Goal: Task Accomplishment & Management: Use online tool/utility

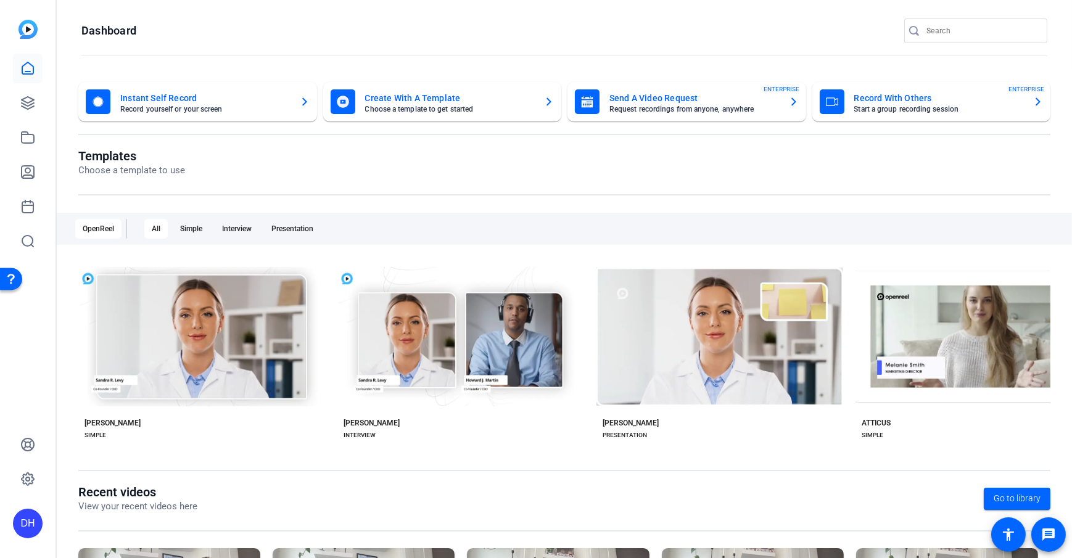
click at [29, 67] on icon at bounding box center [27, 68] width 15 height 15
click at [480, 149] on openreel-page-title "Templates Choose a template to use" at bounding box center [564, 163] width 972 height 29
click at [463, 137] on openreel-dashboard-quick-actions "Instant Self Record Record yourself or your screen Create With A Template Choos…" at bounding box center [564, 115] width 972 height 67
click at [476, 50] on openreel-divider-bar at bounding box center [564, 56] width 966 height 27
click at [246, 36] on openreel-page-title "Dashboard" at bounding box center [564, 30] width 966 height 25
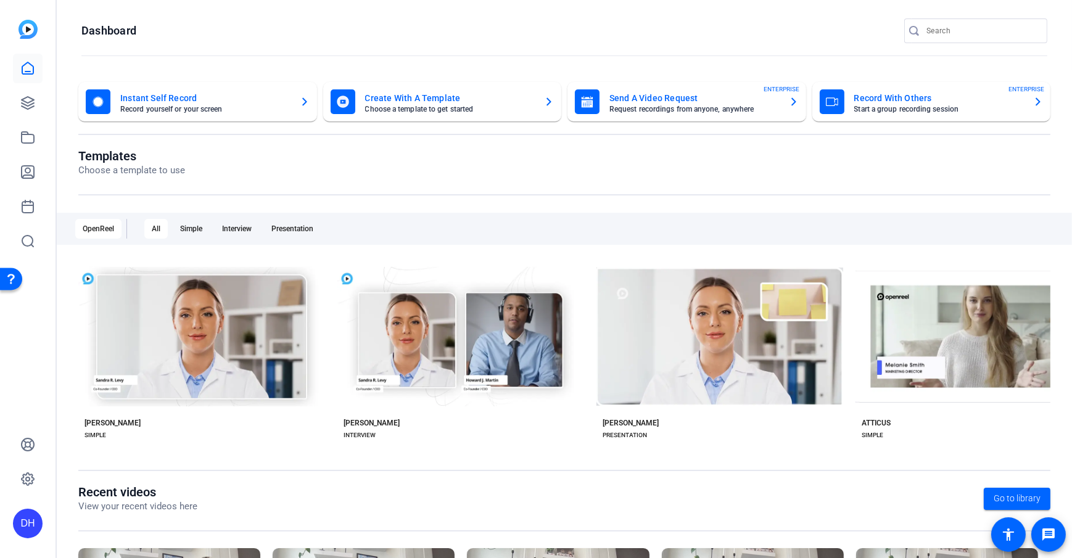
click at [246, 36] on openreel-page-title "Dashboard" at bounding box center [564, 30] width 966 height 25
click at [20, 107] on icon at bounding box center [27, 103] width 15 height 15
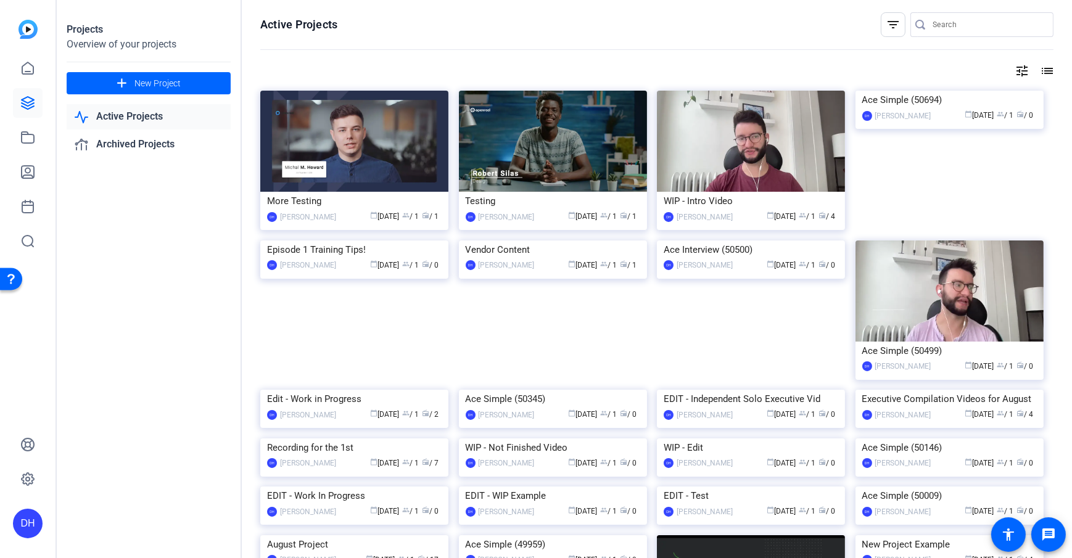
click at [257, 40] on div "Active Projects filter_list tune list More Testing DH Daniel Heiberger calendar…" at bounding box center [657, 279] width 830 height 558
click at [17, 107] on link at bounding box center [28, 103] width 30 height 30
click at [154, 252] on div "Projects Overview of your projects add New Project Active Projects Archived Pro…" at bounding box center [149, 279] width 185 height 558
click at [157, 81] on span "New Project" at bounding box center [157, 83] width 46 height 13
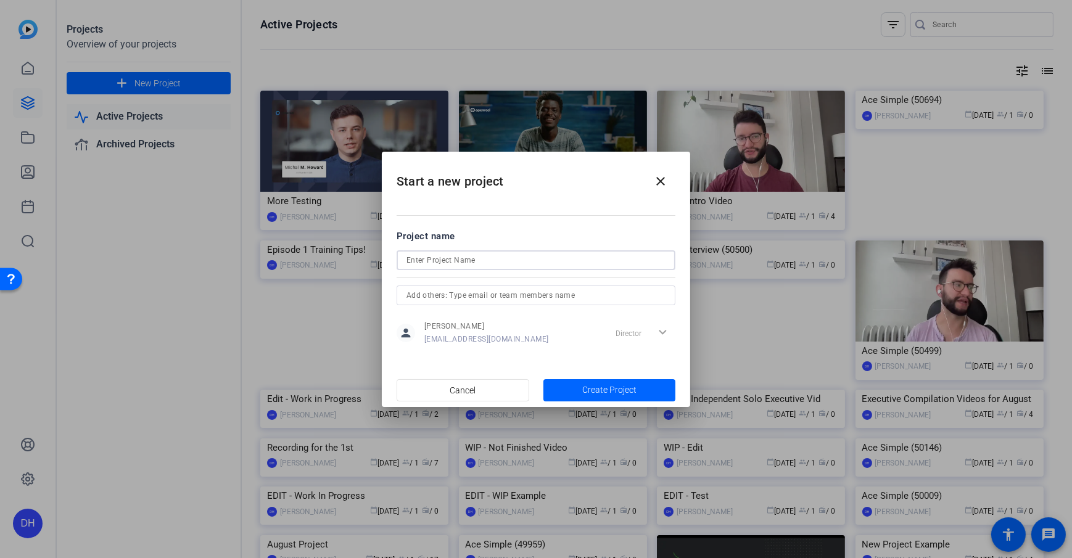
click at [445, 258] on input at bounding box center [535, 260] width 259 height 15
type input "Testimonial Content Project"
click at [503, 208] on mat-dialog-content "Project name Testimonial Content Project person Daniel Heiberger dheiberger@ope…" at bounding box center [536, 287] width 308 height 171
click at [478, 295] on input "text" at bounding box center [535, 295] width 259 height 15
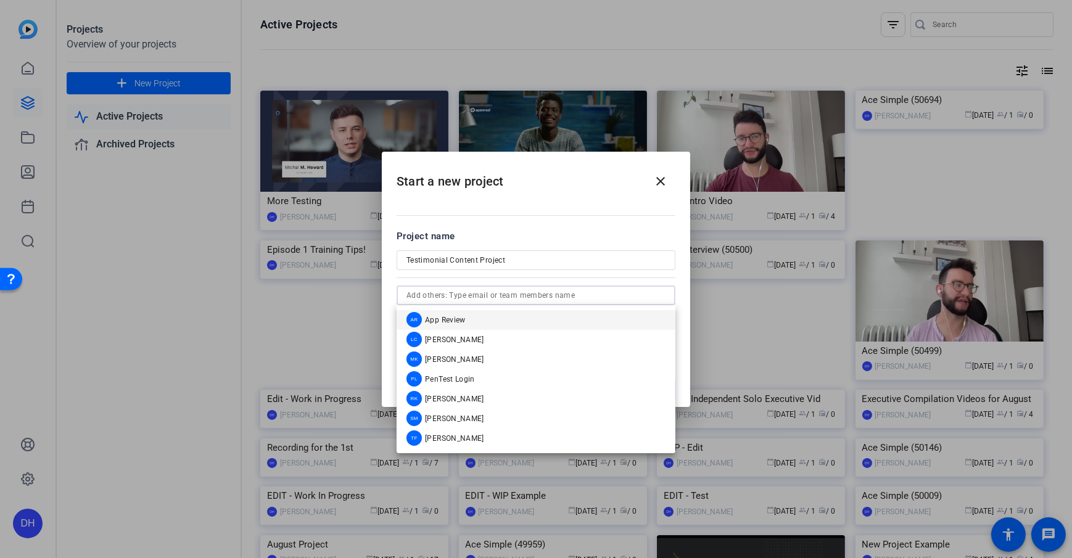
click at [453, 298] on input "text" at bounding box center [535, 295] width 259 height 15
click at [485, 281] on div at bounding box center [535, 277] width 279 height 14
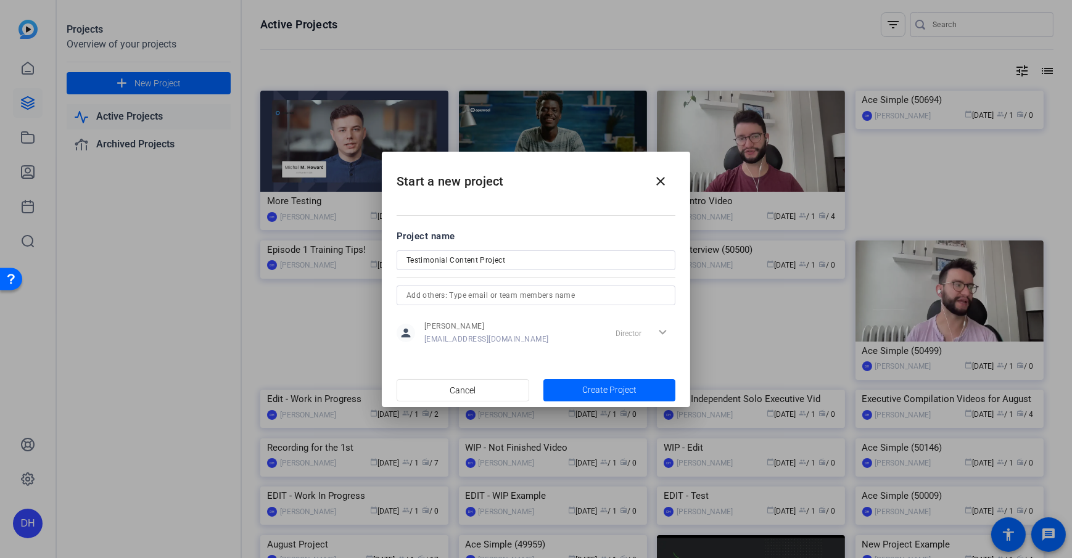
click at [536, 222] on mat-dialog-content "Project name Testimonial Content Project person Daniel Heiberger dheiberger@ope…" at bounding box center [536, 287] width 308 height 171
click at [620, 393] on span "Create Project" at bounding box center [609, 390] width 54 height 13
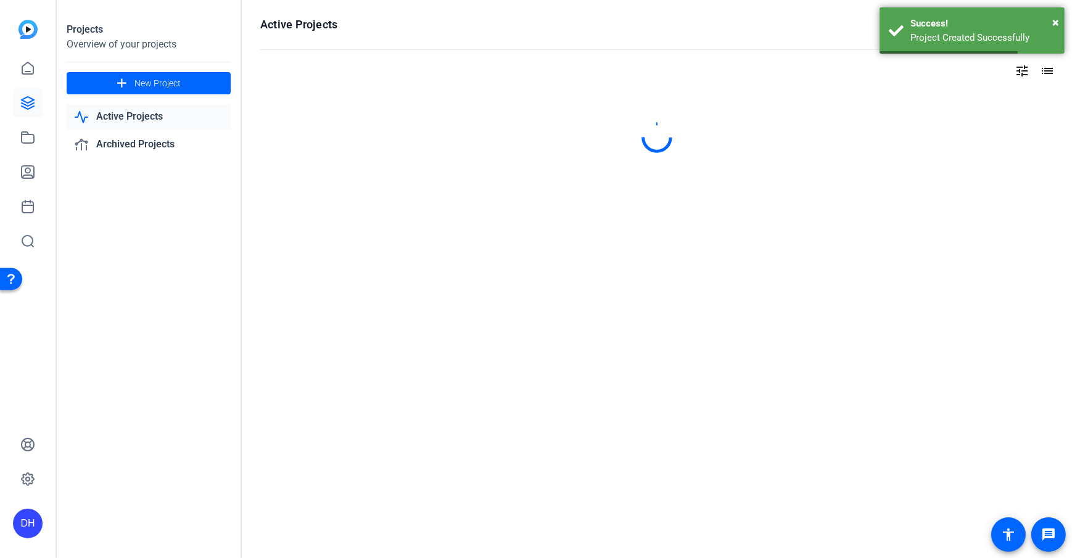
click at [208, 261] on div "Projects Overview of your projects add New Project Active Projects Archived Pro…" at bounding box center [149, 279] width 185 height 558
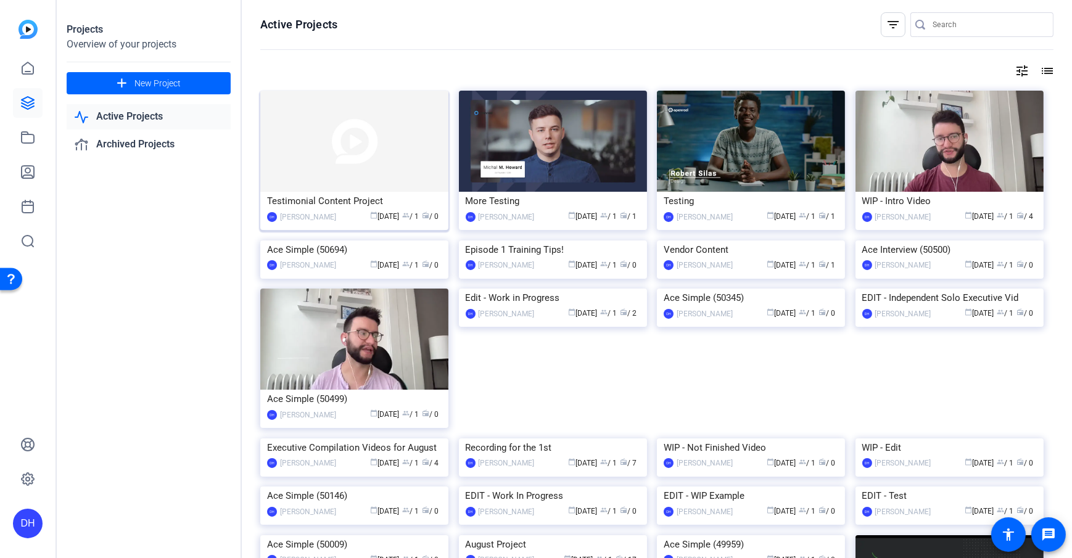
click at [353, 155] on img at bounding box center [354, 141] width 188 height 101
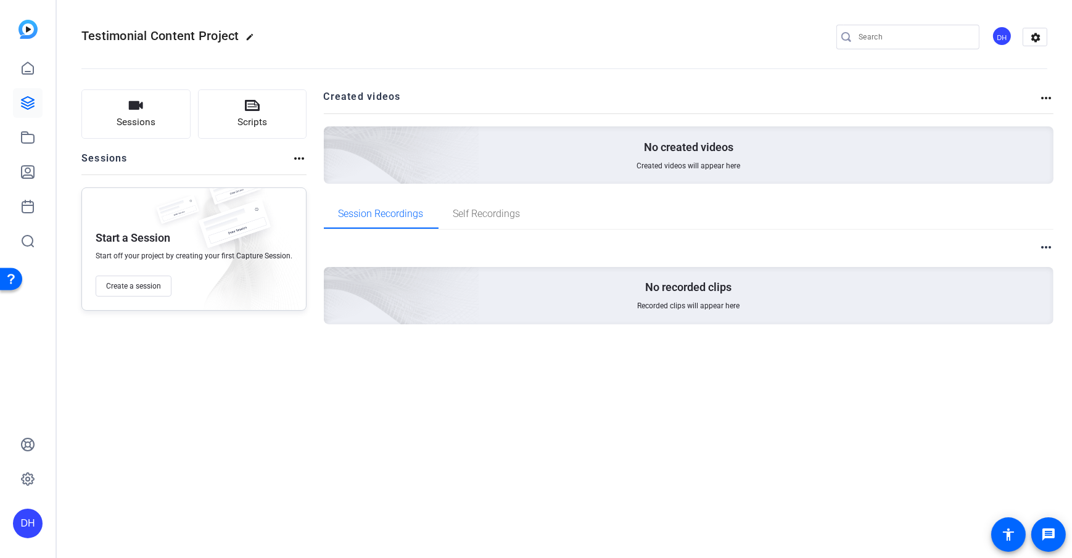
click at [768, 83] on openreel-divider-bar at bounding box center [564, 65] width 966 height 38
click at [999, 31] on div "DH" at bounding box center [1001, 36] width 20 height 20
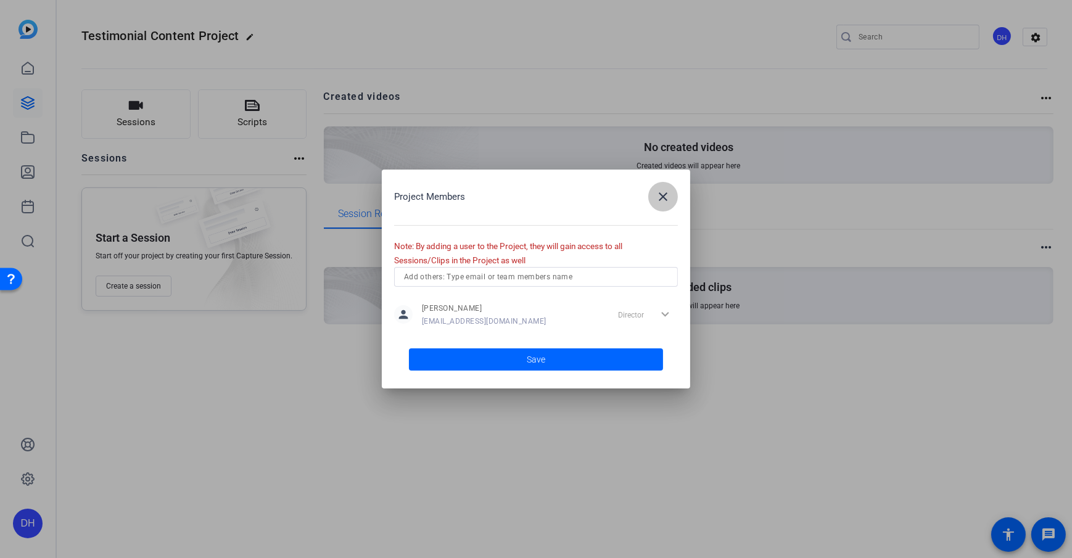
click at [651, 194] on span "button" at bounding box center [663, 197] width 30 height 30
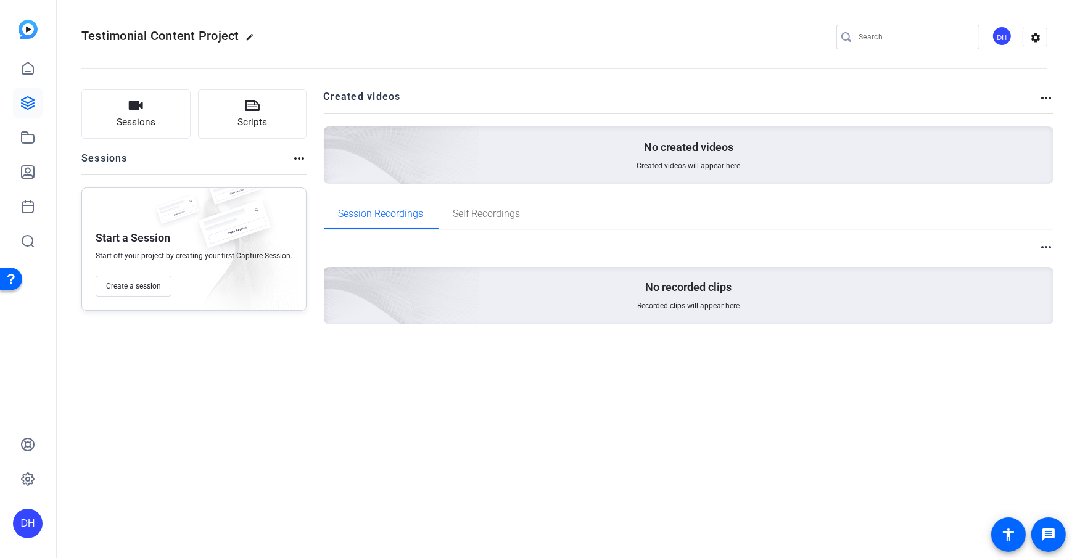
click at [316, 183] on div "Sessions Scripts Sessions more_horiz Start a Session Start off your project by …" at bounding box center [564, 226] width 1015 height 305
click at [995, 36] on div "DH" at bounding box center [1001, 36] width 20 height 20
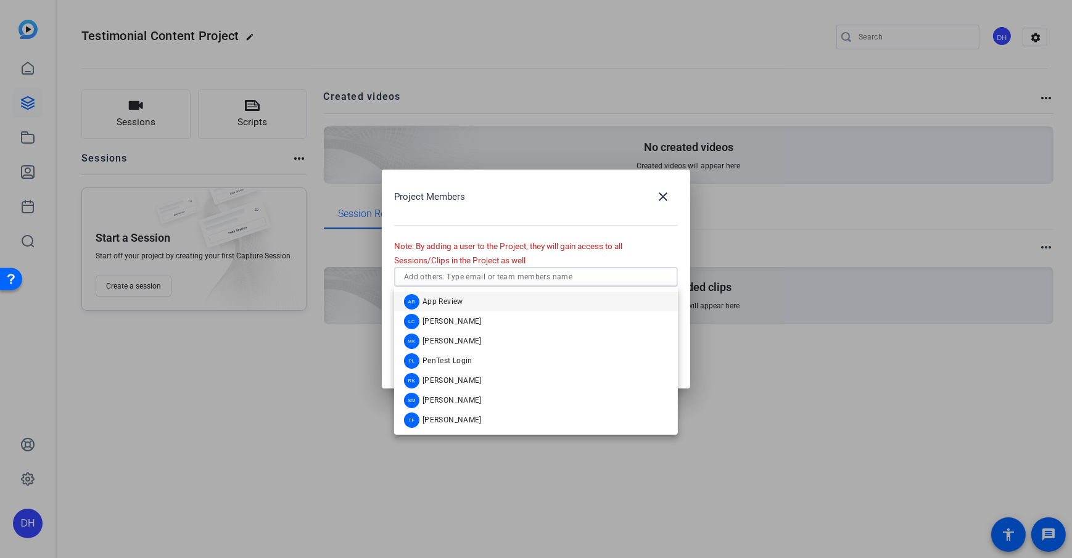
click at [479, 273] on input "text" at bounding box center [536, 276] width 264 height 15
click at [577, 181] on div "Project Members close Note: By adding a user to the Project, they will gain acc…" at bounding box center [536, 279] width 308 height 219
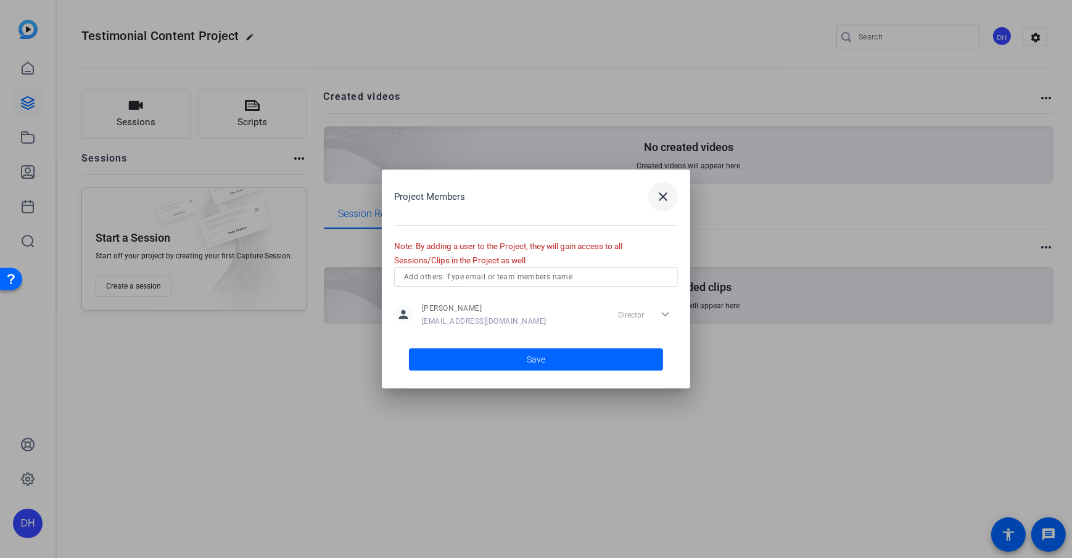
click at [665, 197] on mat-icon "close" at bounding box center [662, 196] width 15 height 15
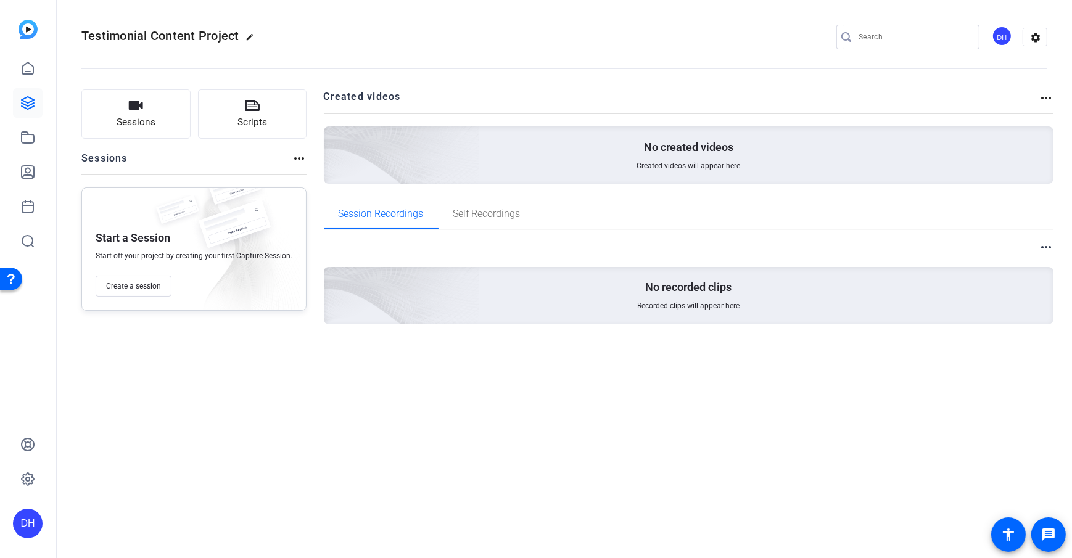
click at [308, 169] on div "Sessions Scripts Sessions more_horiz Start a Session Start off your project by …" at bounding box center [564, 226] width 1015 height 305
click at [147, 113] on button "Sessions" at bounding box center [135, 113] width 109 height 49
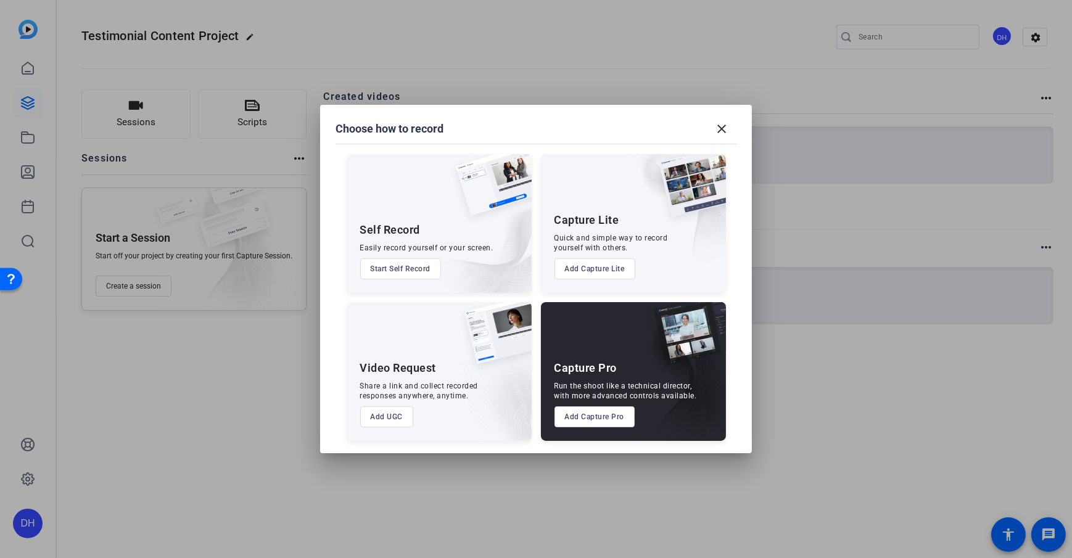
click at [609, 417] on button "Add Capture Pro" at bounding box center [594, 416] width 81 height 21
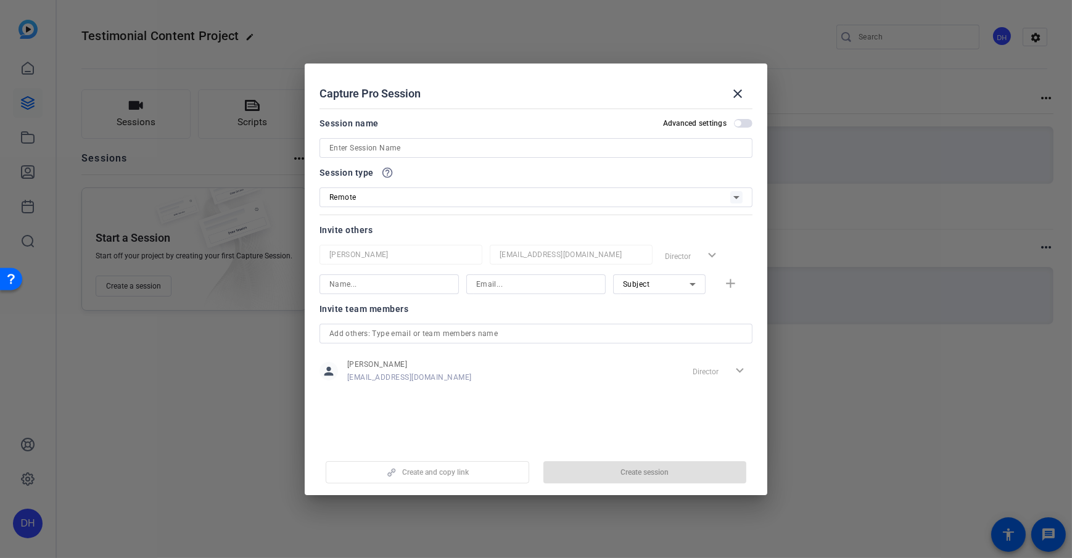
click at [372, 280] on input at bounding box center [389, 284] width 120 height 15
click at [560, 285] on input at bounding box center [536, 284] width 120 height 15
click at [676, 284] on div "Subject" at bounding box center [656, 283] width 67 height 15
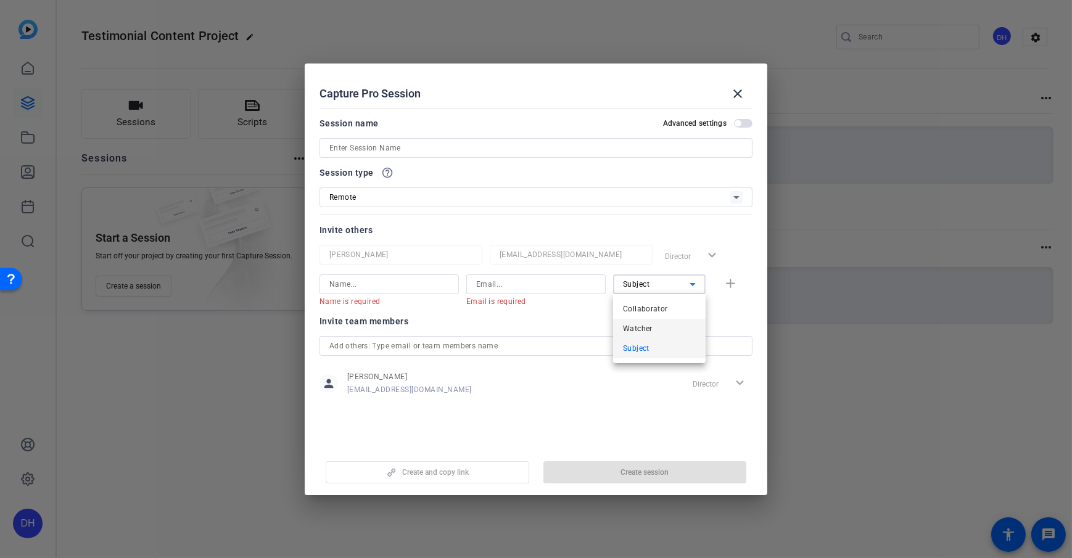
click at [663, 329] on mat-option "Watcher" at bounding box center [659, 329] width 92 height 20
click at [630, 283] on span "Watcher" at bounding box center [638, 284] width 30 height 9
click at [648, 324] on span "Watcher" at bounding box center [638, 328] width 30 height 15
click at [596, 311] on openreel-capture-pro-session-invite-users "Invite others Daniel Heiberger dheiberger@openreel.com Director expand_more Nam…" at bounding box center [535, 317] width 433 height 189
click at [647, 282] on span "Watcher" at bounding box center [638, 284] width 30 height 9
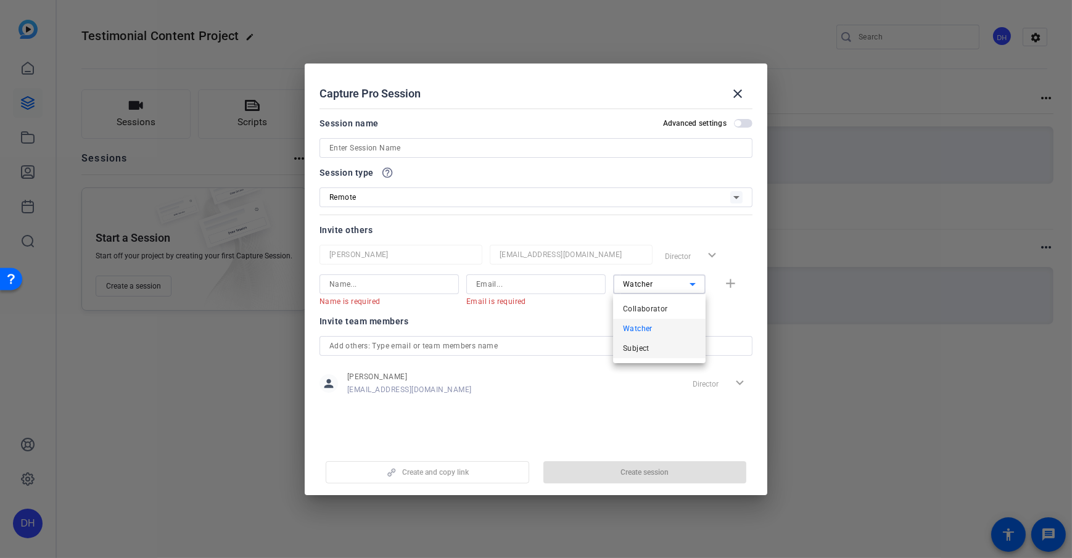
click at [673, 345] on mat-option "Subject" at bounding box center [659, 349] width 92 height 20
click at [654, 285] on div "Subject" at bounding box center [656, 283] width 67 height 15
click at [468, 324] on div at bounding box center [536, 279] width 1072 height 558
click at [679, 284] on div "Subject" at bounding box center [656, 283] width 67 height 15
click at [651, 330] on span "Watcher" at bounding box center [638, 328] width 30 height 15
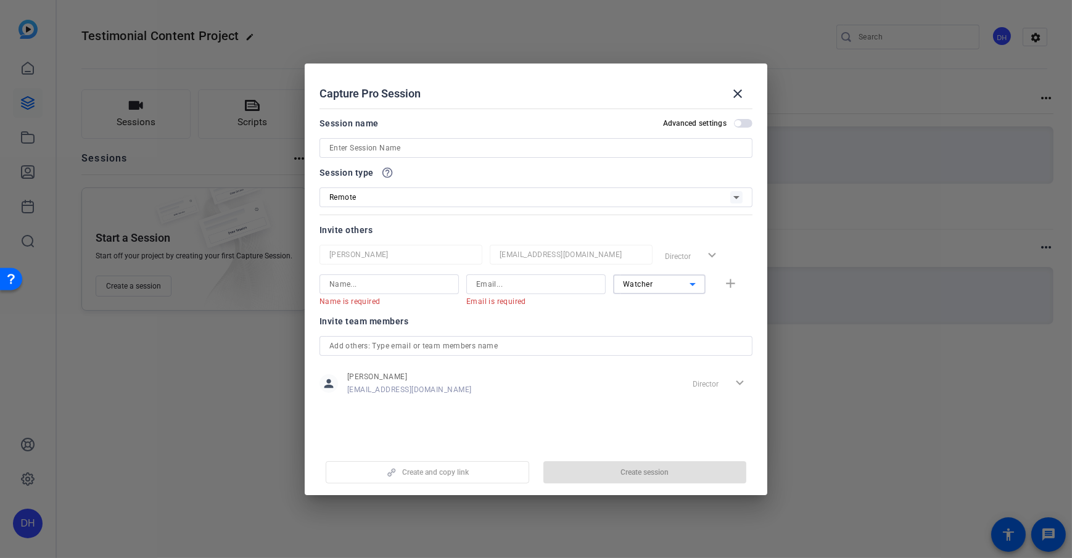
click at [652, 288] on span "Watcher" at bounding box center [638, 284] width 30 height 9
click at [464, 144] on div at bounding box center [536, 279] width 1072 height 558
click at [448, 144] on input at bounding box center [535, 148] width 413 height 15
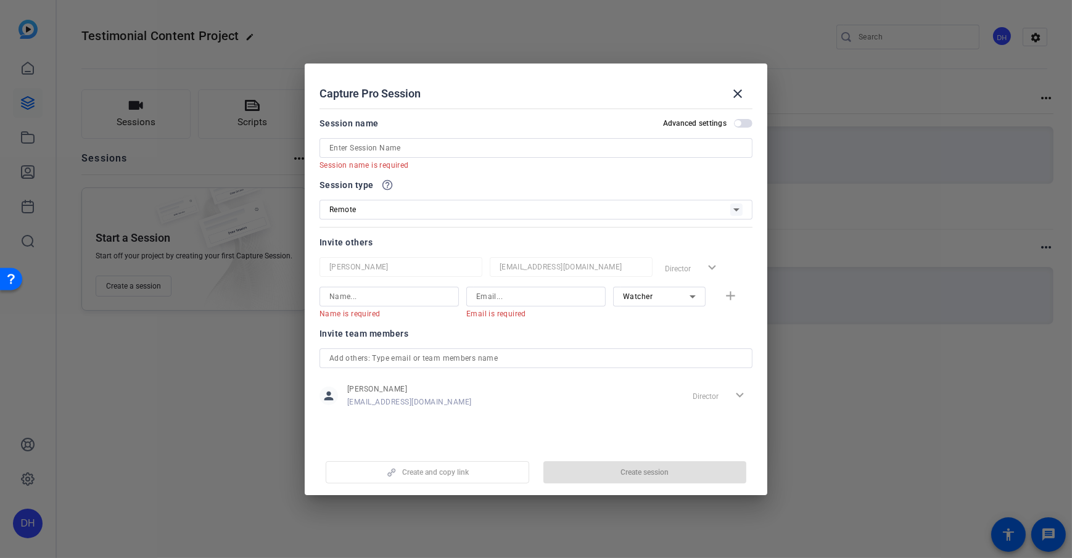
click at [475, 128] on div "Session name Advanced settings" at bounding box center [535, 123] width 433 height 15
click at [439, 144] on input at bounding box center [535, 148] width 413 height 15
click at [498, 105] on mat-dialog-content "Session name Advanced settings Session name is required Session type help_outli…" at bounding box center [536, 275] width 462 height 342
click at [740, 90] on mat-icon "close" at bounding box center [737, 93] width 15 height 15
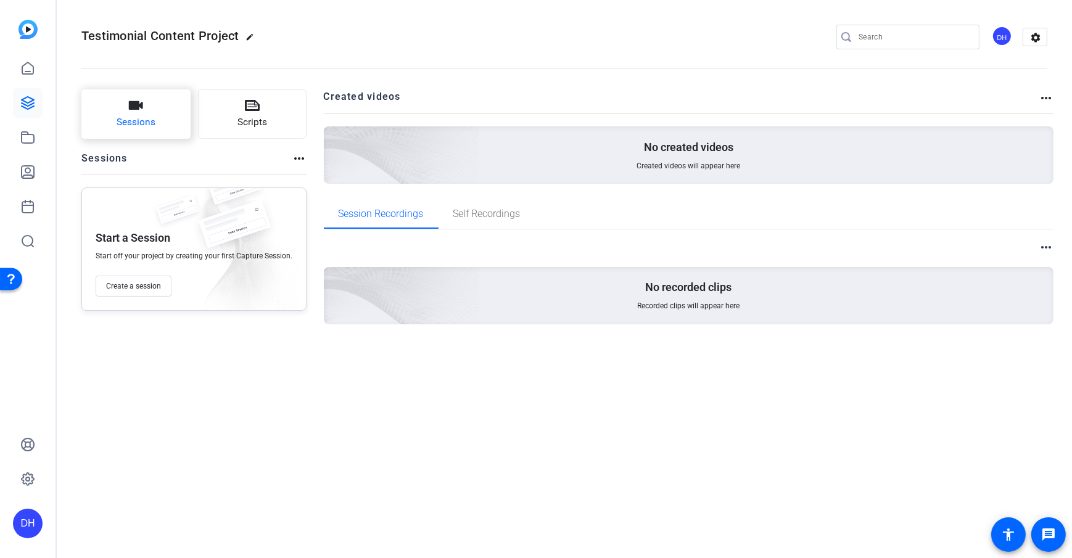
click at [145, 119] on span "Sessions" at bounding box center [136, 122] width 39 height 14
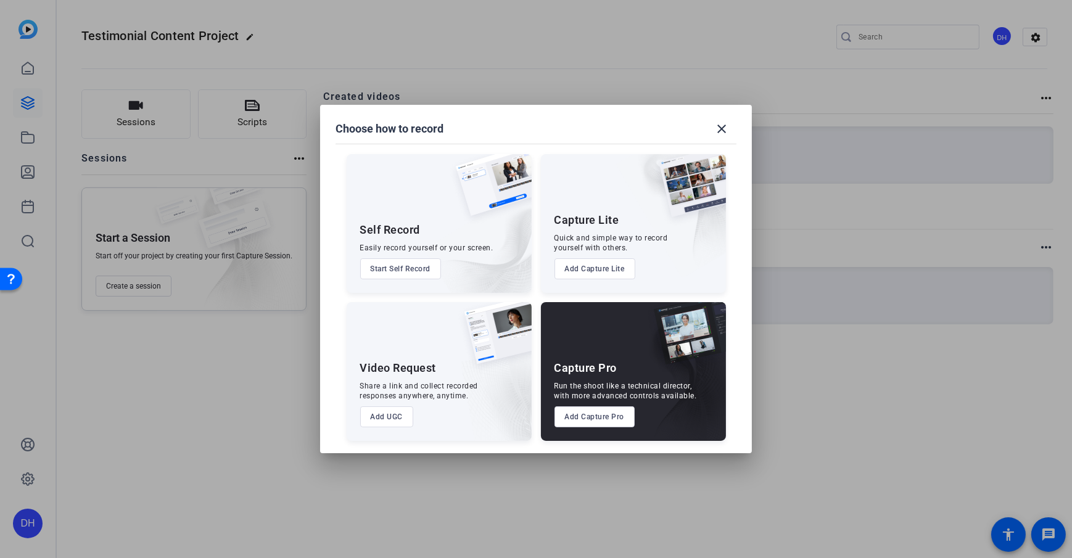
click at [581, 414] on button "Add Capture Pro" at bounding box center [594, 416] width 81 height 21
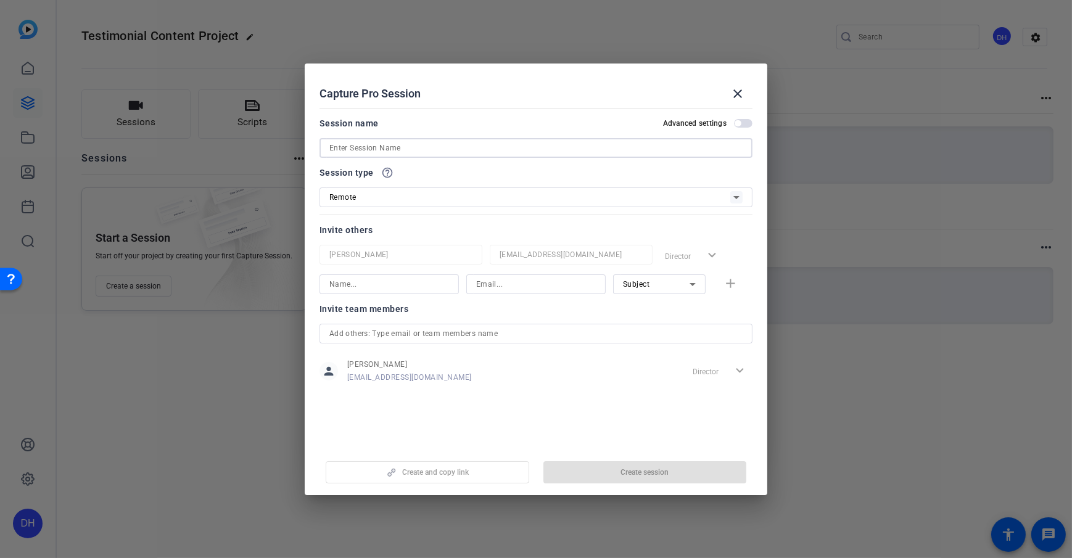
click at [373, 142] on input at bounding box center [535, 148] width 413 height 15
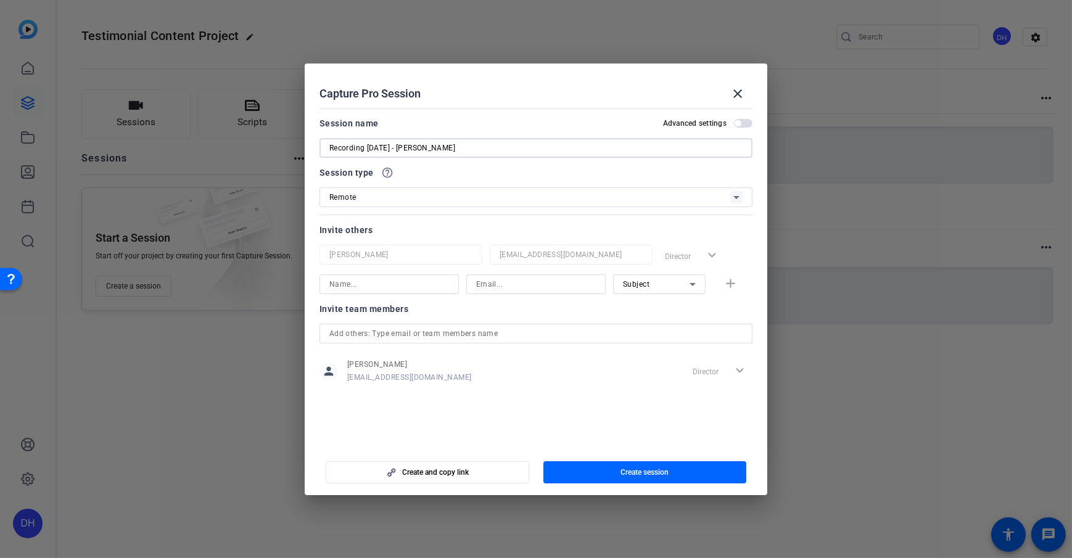
type input "Recording [DATE] - [PERSON_NAME]"
click at [421, 168] on div at bounding box center [535, 165] width 433 height 14
click at [478, 172] on div "Session type help_outline" at bounding box center [535, 172] width 433 height 15
click at [521, 105] on mat-dialog-content "Session name Advanced settings Recording Thursday August 20th - Jane Doe Sessio…" at bounding box center [536, 275] width 462 height 342
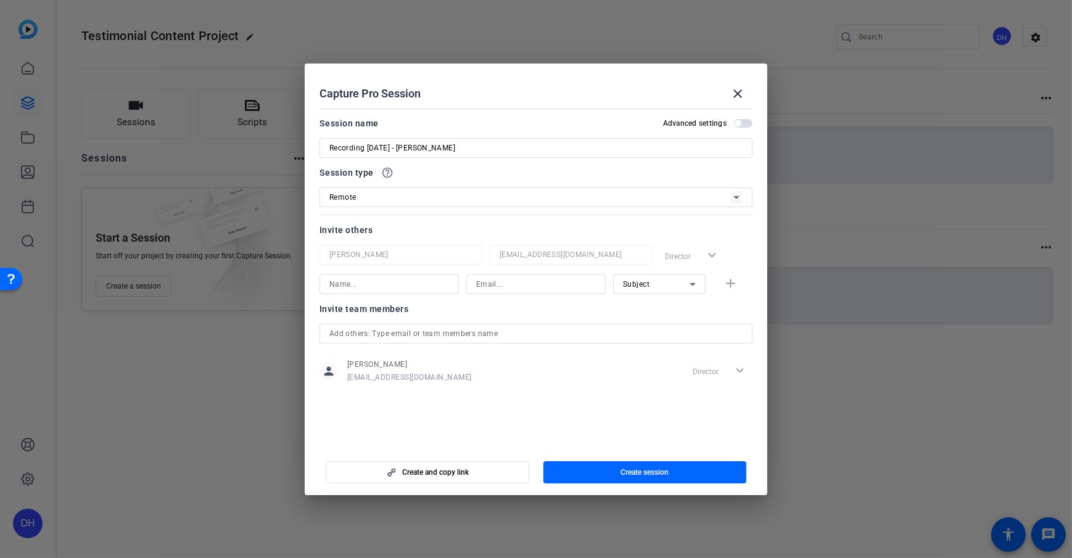
click at [662, 283] on div "Subject" at bounding box center [656, 283] width 67 height 15
drag, startPoint x: 515, startPoint y: 305, endPoint x: 525, endPoint y: 308, distance: 10.3
click at [515, 305] on div at bounding box center [536, 279] width 1072 height 558
click at [637, 478] on span "button" at bounding box center [644, 473] width 203 height 30
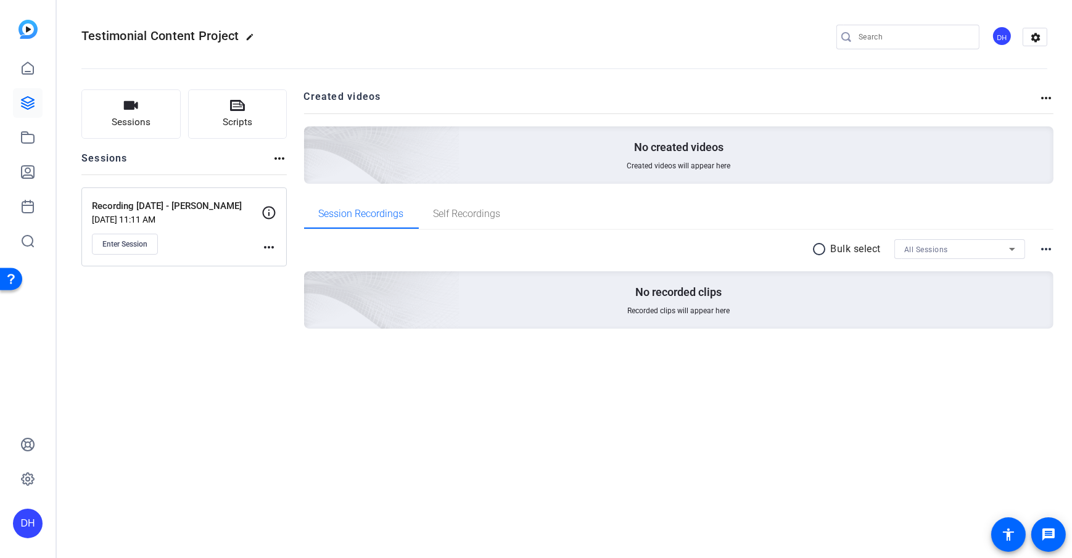
click at [250, 352] on div "Sessions Scripts Sessions more_horiz Recording Thursday August 20th - Jane Doe …" at bounding box center [183, 228] width 205 height 279
click at [299, 150] on div "Sessions Scripts Sessions more_horiz Recording Thursday August 20th - Jane Doe …" at bounding box center [564, 229] width 1015 height 310
click at [297, 167] on div "Sessions Scripts Sessions more_horiz Recording Thursday August 20th - Jane Doe …" at bounding box center [564, 229] width 1015 height 310
click at [269, 246] on mat-icon "more_horiz" at bounding box center [268, 247] width 15 height 15
click at [293, 264] on span "Edit Session" at bounding box center [299, 265] width 56 height 15
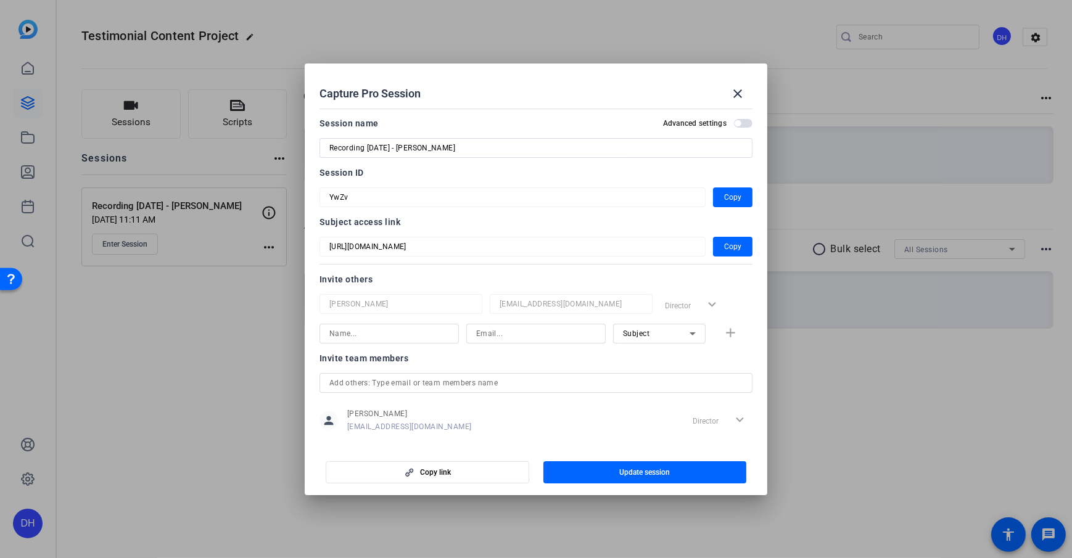
click at [319, 200] on mat-form-field "YwZv" at bounding box center [512, 197] width 386 height 20
click at [326, 238] on mat-form-field "[URL][DOMAIN_NAME]" at bounding box center [512, 247] width 386 height 20
drag, startPoint x: 326, startPoint y: 238, endPoint x: 431, endPoint y: 274, distance: 111.3
click at [431, 274] on div "Invite others" at bounding box center [535, 279] width 433 height 15
click at [325, 202] on mat-form-field "YwZv" at bounding box center [512, 197] width 386 height 20
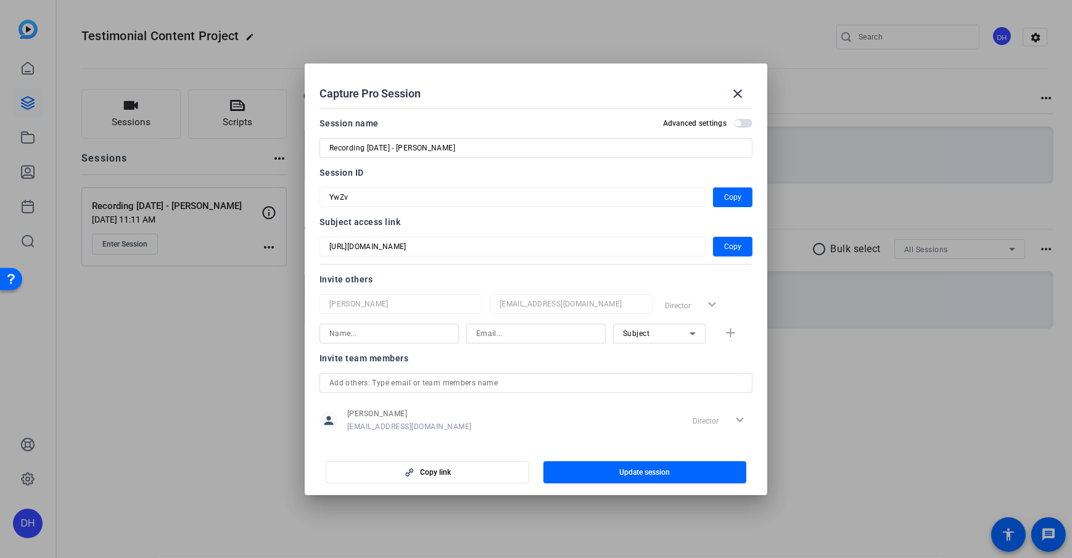
click at [461, 206] on mat-form-field "YwZv" at bounding box center [512, 197] width 386 height 20
click at [445, 207] on div at bounding box center [512, 214] width 386 height 14
click at [322, 202] on mat-form-field "YwZv" at bounding box center [512, 197] width 386 height 20
click at [463, 224] on div "Subject access link" at bounding box center [535, 222] width 433 height 15
click at [424, 217] on div at bounding box center [512, 214] width 386 height 14
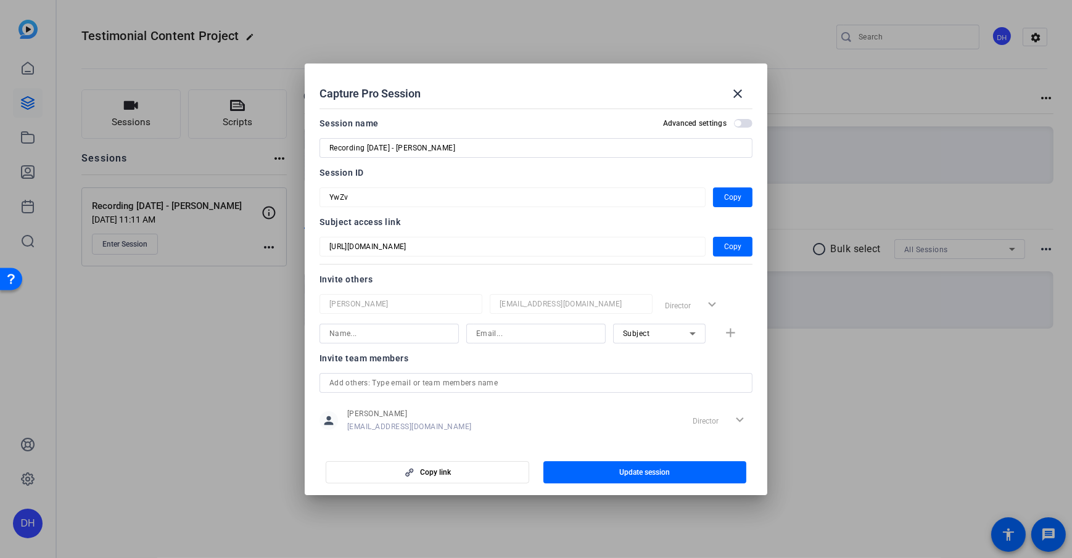
click at [424, 217] on div at bounding box center [512, 214] width 386 height 14
click at [421, 229] on div "Subject access link https://capture.openreel.com/subject/MODE_OTP?otp=YwZv Copy" at bounding box center [535, 236] width 433 height 42
click at [744, 87] on mat-icon "close" at bounding box center [737, 93] width 15 height 15
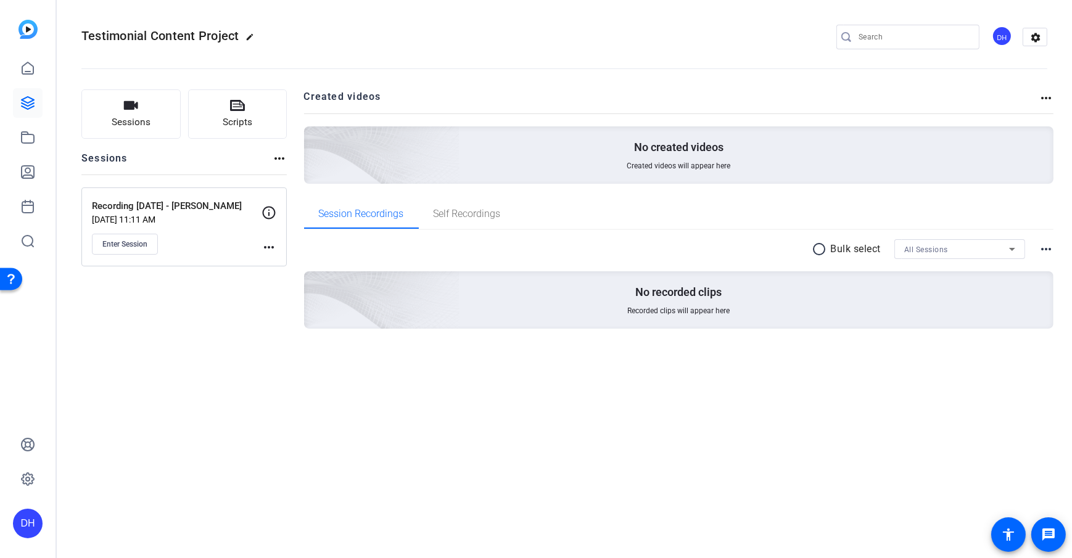
click at [293, 279] on div "Sessions Scripts Sessions more_horiz Recording Thursday August 20th - Jane Doe …" at bounding box center [564, 229] width 1015 height 310
click at [133, 248] on button "Enter Session" at bounding box center [125, 244] width 66 height 21
click at [27, 94] on link at bounding box center [28, 103] width 30 height 30
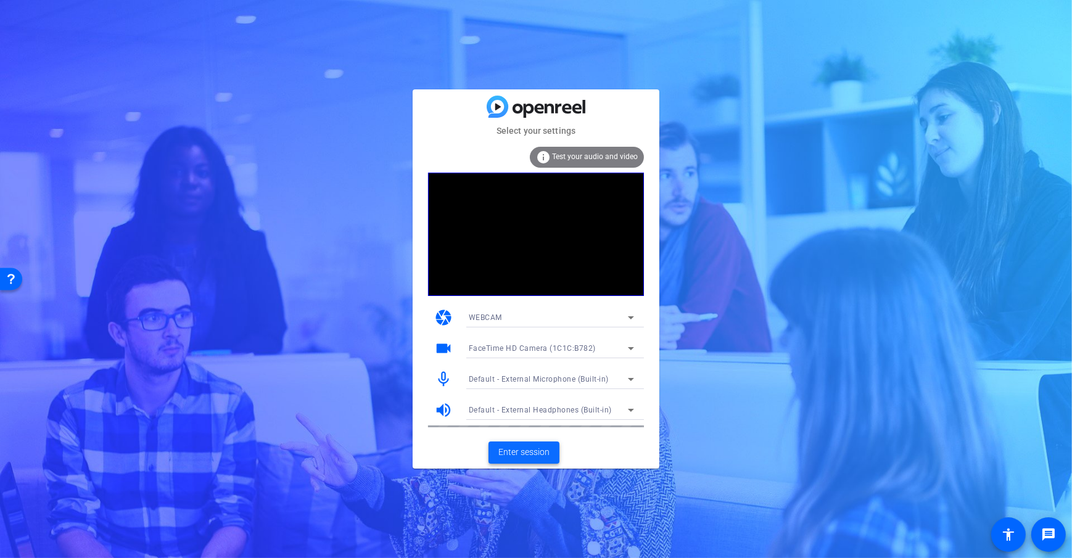
click at [536, 453] on span "Enter session" at bounding box center [523, 452] width 51 height 13
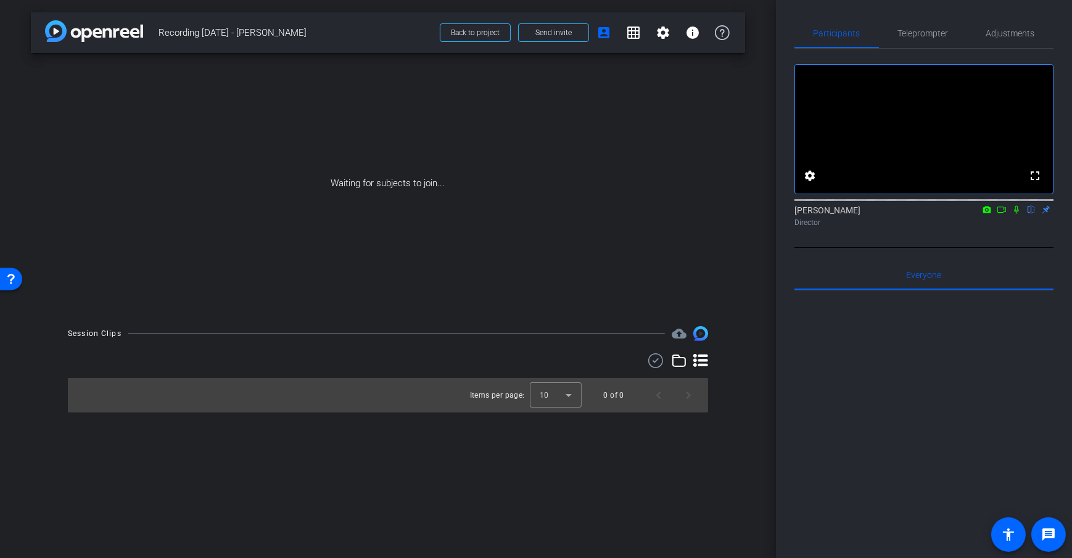
click at [747, 289] on div "arrow_back Recording [DATE] - [PERSON_NAME] Back to project Send invite account…" at bounding box center [388, 279] width 776 height 558
click at [759, 273] on div "arrow_back Recording [DATE] - [PERSON_NAME] Back to project Send invite account…" at bounding box center [388, 279] width 776 height 558
click at [996, 214] on icon at bounding box center [1001, 209] width 10 height 9
click at [744, 271] on div "Waiting for subjects to join..." at bounding box center [388, 183] width 714 height 261
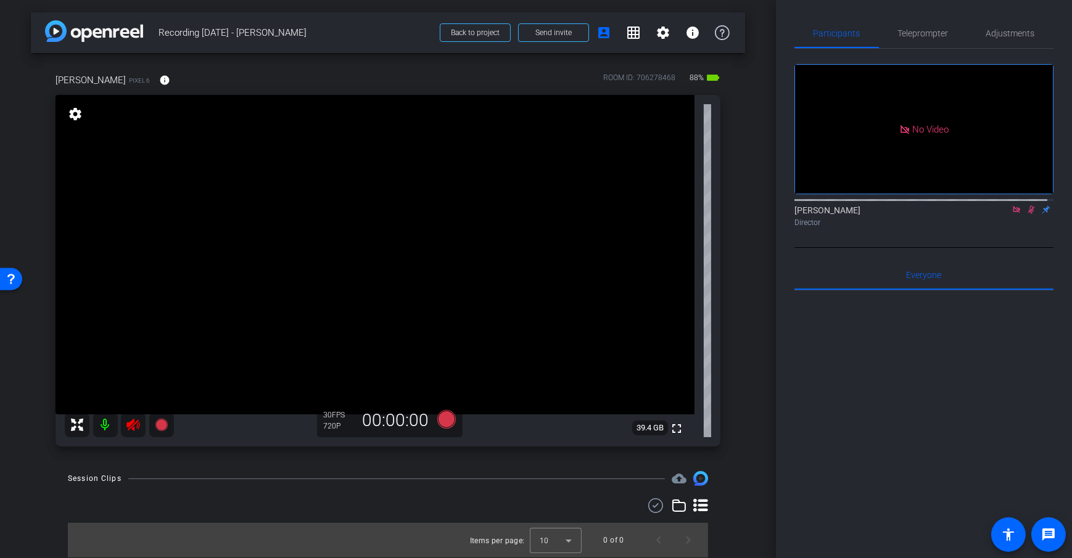
click at [744, 271] on div "[PERSON_NAME] Pixel 6 info ROOM ID: 706278468 88% battery_std fullscreen settin…" at bounding box center [388, 256] width 714 height 406
click at [94, 416] on mat-icon at bounding box center [105, 424] width 25 height 25
click at [751, 240] on div "arrow_back Recording [DATE] - [PERSON_NAME] Back to project Send invite account…" at bounding box center [388, 279] width 776 height 558
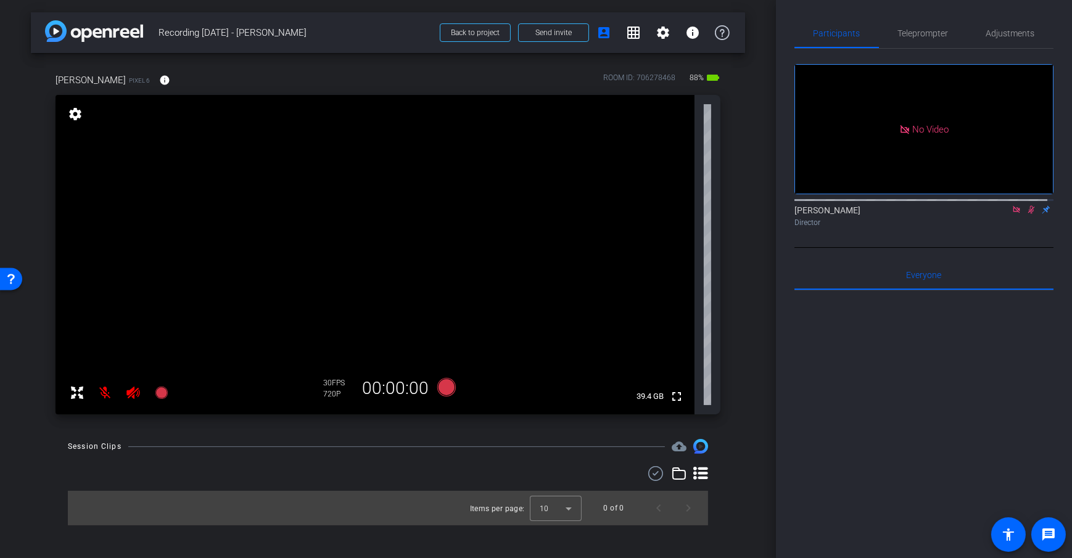
click at [751, 240] on div "arrow_back Recording [DATE] - [PERSON_NAME] Back to project Send invite account…" at bounding box center [388, 279] width 776 height 558
click at [753, 237] on div "arrow_back Recording [DATE] - [PERSON_NAME] Back to project Send invite account…" at bounding box center [388, 279] width 776 height 558
click at [744, 226] on div "[PERSON_NAME] Pixel 6 info ROOM ID: 706278468 88% battery_std fullscreen settin…" at bounding box center [388, 240] width 714 height 374
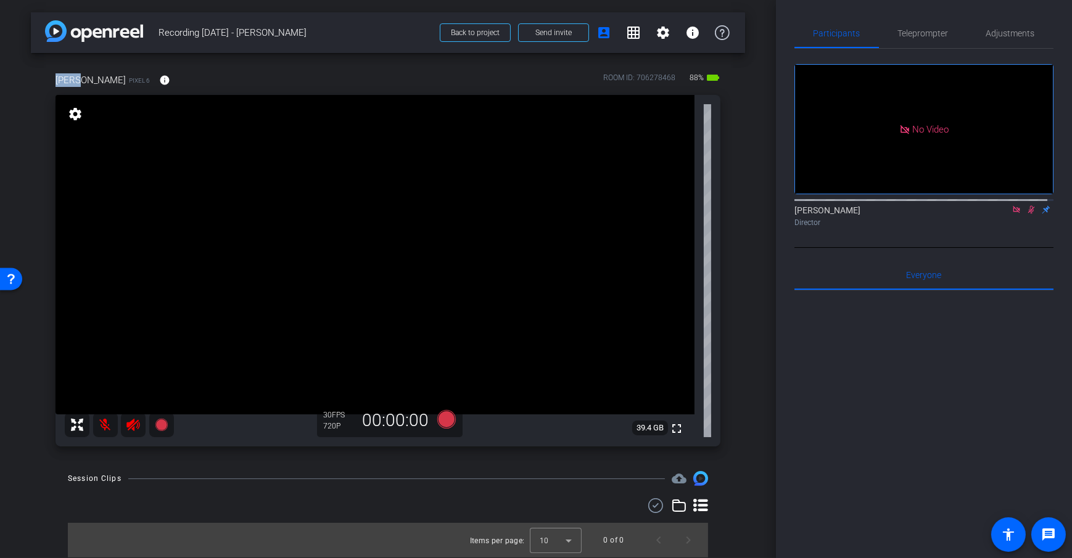
drag, startPoint x: 53, startPoint y: 79, endPoint x: 78, endPoint y: 86, distance: 25.7
click at [78, 86] on div "[PERSON_NAME] Pixel 6 info ROOM ID: 706278468 88% battery_std fullscreen settin…" at bounding box center [388, 256] width 714 height 406
click at [28, 145] on div "arrow_back Recording [DATE] - [PERSON_NAME] Back to project Send invite account…" at bounding box center [388, 279] width 776 height 558
drag, startPoint x: 84, startPoint y: 84, endPoint x: 103, endPoint y: 85, distance: 18.5
click at [103, 85] on div "[PERSON_NAME] Pixel 6 info" at bounding box center [117, 80] width 124 height 30
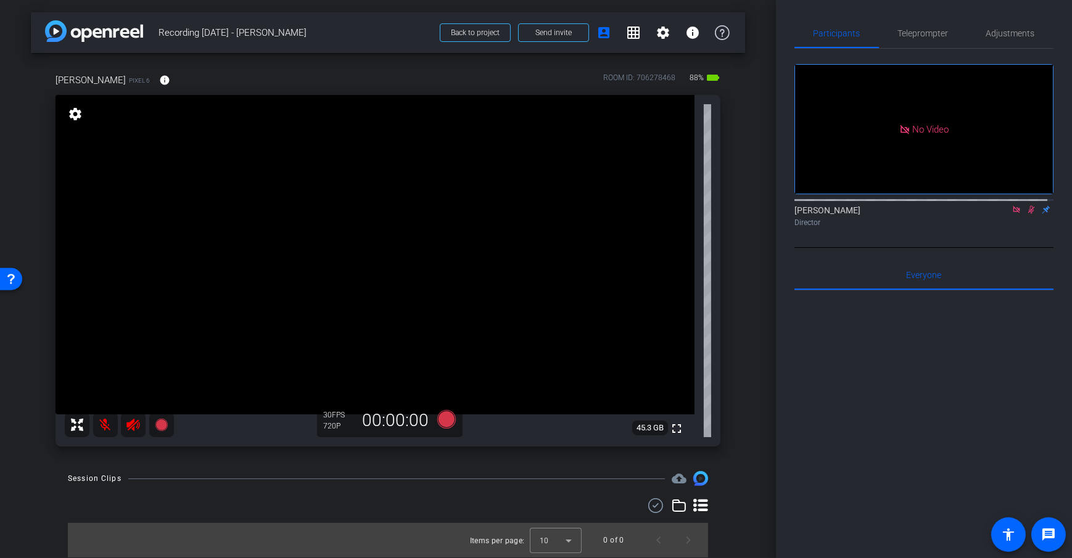
click at [218, 85] on div "[PERSON_NAME] Pixel 6 info ROOM ID: 706278468 88% battery_std" at bounding box center [387, 80] width 665 height 30
click at [159, 80] on mat-icon "info" at bounding box center [164, 80] width 11 height 11
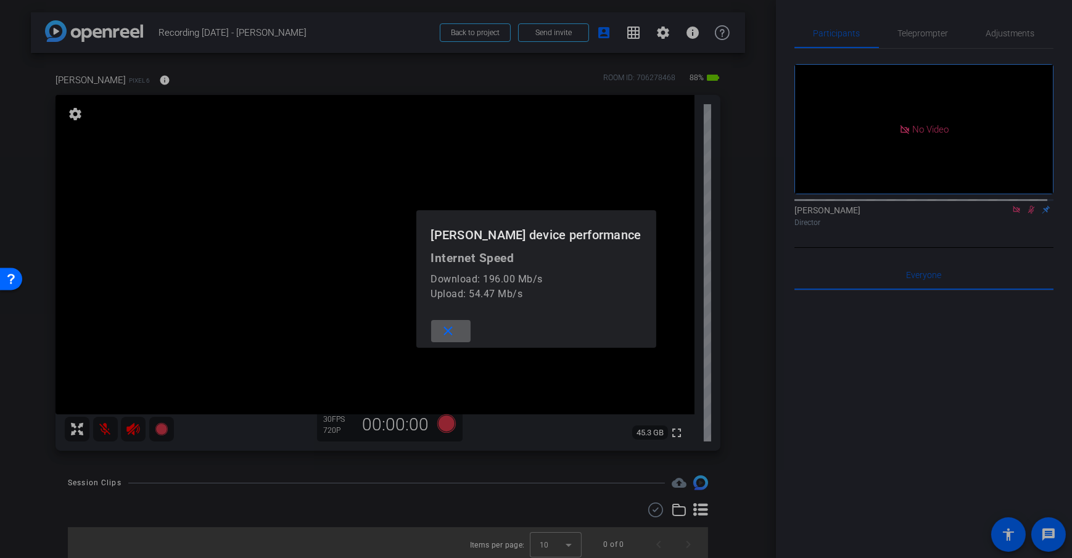
click at [456, 327] on mat-icon "close" at bounding box center [447, 331] width 15 height 15
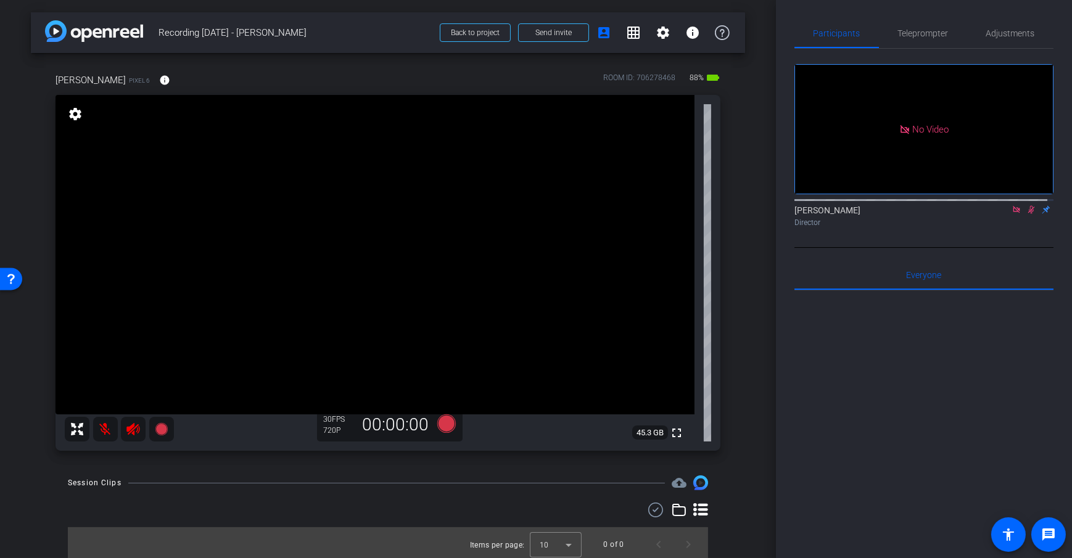
click at [720, 97] on div "[PERSON_NAME] Pixel 6 info ROOM ID: 706278468 88% battery_std fullscreen settin…" at bounding box center [388, 258] width 714 height 410
click at [739, 178] on div "arrow_back Recording [DATE] - [PERSON_NAME] Back to project Send invite account…" at bounding box center [388, 279] width 776 height 558
click at [741, 342] on div "arrow_back Recording [DATE] - [PERSON_NAME] Back to project Send invite account…" at bounding box center [388, 279] width 776 height 558
click at [159, 80] on mat-icon "info" at bounding box center [164, 80] width 11 height 11
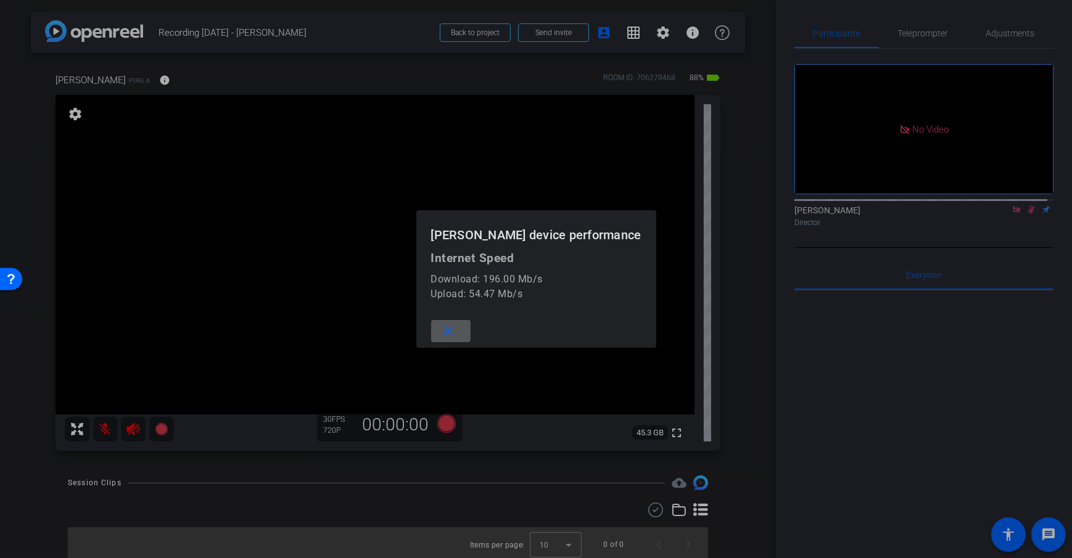
click at [470, 336] on span at bounding box center [450, 331] width 39 height 30
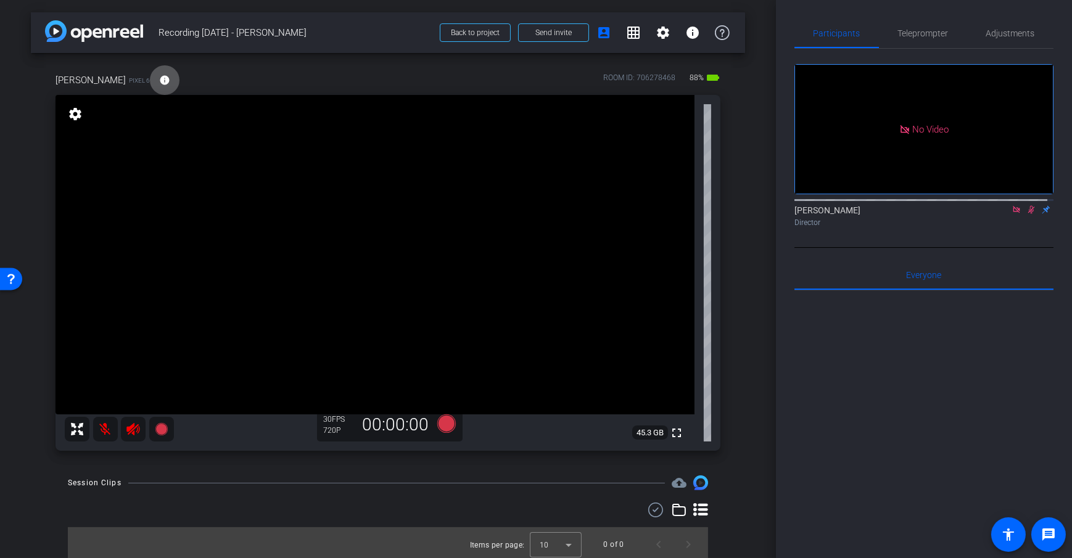
click at [733, 242] on div "[PERSON_NAME] Pixel 6 info ROOM ID: 706278468 88% battery_std fullscreen settin…" at bounding box center [388, 258] width 714 height 410
click at [731, 259] on div "[PERSON_NAME] Pixel 6 info ROOM ID: 706278468 88% battery_std fullscreen settin…" at bounding box center [388, 258] width 714 height 410
click at [728, 135] on div "[PERSON_NAME] Pixel 6 info ROOM ID: 706278468 88% battery_std fullscreen settin…" at bounding box center [388, 258] width 714 height 410
click at [831, 35] on span "Participants" at bounding box center [836, 33] width 47 height 9
click at [999, 41] on span "Adjustments" at bounding box center [1010, 33] width 49 height 30
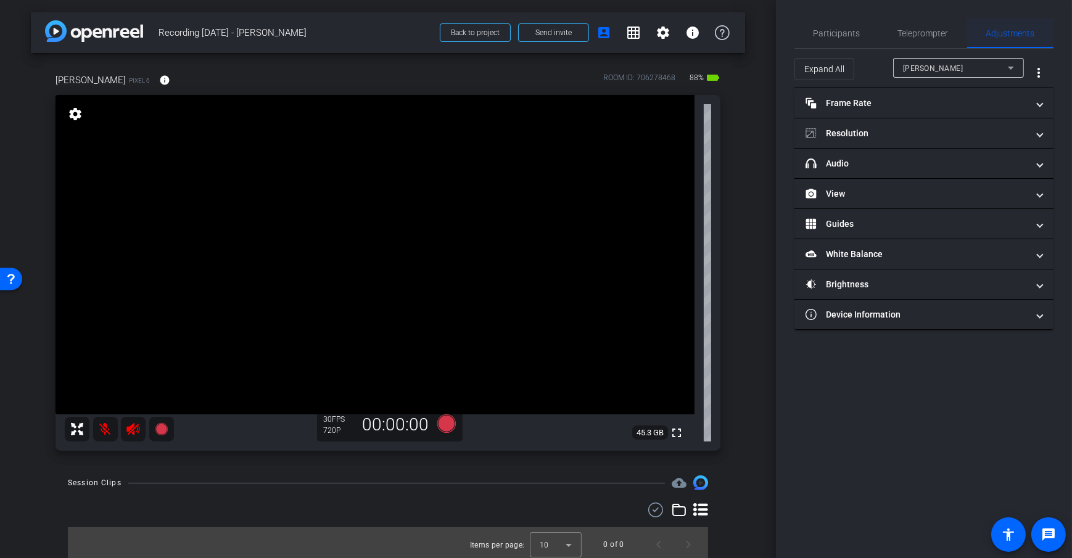
click at [1001, 33] on span "Adjustments" at bounding box center [1010, 33] width 49 height 9
click at [1018, 39] on span "Adjustments" at bounding box center [1010, 33] width 49 height 30
click at [937, 104] on mat-panel-title "Frame Rate Frame Rate" at bounding box center [916, 103] width 222 height 13
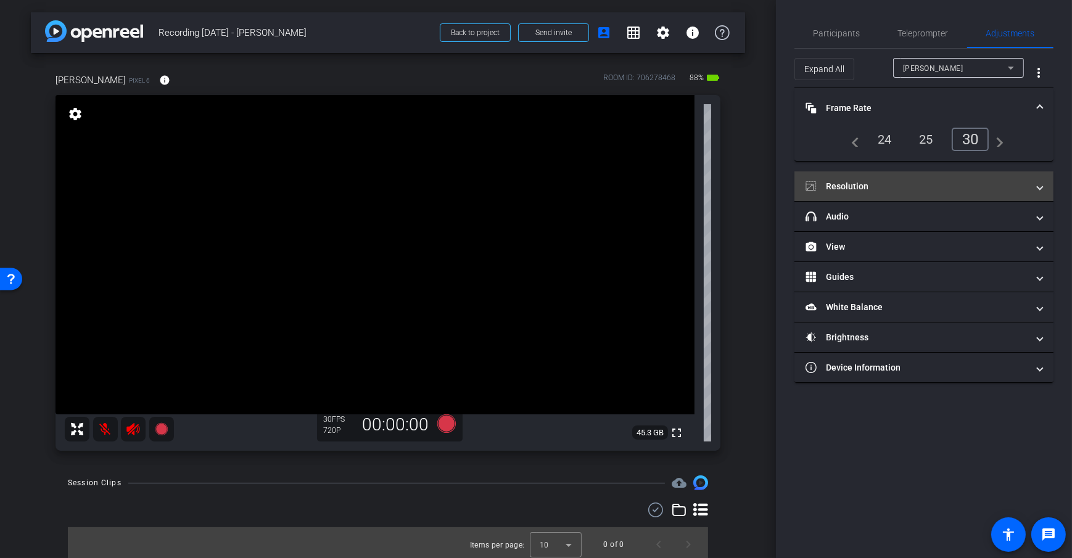
click at [889, 183] on mat-panel-title "Resolution" at bounding box center [916, 186] width 222 height 13
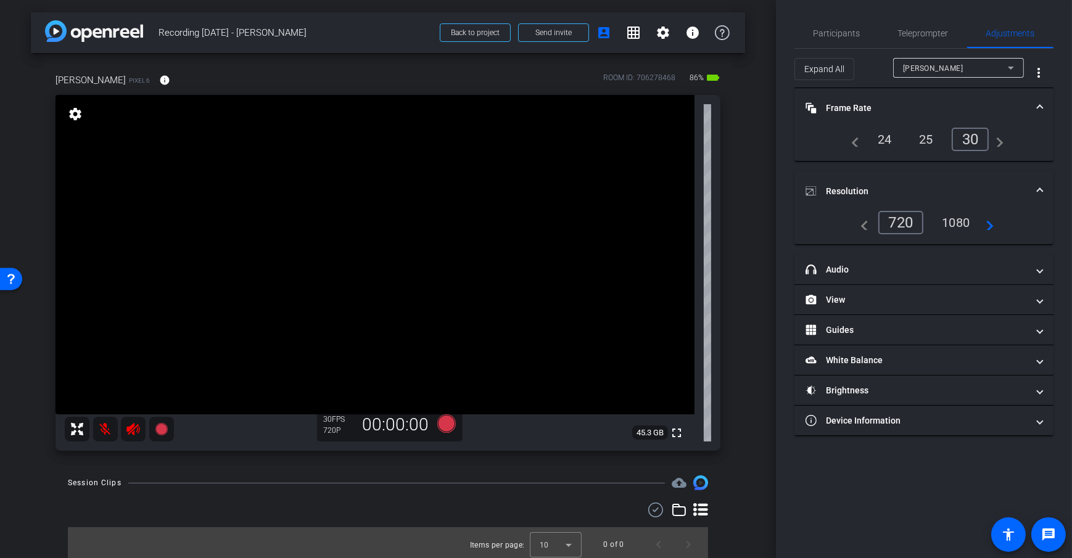
click at [954, 224] on div "1080" at bounding box center [955, 222] width 46 height 21
click at [885, 139] on div "24" at bounding box center [884, 139] width 33 height 21
click at [964, 138] on div "30" at bounding box center [972, 139] width 33 height 21
click at [748, 255] on div "arrow_back Recording [DATE] - [PERSON_NAME] Back to project Send invite account…" at bounding box center [388, 279] width 776 height 558
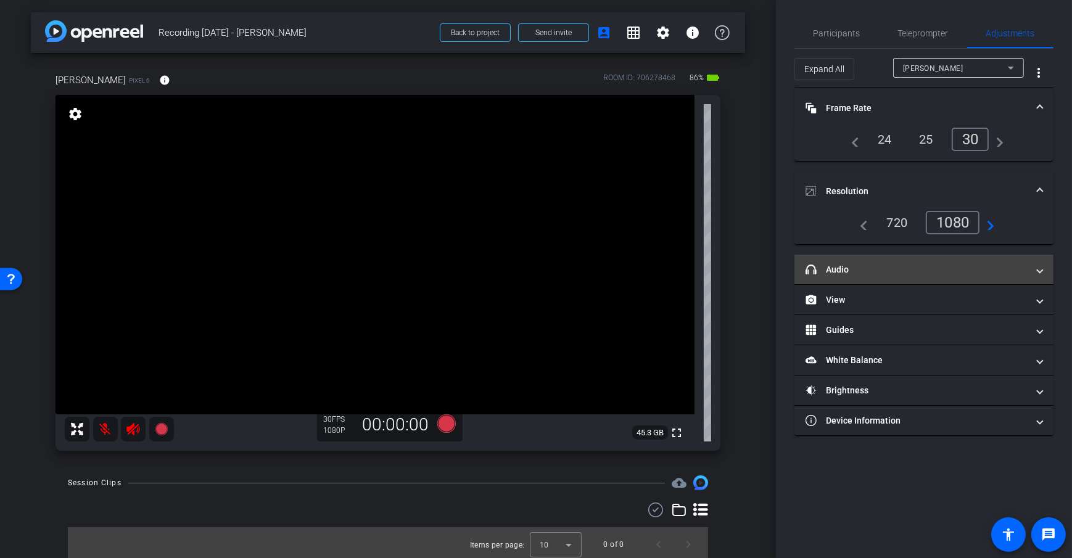
click at [909, 277] on mat-expansion-panel-header "headphone icon Audio" at bounding box center [923, 270] width 259 height 30
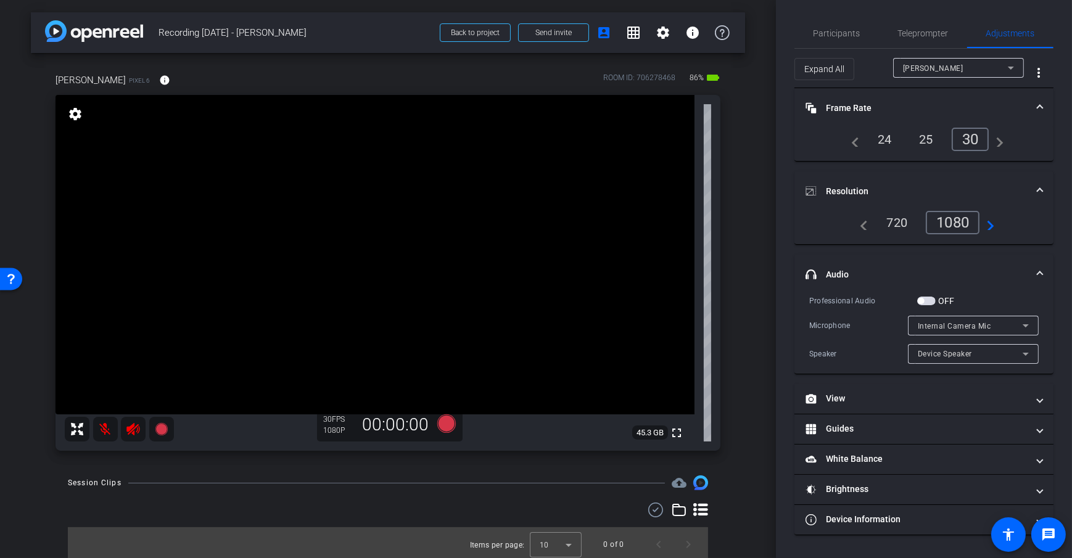
click at [874, 278] on mat-panel-title "headphone icon Audio" at bounding box center [916, 274] width 222 height 13
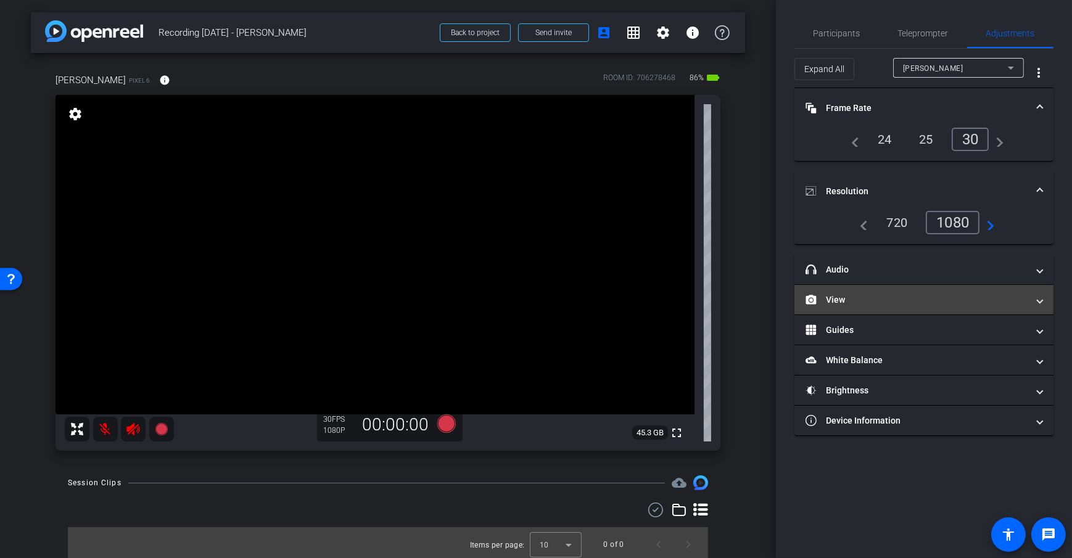
click at [852, 299] on mat-panel-title "View" at bounding box center [916, 299] width 222 height 13
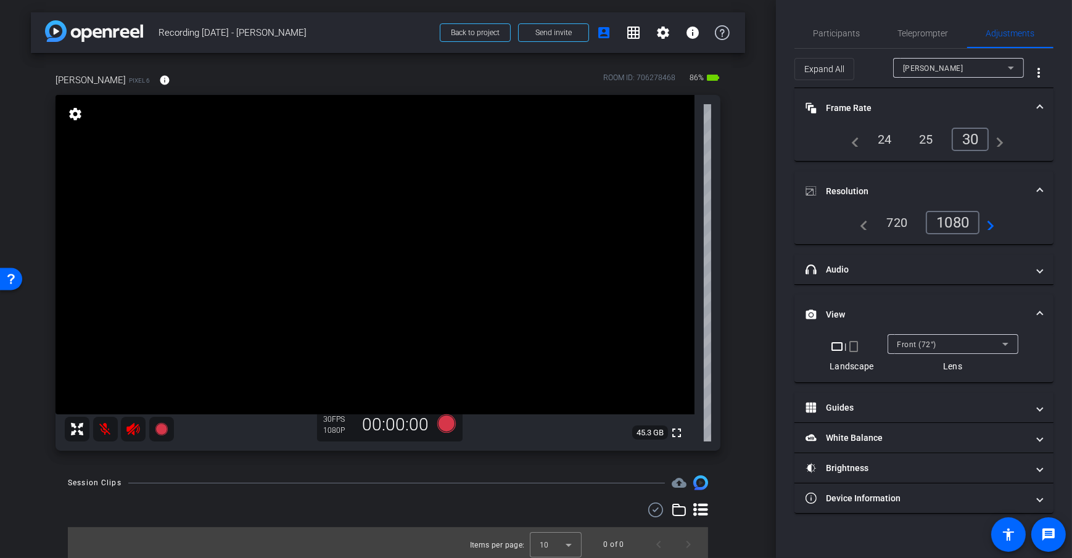
click at [981, 345] on div "Front (72°)" at bounding box center [949, 344] width 105 height 15
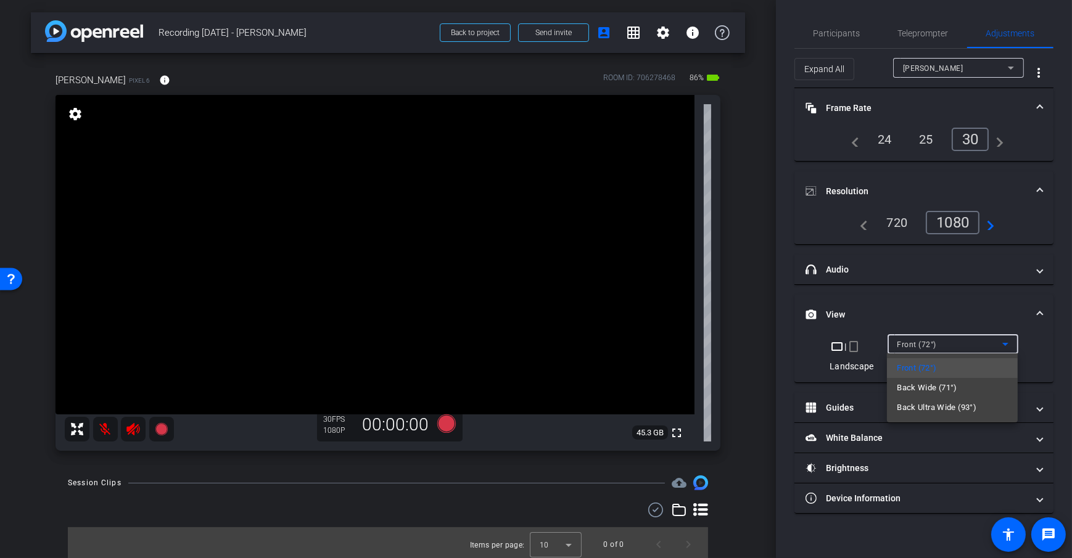
click at [981, 344] on div at bounding box center [536, 279] width 1072 height 558
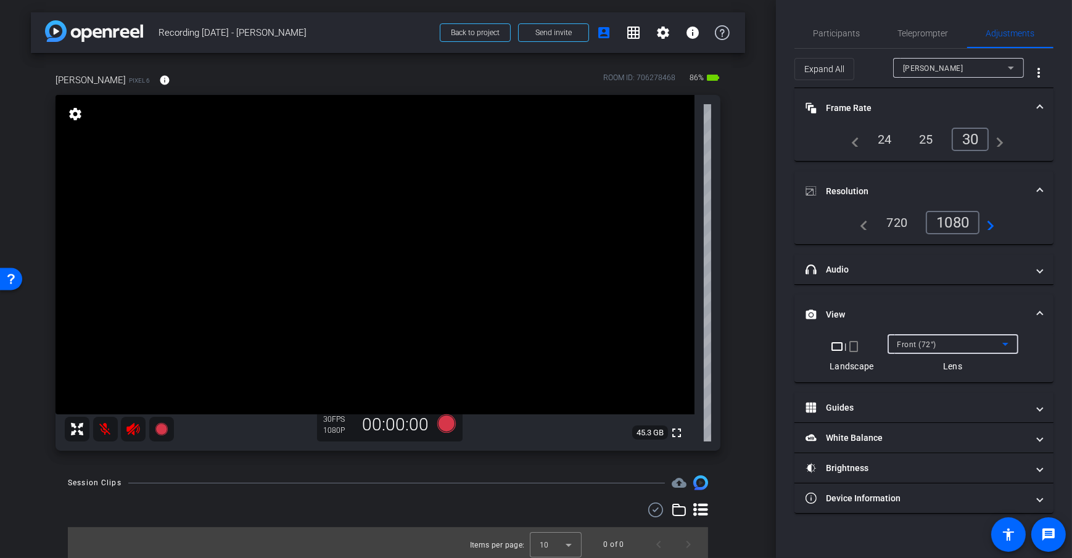
click at [981, 344] on div "Front (72°)" at bounding box center [949, 344] width 105 height 15
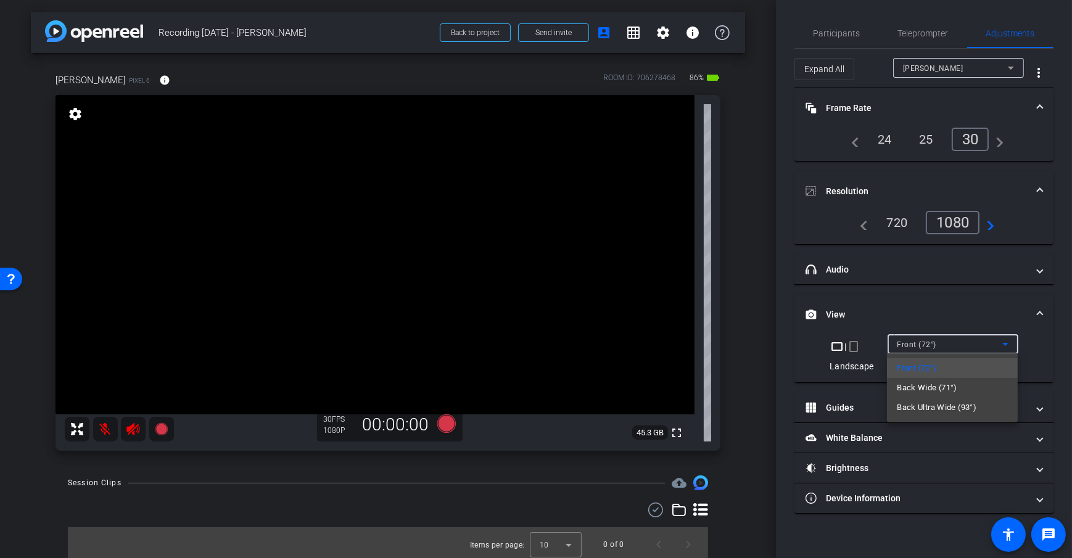
click at [748, 327] on div at bounding box center [536, 279] width 1072 height 558
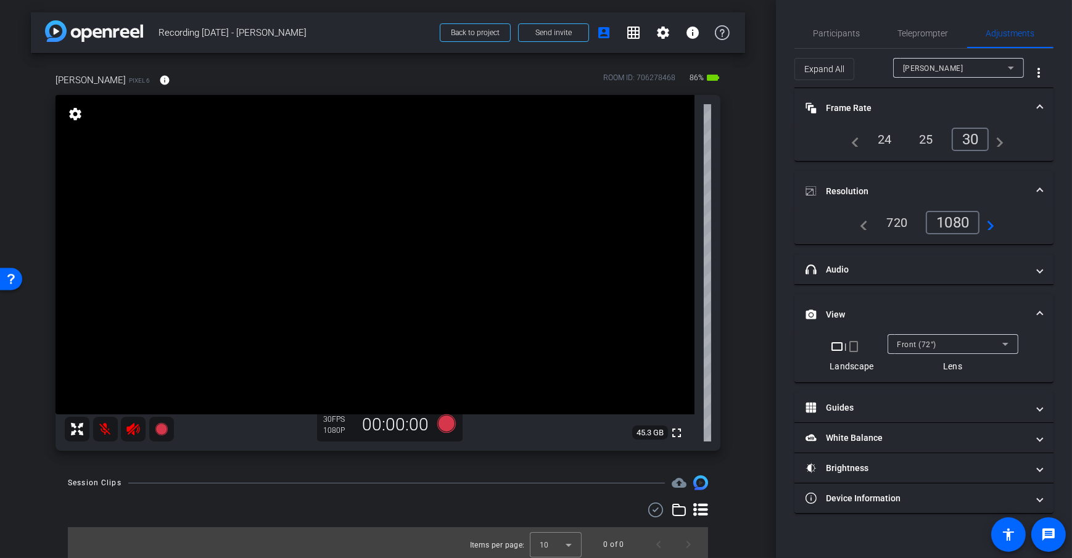
click at [886, 327] on mat-expansion-panel-header "View" at bounding box center [923, 314] width 259 height 39
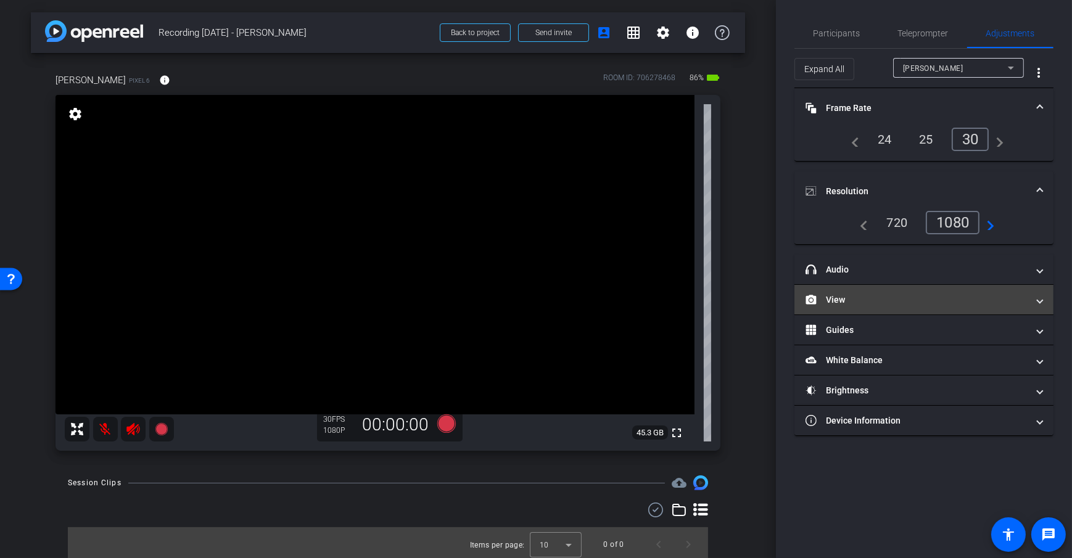
click at [935, 306] on mat-expansion-panel-header "View" at bounding box center [923, 300] width 259 height 30
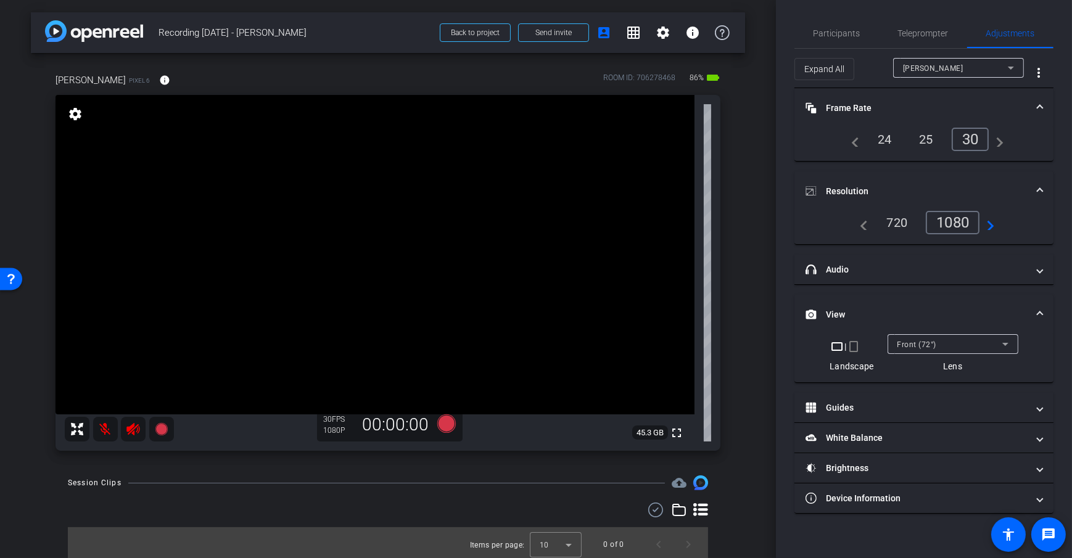
click at [938, 308] on mat-panel-title "View" at bounding box center [916, 314] width 222 height 13
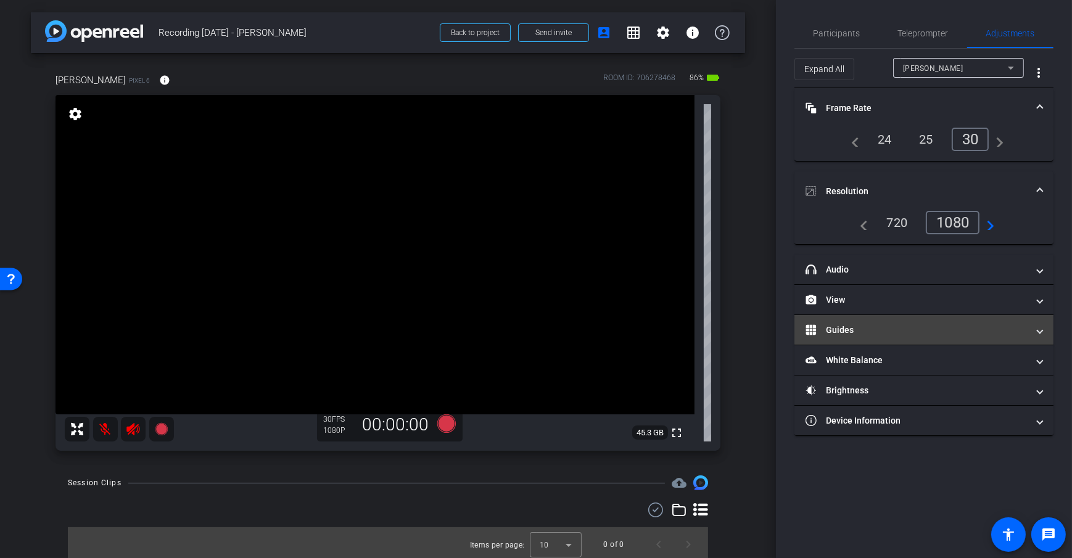
click at [895, 324] on mat-panel-title "Guides" at bounding box center [916, 330] width 222 height 13
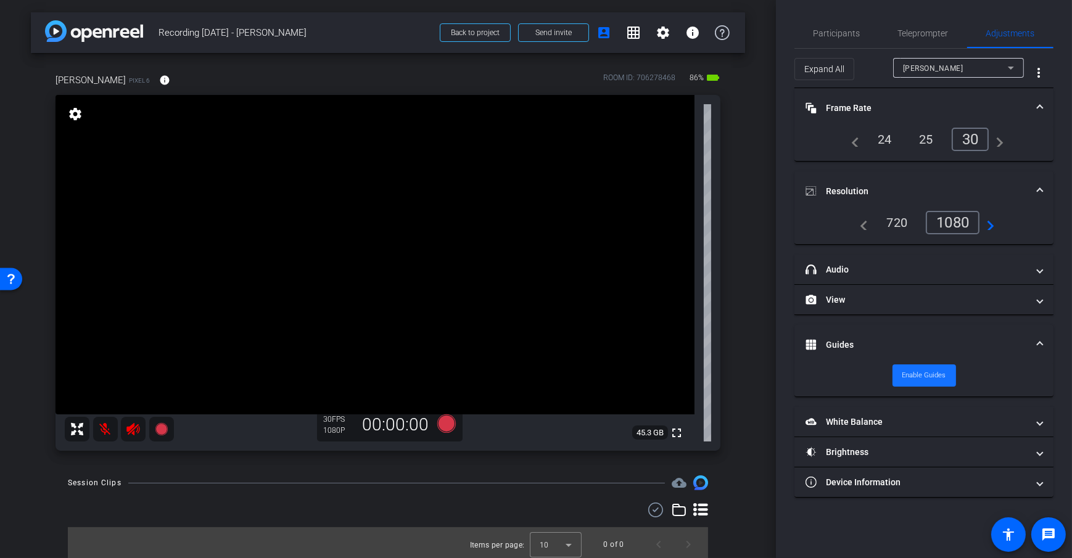
click at [936, 372] on span "Enable Guides" at bounding box center [924, 375] width 44 height 18
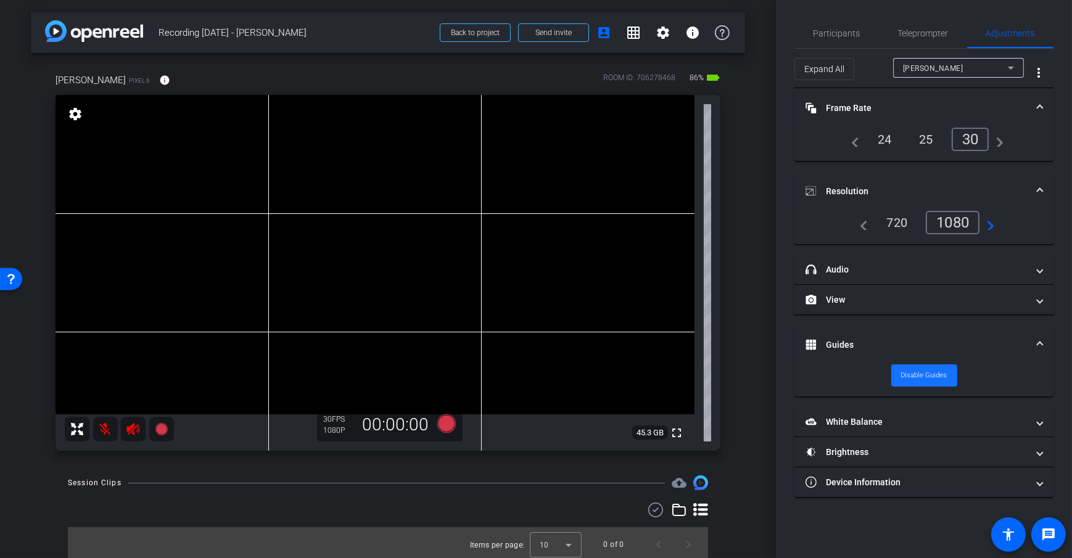
click at [905, 373] on span "Disable Guides" at bounding box center [924, 375] width 46 height 18
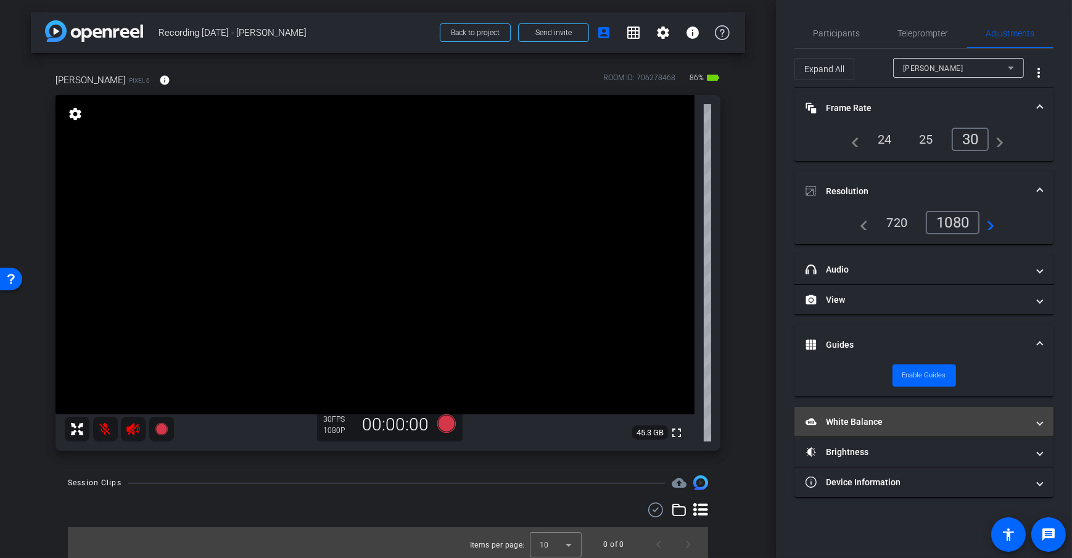
click at [894, 417] on mat-panel-title "White Balance White Balance" at bounding box center [916, 422] width 222 height 13
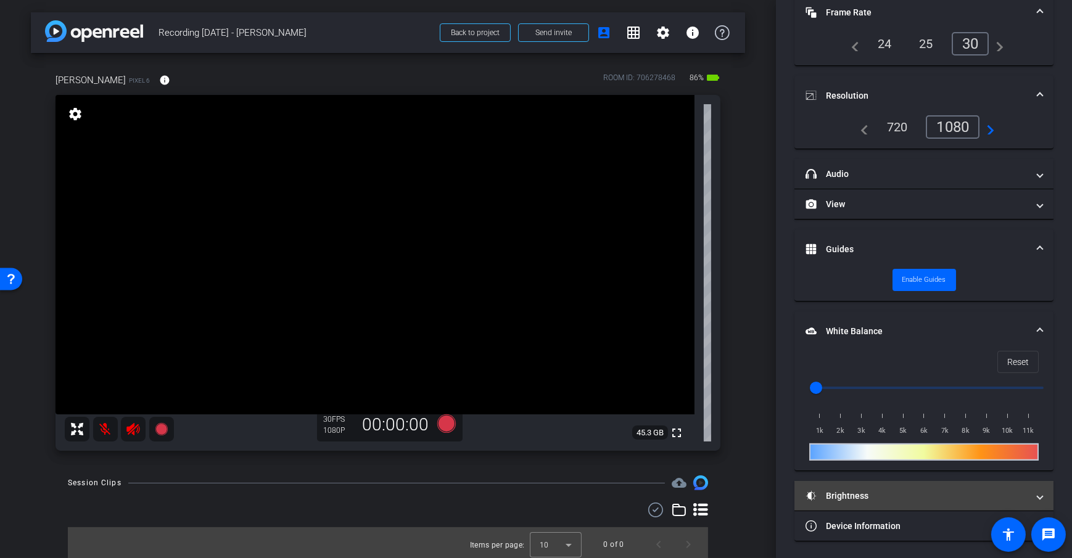
drag, startPoint x: 885, startPoint y: 493, endPoint x: 884, endPoint y: 484, distance: 9.3
click at [885, 493] on mat-panel-title "Brightness" at bounding box center [916, 496] width 222 height 13
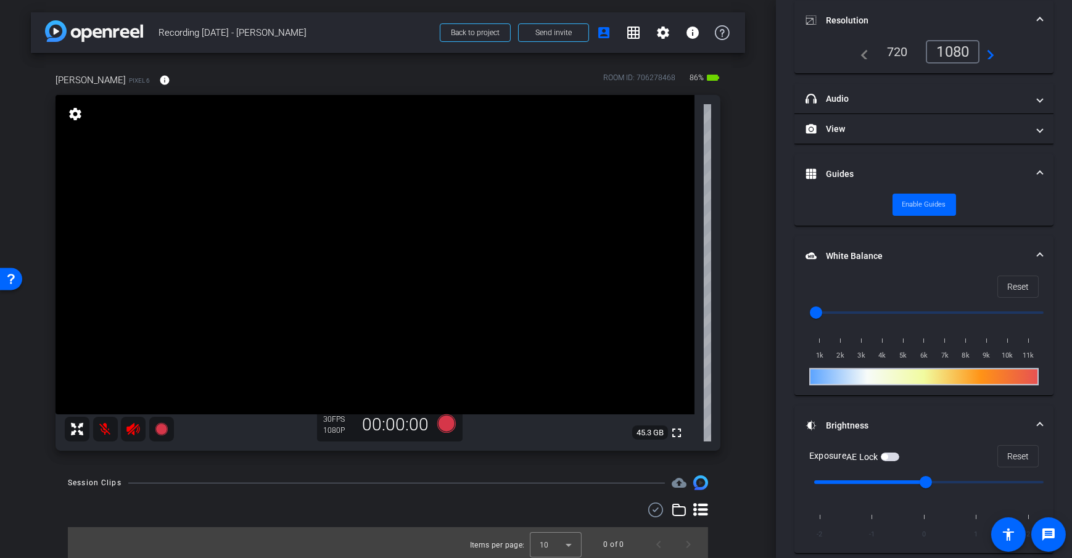
scroll to position [223, 0]
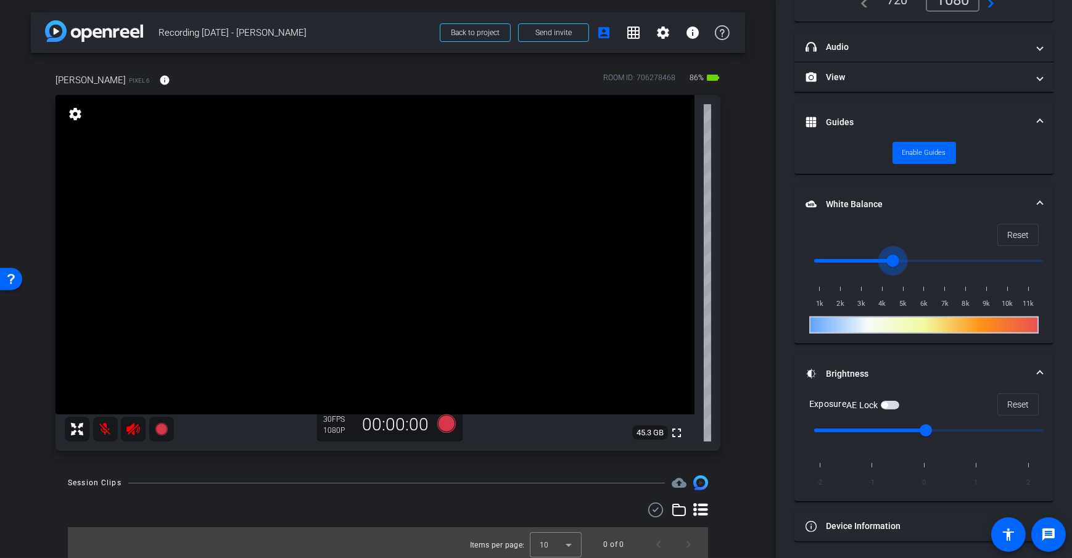
drag, startPoint x: 815, startPoint y: 257, endPoint x: 889, endPoint y: 268, distance: 74.8
click at [889, 268] on input "range" at bounding box center [928, 260] width 255 height 27
click at [1034, 238] on div "Reset 1k 2k 3k 4k 5k 6k 7k 8k 9k 10k 11k" at bounding box center [923, 284] width 259 height 120
click at [1025, 234] on span at bounding box center [1018, 235] width 40 height 30
type input "1000"
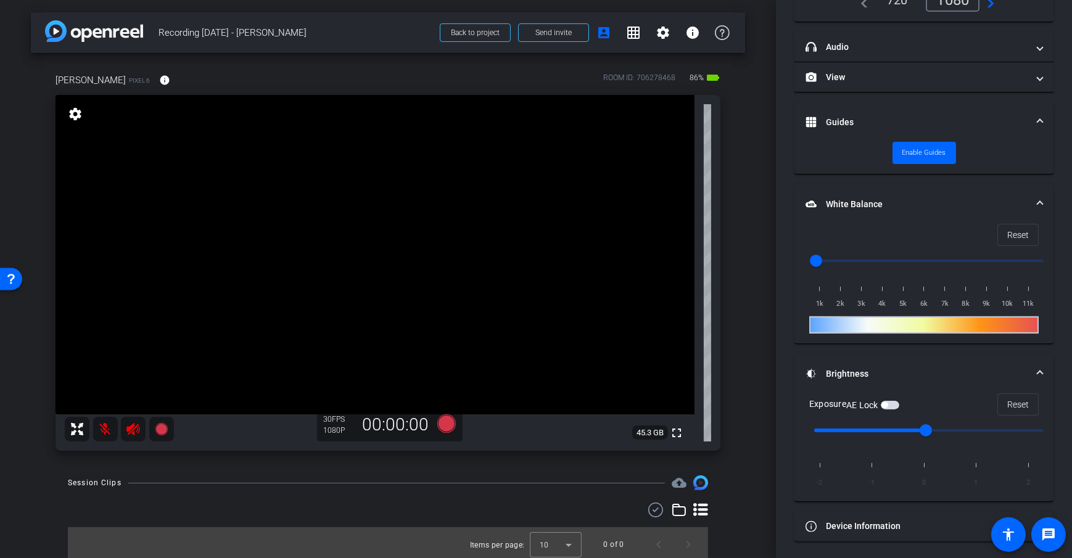
click at [760, 390] on div "arrow_back Recording [DATE] - [PERSON_NAME] Back to project Send invite account…" at bounding box center [388, 279] width 776 height 558
click at [1007, 238] on span "Reset" at bounding box center [1018, 234] width 22 height 23
click at [1014, 398] on span "Reset" at bounding box center [1018, 404] width 22 height 23
click at [759, 334] on div "arrow_back Recording [DATE] - [PERSON_NAME] Back to project Send invite account…" at bounding box center [388, 279] width 776 height 558
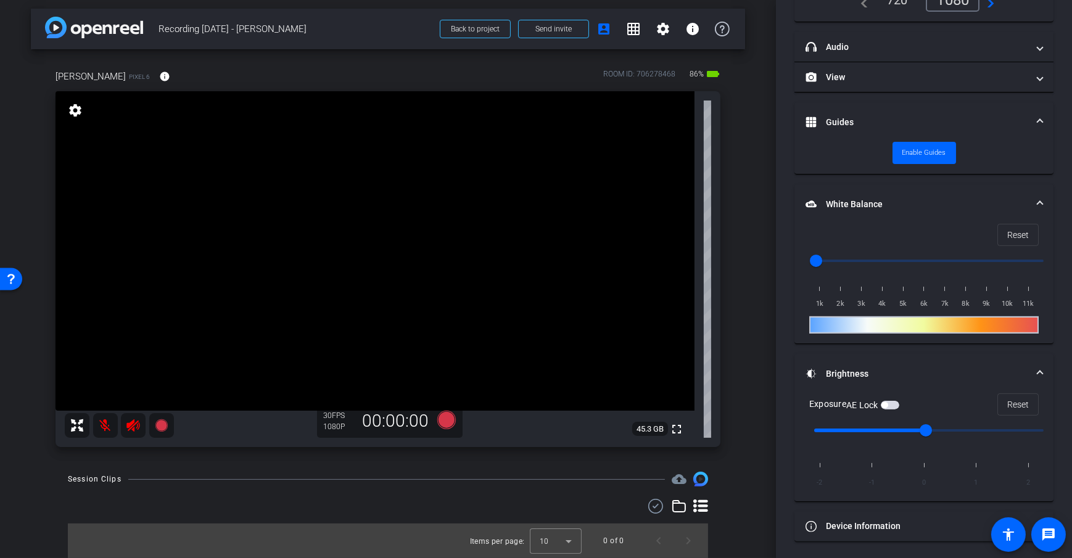
click at [741, 348] on div "arrow_back Recording [DATE] - [PERSON_NAME] Back to project Send invite account…" at bounding box center [388, 275] width 776 height 558
click at [885, 530] on mat-panel-title "Device Information" at bounding box center [916, 526] width 222 height 13
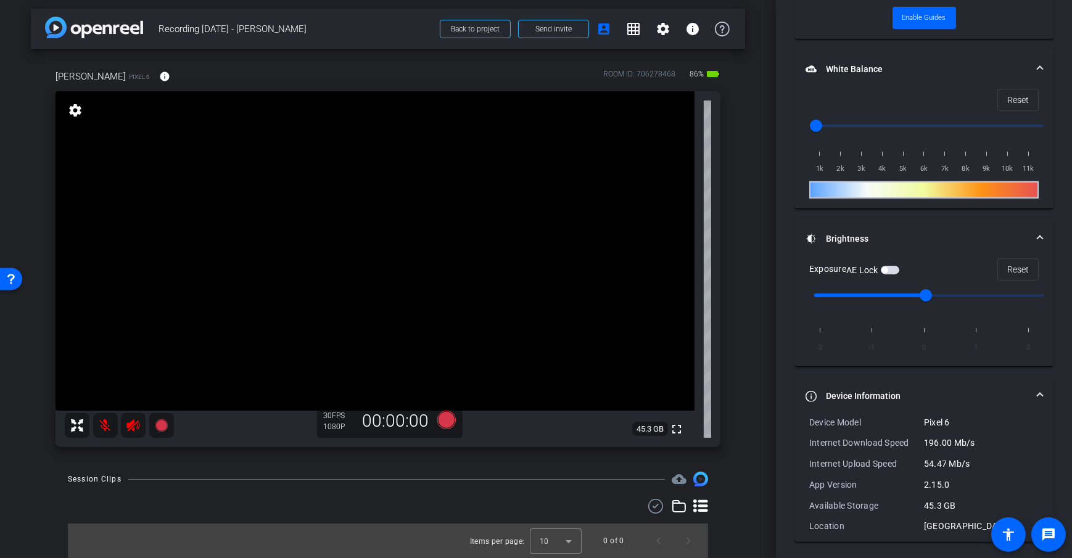
scroll to position [359, 0]
click at [876, 385] on mat-expansion-panel-header "Device Information" at bounding box center [923, 395] width 259 height 39
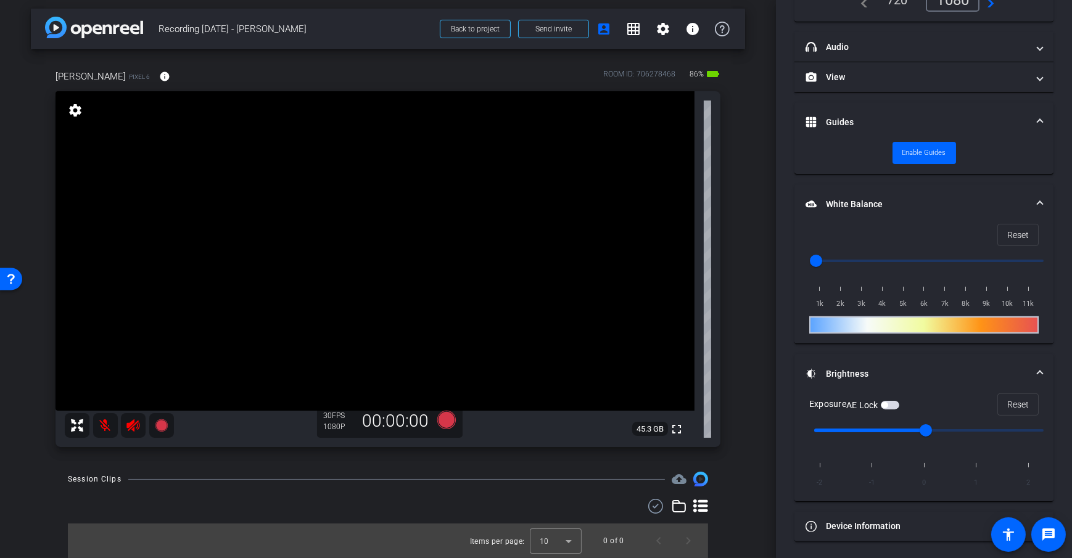
click at [898, 367] on mat-panel-title "Brightness" at bounding box center [916, 373] width 222 height 13
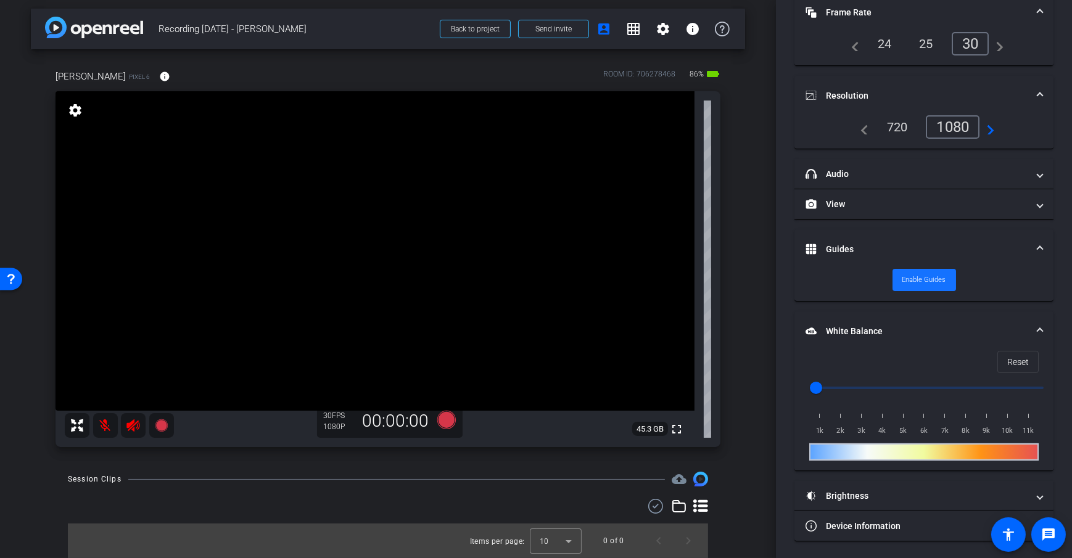
scroll to position [96, 0]
click at [904, 325] on mat-panel-title "White Balance White Balance" at bounding box center [916, 331] width 222 height 13
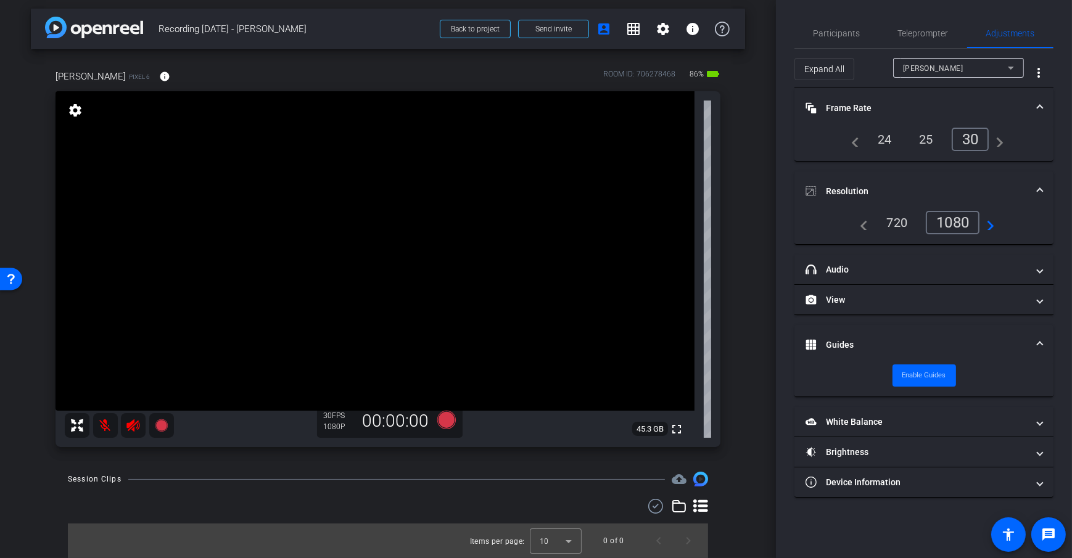
scroll to position [0, 0]
click at [917, 339] on mat-panel-title "Guides" at bounding box center [916, 345] width 222 height 13
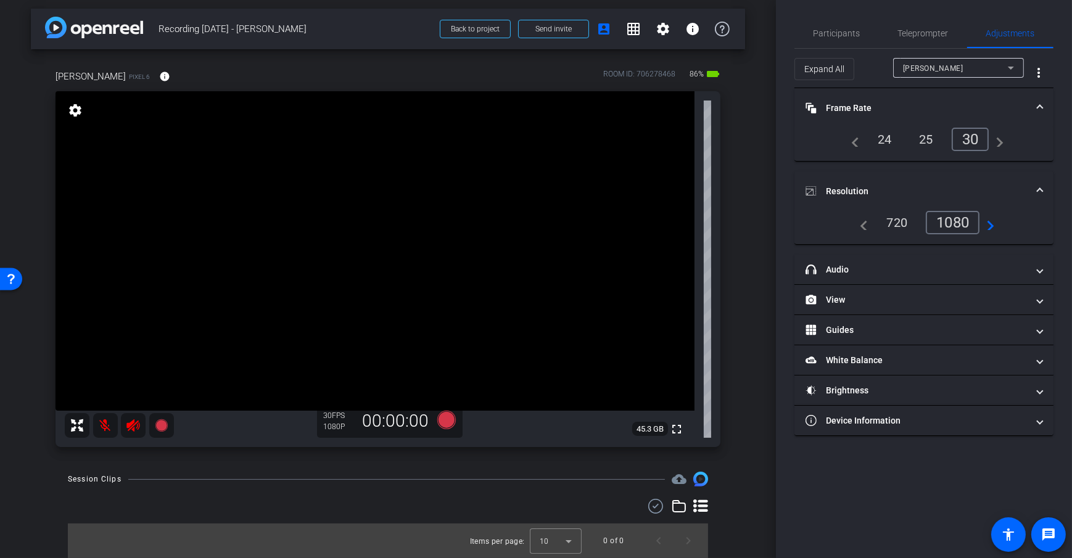
click at [901, 186] on mat-panel-title "Resolution" at bounding box center [916, 191] width 222 height 13
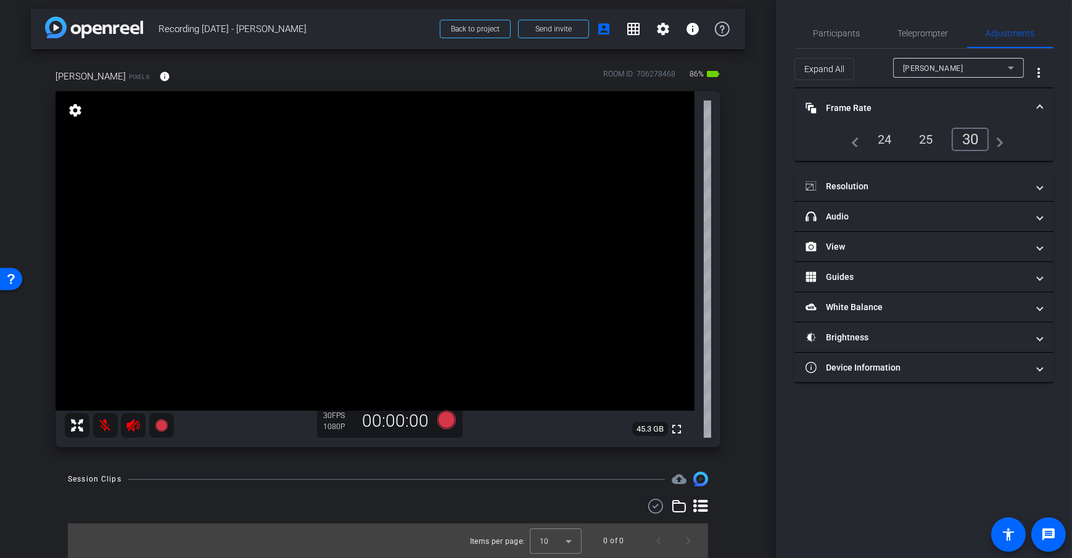
click at [872, 107] on mat-panel-title "Frame Rate Frame Rate" at bounding box center [916, 108] width 222 height 13
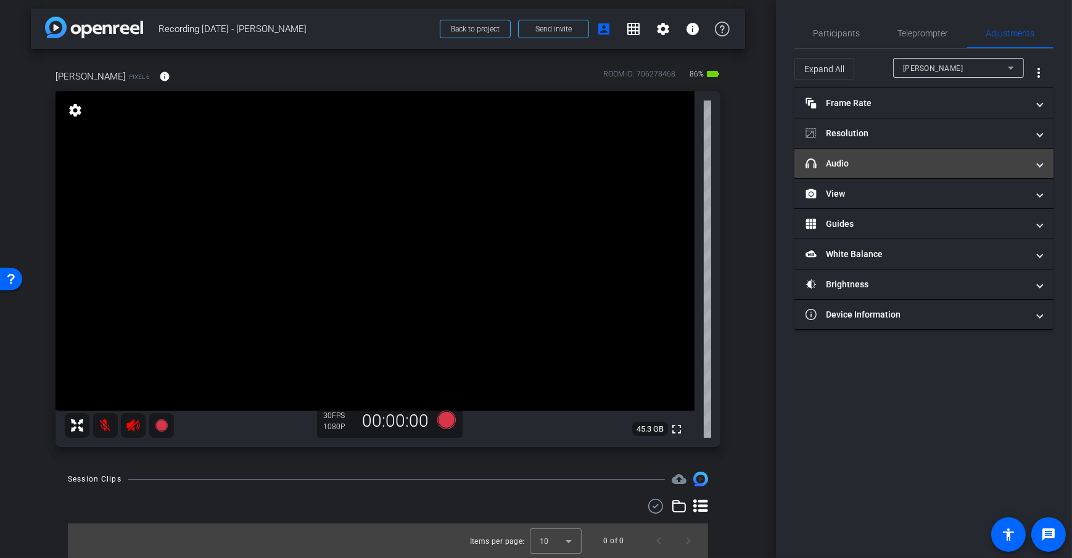
click at [836, 168] on mat-panel-title "headphone icon Audio" at bounding box center [916, 163] width 222 height 13
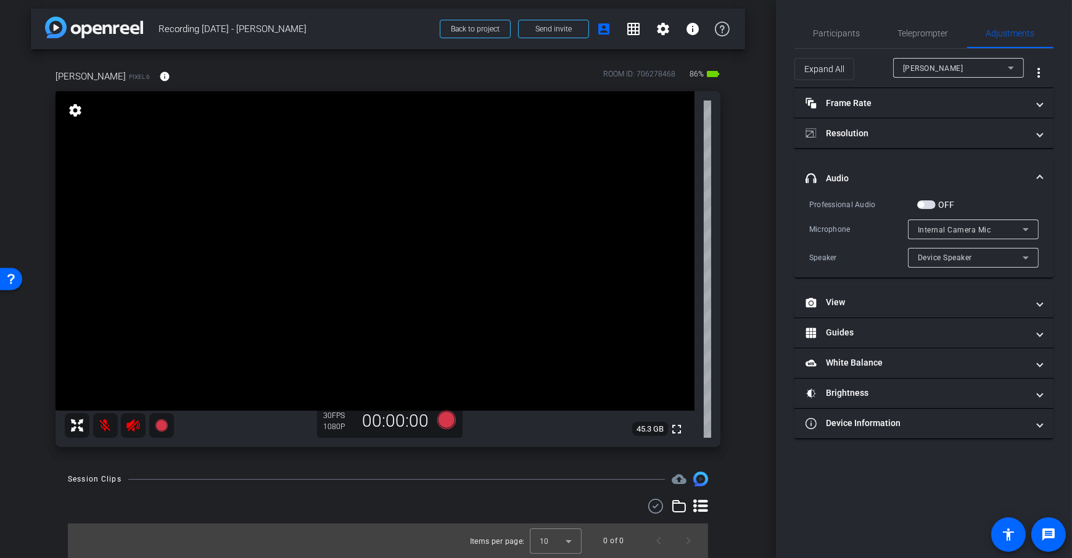
click at [754, 195] on div "arrow_back Recording [DATE] - [PERSON_NAME] Back to project Send invite account…" at bounding box center [388, 275] width 776 height 558
click at [851, 172] on mat-panel-title "headphone icon Audio" at bounding box center [916, 178] width 222 height 13
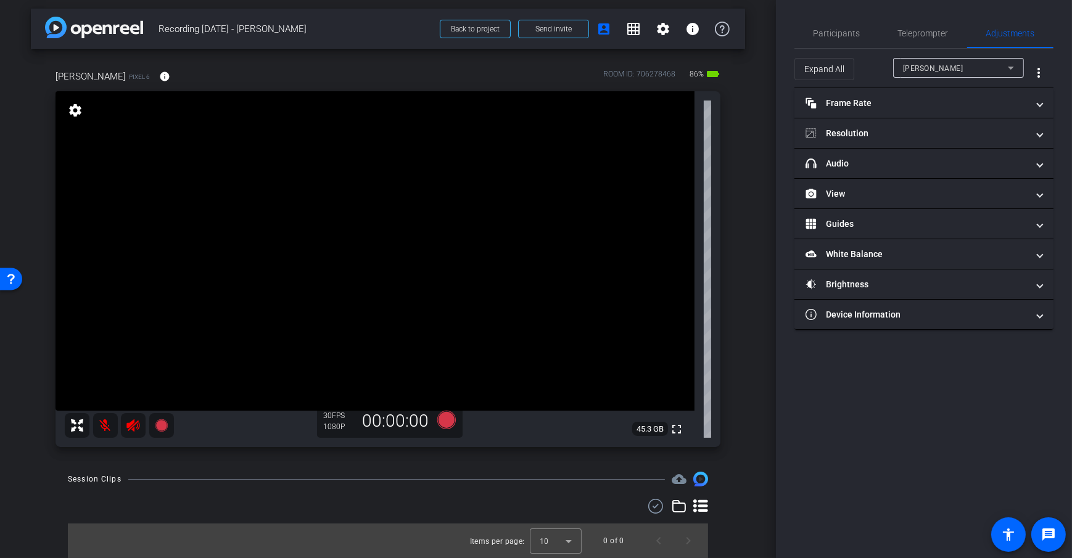
click at [745, 212] on div "arrow_back Recording [DATE] - [PERSON_NAME] Back to project Send invite account…" at bounding box center [388, 275] width 776 height 558
click at [745, 168] on div "arrow_back Recording [DATE] - [PERSON_NAME] Back to project Send invite account…" at bounding box center [388, 275] width 776 height 558
click at [734, 314] on div "[PERSON_NAME] Pixel 6 info ROOM ID: 706278468 86% battery_std fullscreen settin…" at bounding box center [388, 254] width 714 height 410
click at [832, 39] on span "Participants" at bounding box center [836, 33] width 47 height 30
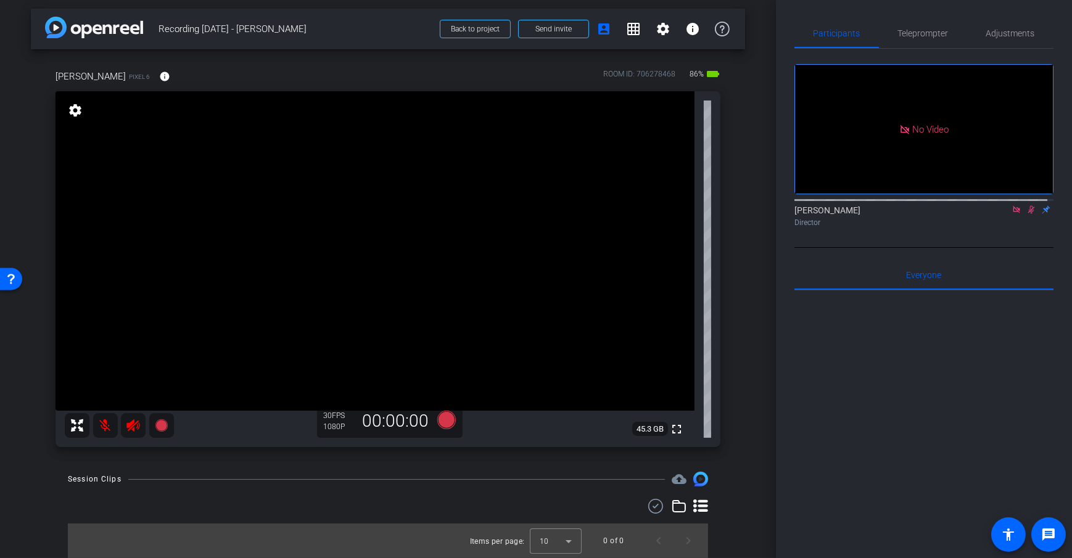
click at [753, 195] on div "arrow_back Recording [DATE] - [PERSON_NAME] Back to project Send invite account…" at bounding box center [388, 275] width 776 height 558
click at [736, 297] on div "[PERSON_NAME] Pixel 6 info ROOM ID: 706278468 86% battery_std fullscreen settin…" at bounding box center [388, 254] width 714 height 410
click at [441, 420] on icon at bounding box center [446, 420] width 18 height 18
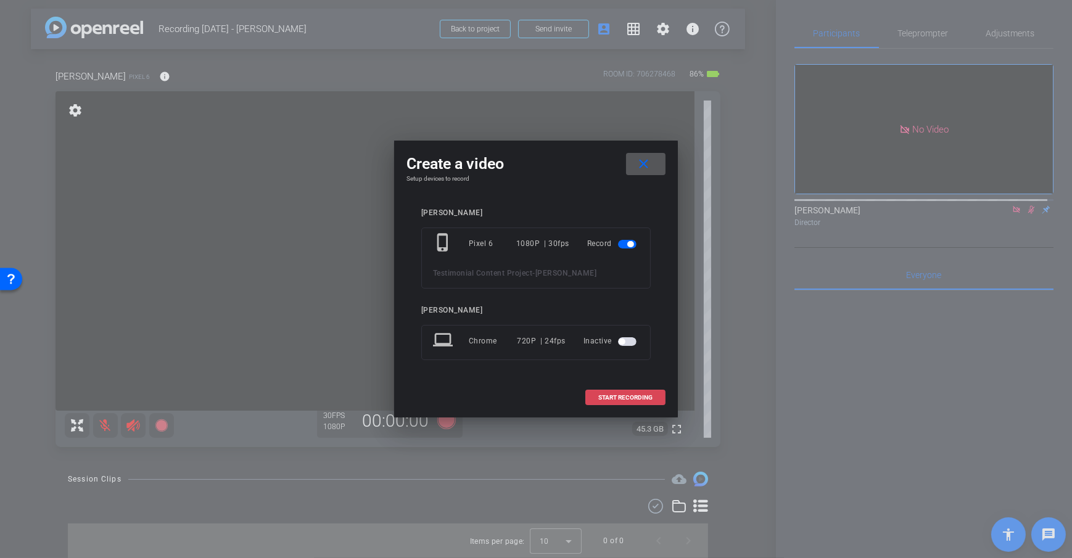
click at [597, 396] on span at bounding box center [625, 398] width 79 height 30
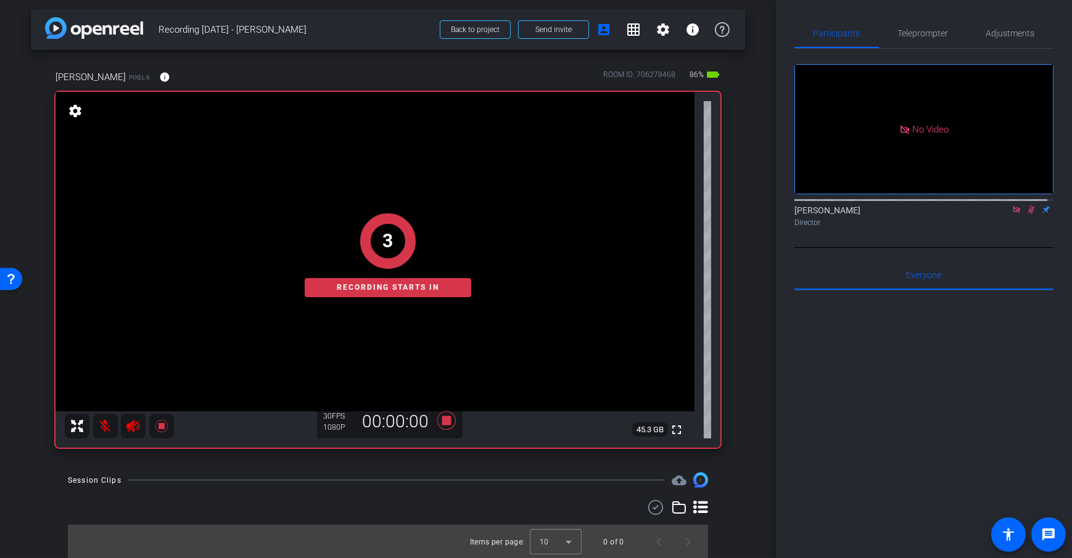
click at [739, 299] on div "arrow_back Recording [DATE] - [PERSON_NAME] Back to project Send invite account…" at bounding box center [388, 276] width 776 height 558
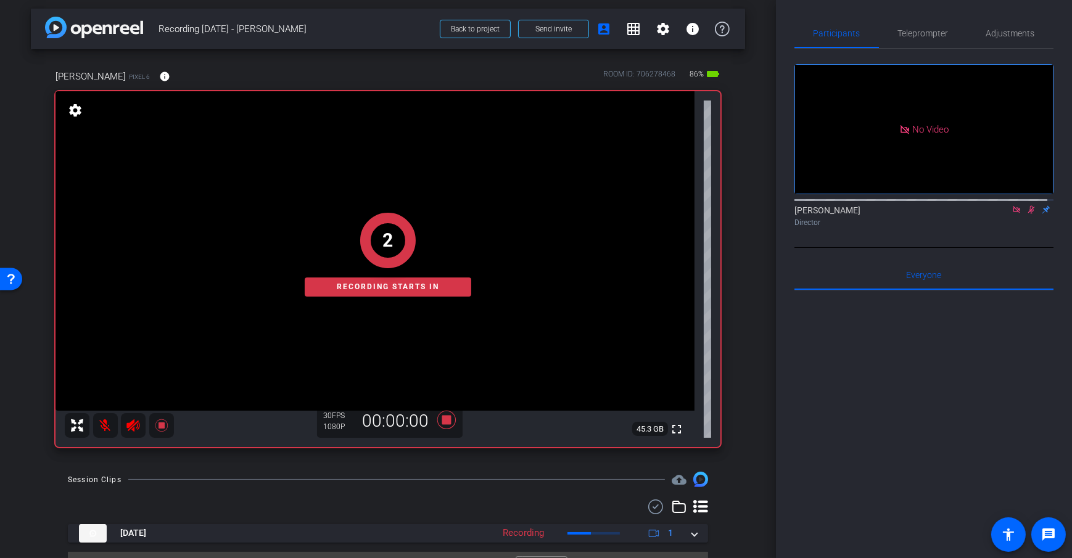
scroll to position [31, 0]
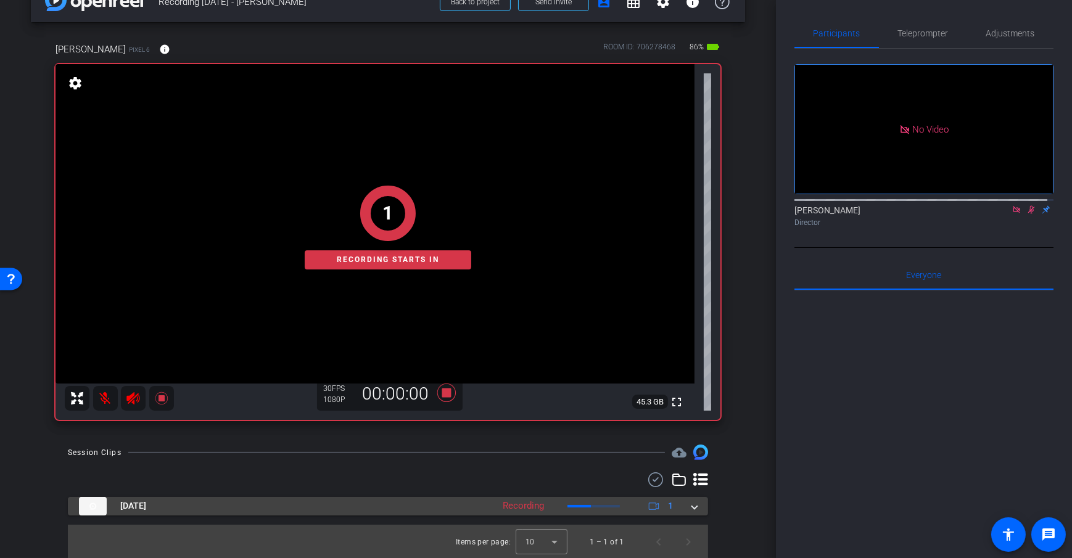
click at [691, 501] on mat-expansion-panel-header "[DATE] Recording 1" at bounding box center [388, 506] width 640 height 18
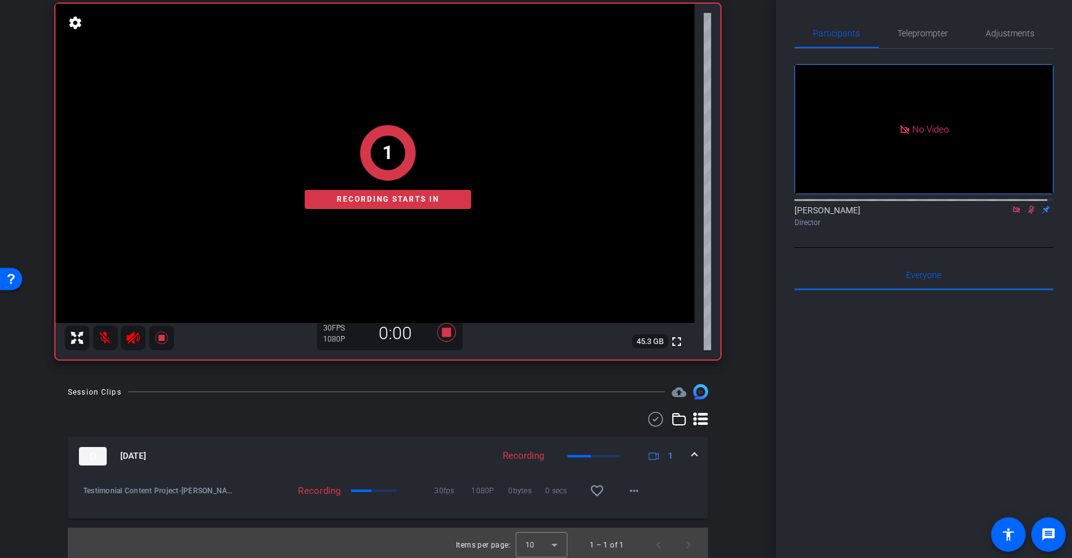
scroll to position [94, 0]
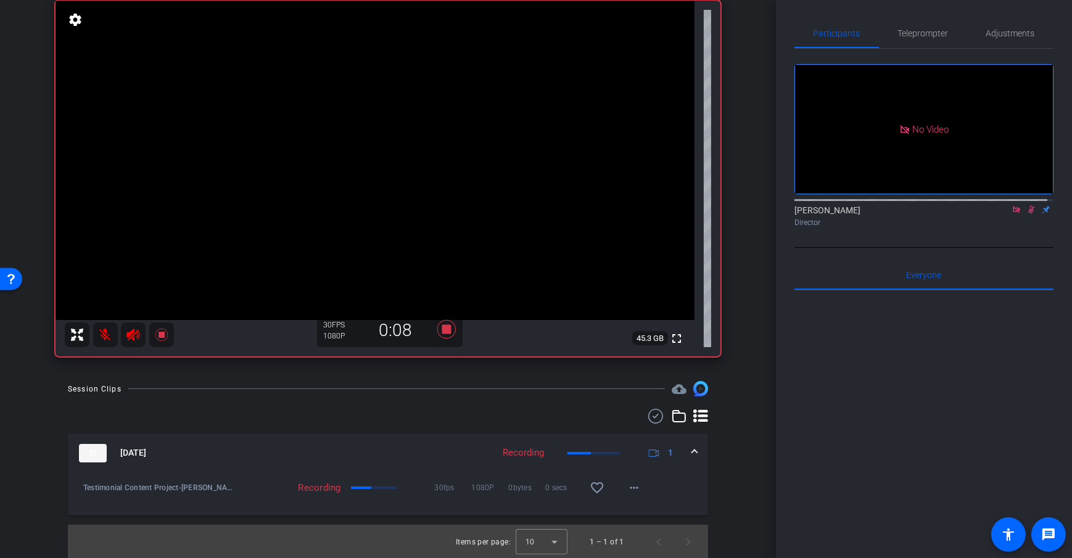
click at [731, 444] on div "Session Clips cloud_upload [DATE] Recording 1 Testimonial Content Project-[PERS…" at bounding box center [388, 470] width 714 height 178
click at [523, 390] on div "Session Clips cloud_upload" at bounding box center [388, 388] width 640 height 15
click at [745, 386] on div "arrow_back Recording [DATE] - [PERSON_NAME] Back to project Send invite account…" at bounding box center [388, 185] width 776 height 558
click at [412, 392] on div "Session Clips cloud_upload" at bounding box center [388, 388] width 640 height 15
click at [733, 395] on div "Session Clips cloud_upload [DATE] Recording 1 Testimonial Content Project-[PERS…" at bounding box center [388, 470] width 714 height 178
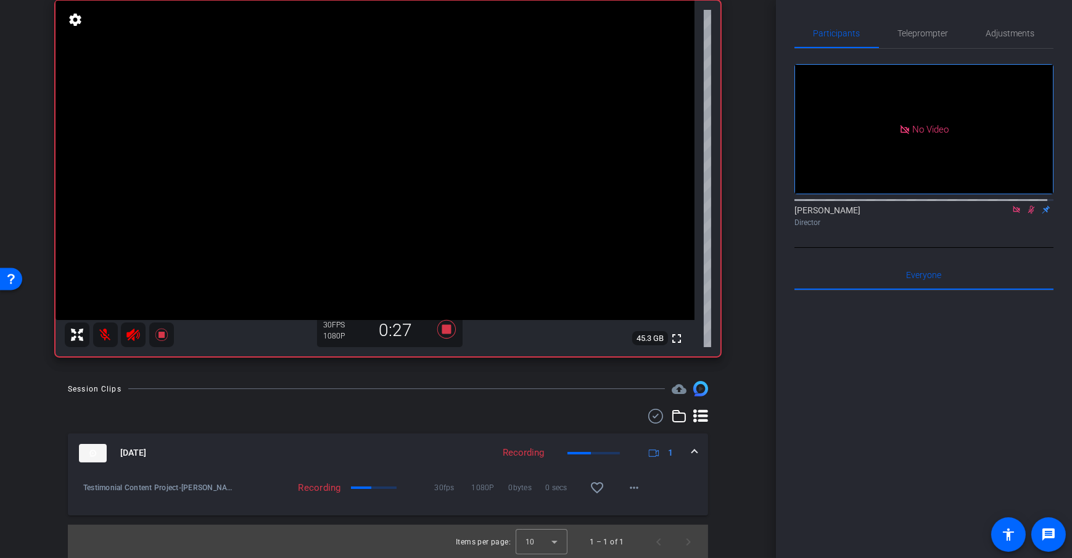
click at [480, 386] on div "Session Clips cloud_upload" at bounding box center [388, 388] width 640 height 15
click at [449, 327] on icon at bounding box center [447, 329] width 30 height 22
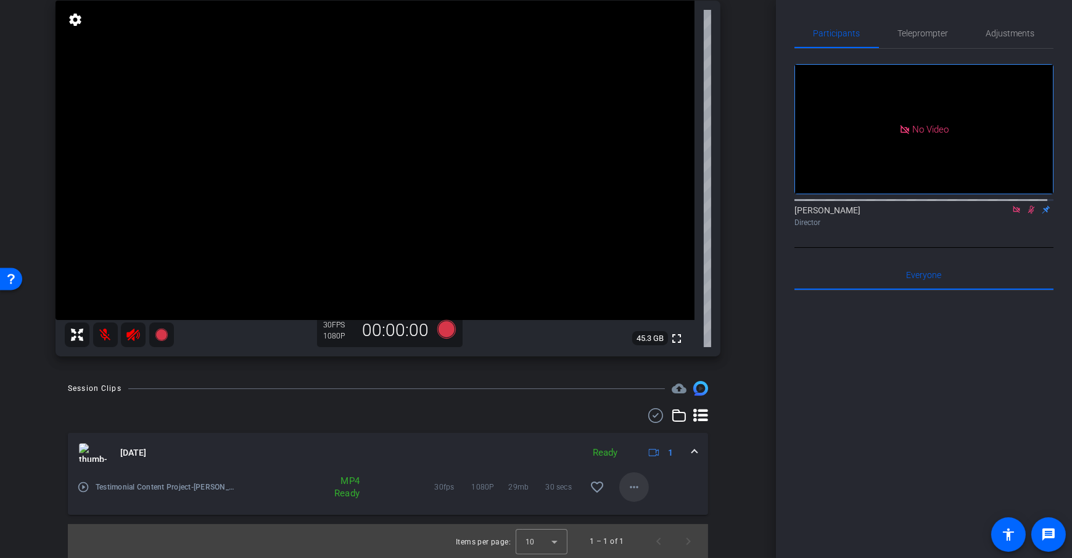
click at [635, 487] on mat-icon "more_horiz" at bounding box center [633, 487] width 15 height 15
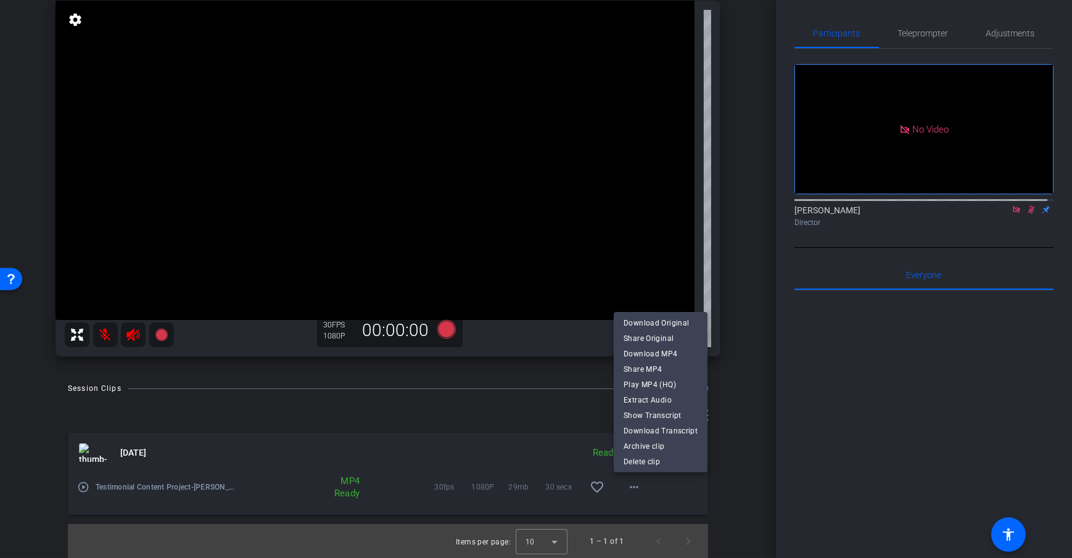
click at [569, 384] on div at bounding box center [536, 279] width 1072 height 558
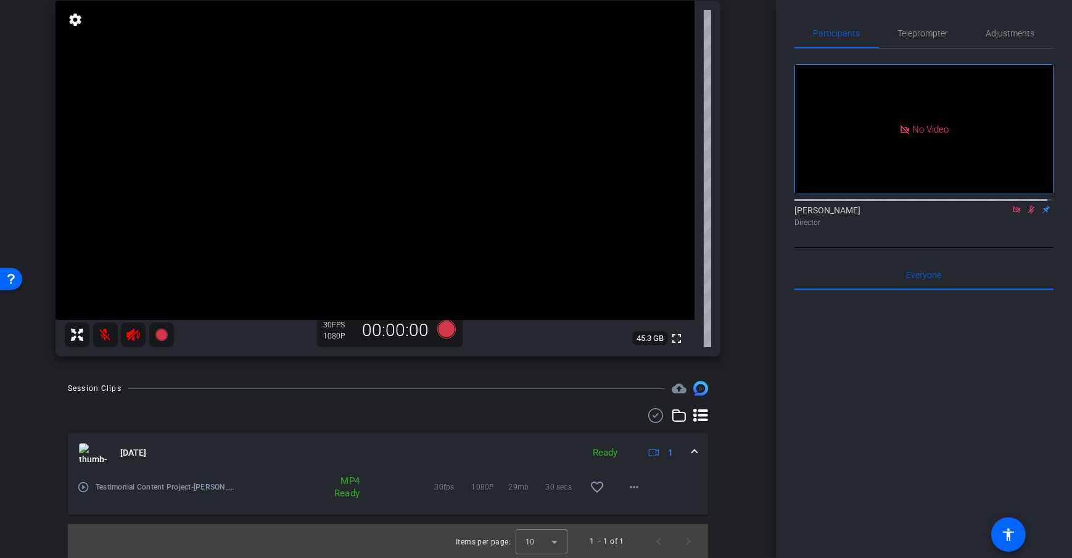
click at [132, 337] on icon at bounding box center [133, 334] width 15 height 15
click at [132, 337] on icon at bounding box center [132, 335] width 13 height 12
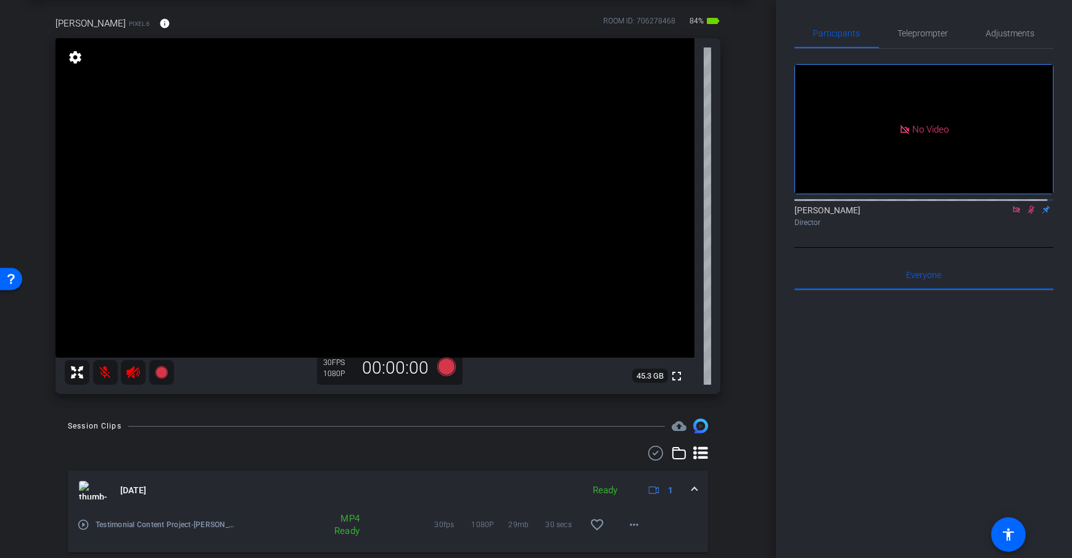
scroll to position [62, 0]
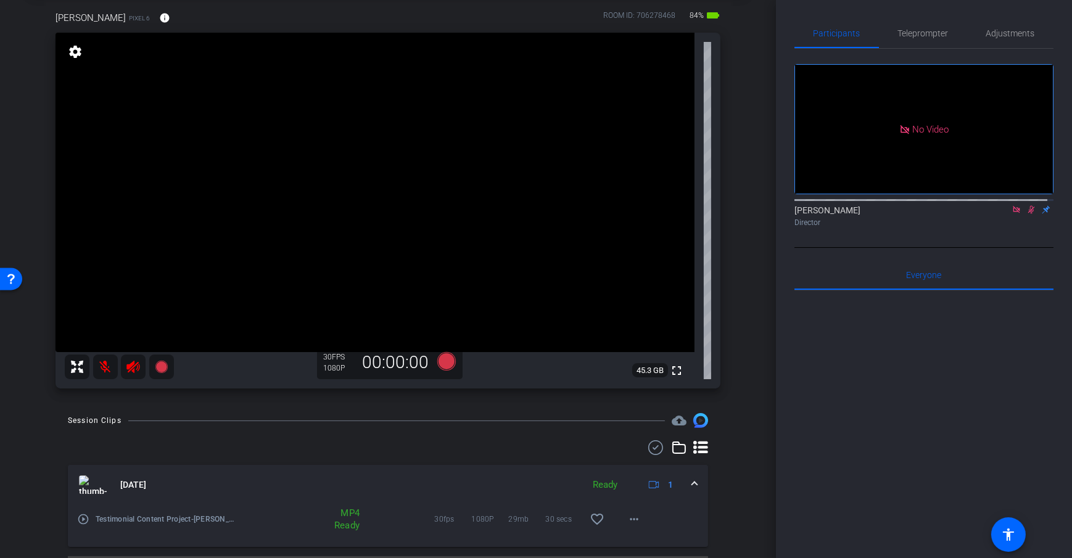
click at [105, 377] on mat-icon at bounding box center [105, 367] width 25 height 25
click at [109, 363] on mat-icon at bounding box center [105, 367] width 25 height 25
click at [136, 369] on icon at bounding box center [133, 366] width 15 height 15
drag, startPoint x: 995, startPoint y: 37, endPoint x: 1008, endPoint y: 33, distance: 13.1
click at [995, 37] on span "Adjustments" at bounding box center [1010, 33] width 49 height 9
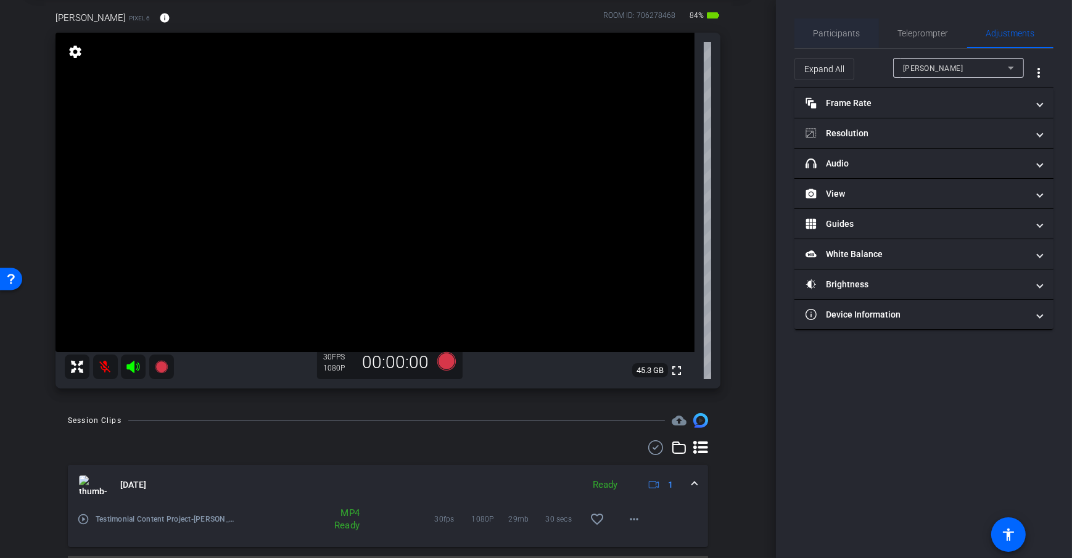
click at [823, 30] on span "Participants" at bounding box center [836, 33] width 47 height 9
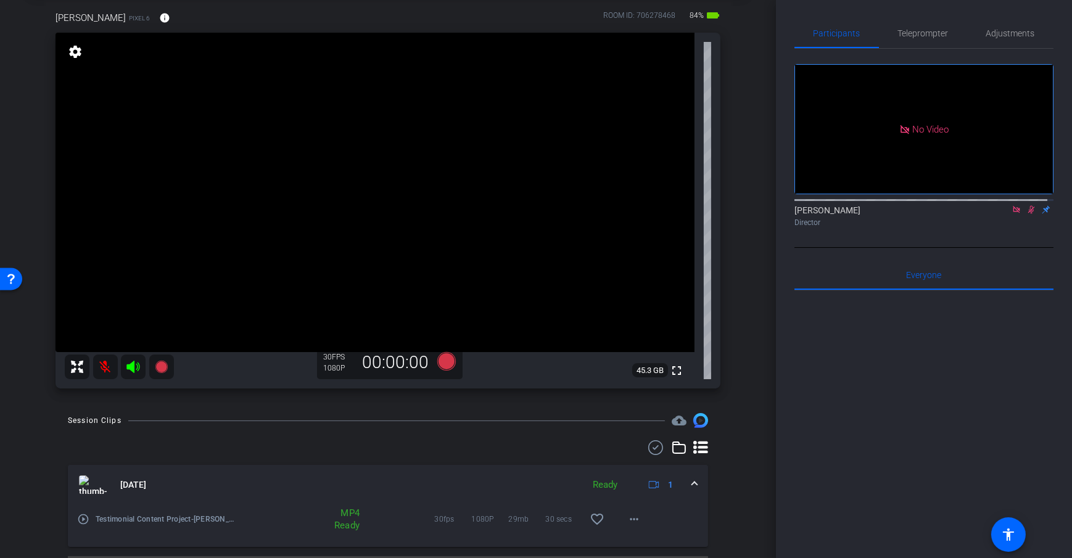
click at [977, 207] on div "No Video [PERSON_NAME] Director" at bounding box center [923, 148] width 259 height 199
click at [760, 205] on div "arrow_back Recording [DATE] - [PERSON_NAME] Back to project Send invite account…" at bounding box center [388, 217] width 776 height 558
click at [1026, 205] on icon at bounding box center [1031, 209] width 10 height 9
click at [1028, 205] on icon at bounding box center [1031, 209] width 10 height 9
click at [138, 376] on mat-icon at bounding box center [133, 367] width 25 height 25
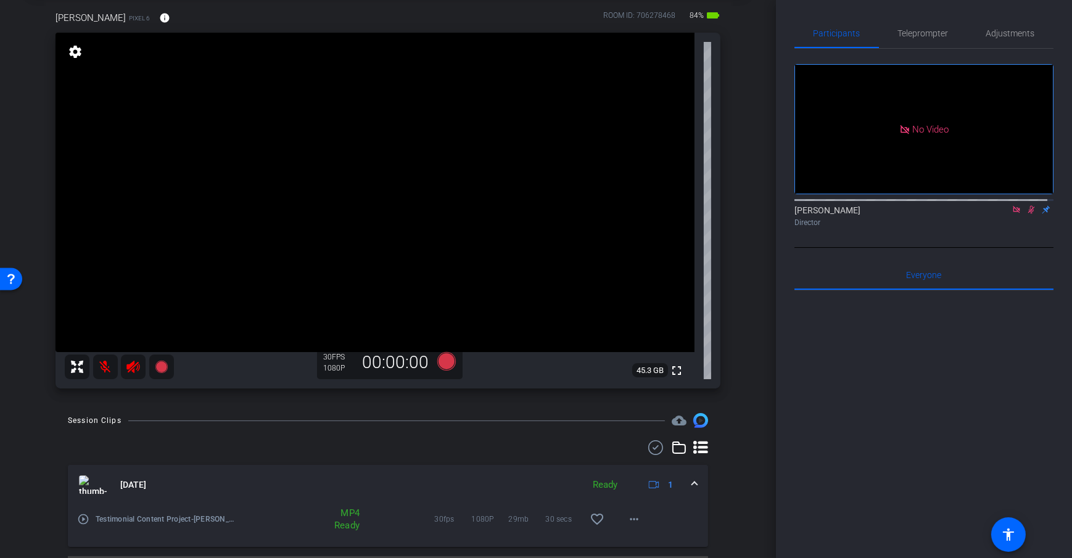
click at [743, 255] on div "arrow_back Recording [DATE] - [PERSON_NAME] Back to project Send invite account…" at bounding box center [388, 217] width 776 height 558
click at [740, 264] on div "arrow_back Recording [DATE] - [PERSON_NAME] Back to project Send invite account…" at bounding box center [388, 217] width 776 height 558
click at [445, 360] on icon at bounding box center [446, 361] width 18 height 18
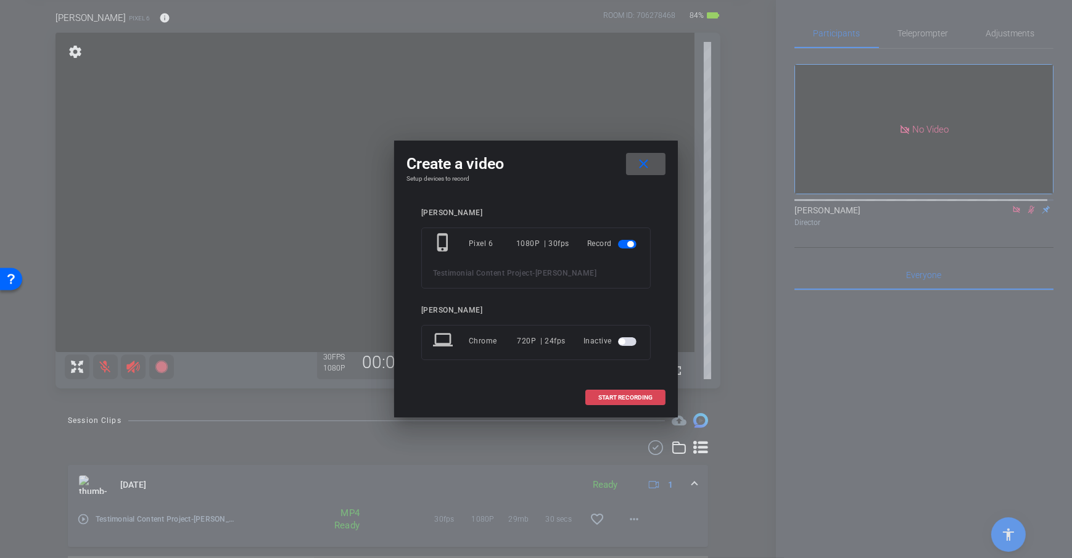
click at [610, 404] on span at bounding box center [625, 398] width 79 height 30
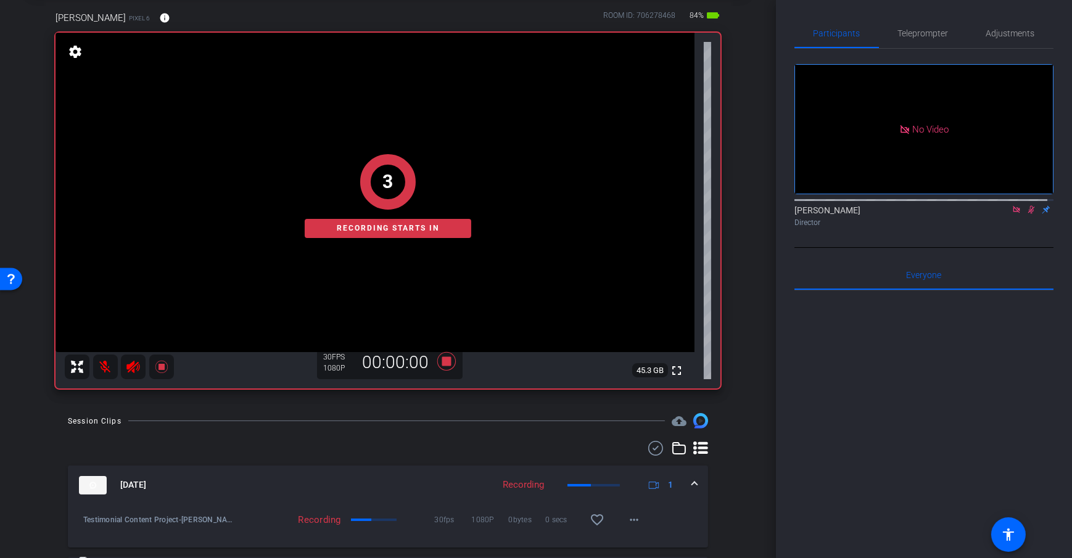
click at [748, 237] on div "arrow_back Recording [DATE] - [PERSON_NAME] Back to project Send invite account…" at bounding box center [388, 217] width 776 height 558
click at [1028, 206] on icon at bounding box center [1031, 210] width 7 height 8
click at [1028, 206] on icon at bounding box center [1030, 210] width 5 height 8
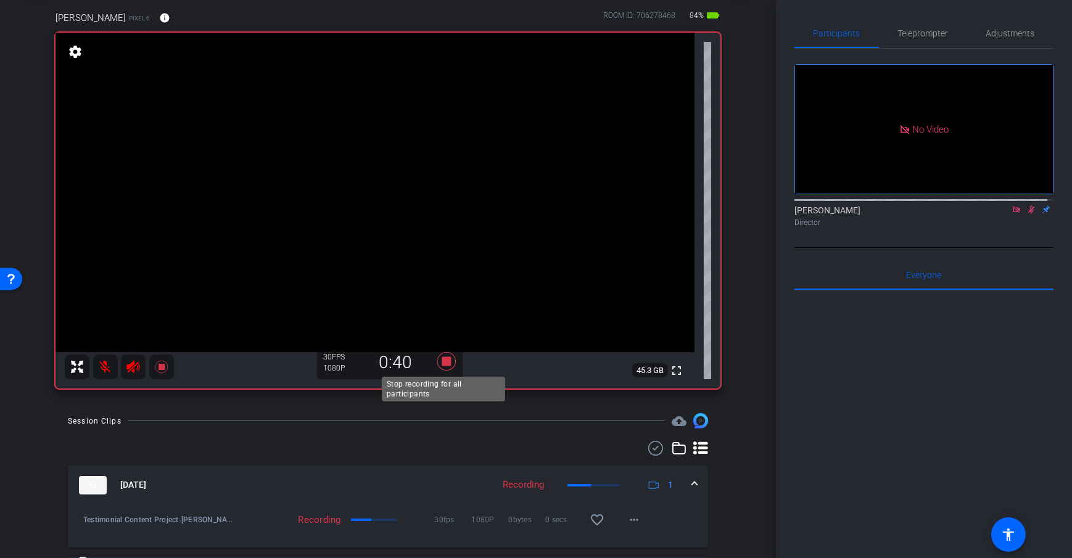
click at [446, 369] on icon at bounding box center [446, 361] width 18 height 18
click at [739, 263] on div "arrow_back Recording [DATE] - [PERSON_NAME] Back to project Send invite account…" at bounding box center [388, 217] width 776 height 558
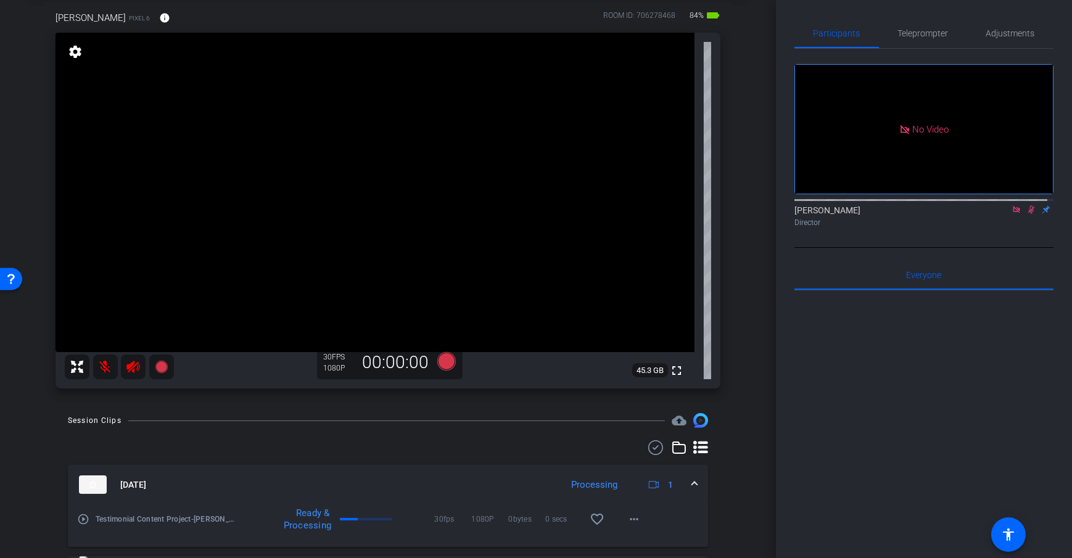
click at [739, 263] on div "[PERSON_NAME] Pixel 6 info ROOM ID: 706278468 84% battery_std fullscreen settin…" at bounding box center [388, 196] width 714 height 410
click at [742, 250] on div "arrow_back Recording [DATE] - [PERSON_NAME] Back to project Send invite account…" at bounding box center [388, 217] width 776 height 558
click at [1017, 33] on span "Adjustments" at bounding box center [1010, 33] width 49 height 9
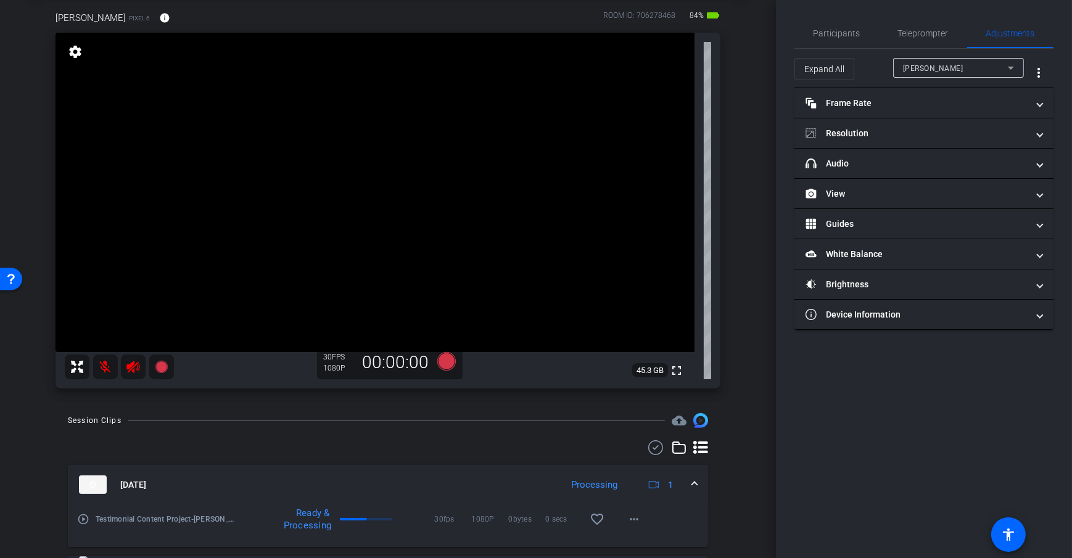
click at [769, 150] on div "arrow_back Recording [DATE] - [PERSON_NAME] Back to project Send invite account…" at bounding box center [388, 217] width 776 height 558
drag, startPoint x: 1019, startPoint y: 34, endPoint x: 793, endPoint y: 63, distance: 228.1
click at [1019, 33] on span "Adjustments" at bounding box center [1010, 33] width 49 height 9
click at [831, 35] on span "Participants" at bounding box center [836, 33] width 47 height 9
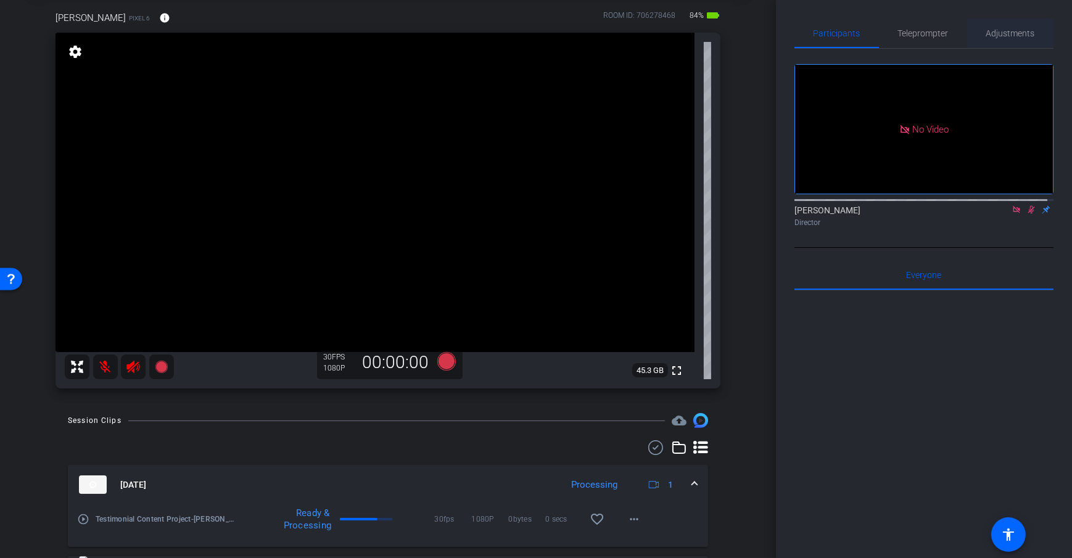
click at [996, 38] on span "Adjustments" at bounding box center [1010, 33] width 49 height 30
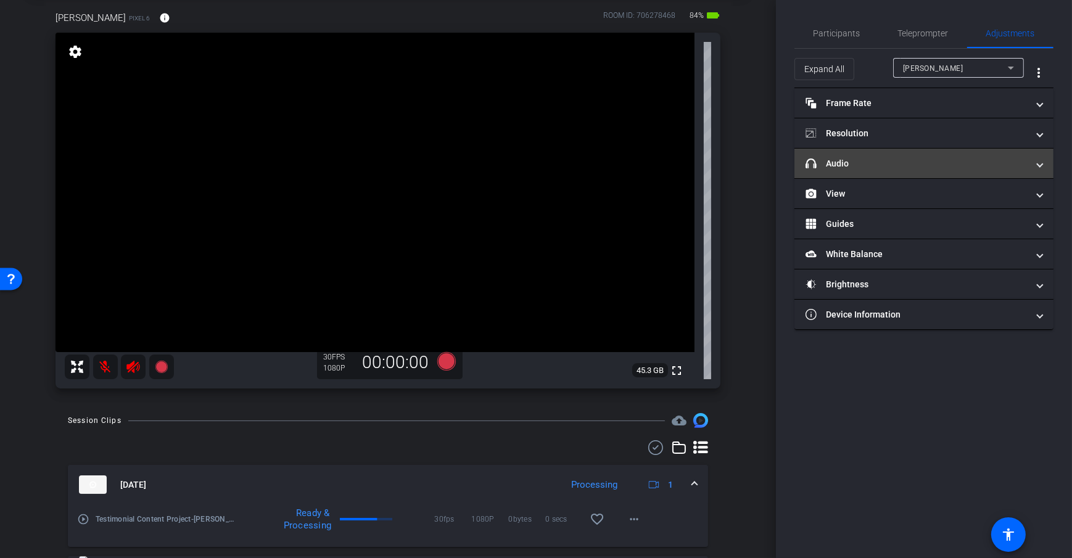
click at [928, 162] on mat-panel-title "headphone icon Audio" at bounding box center [916, 163] width 222 height 13
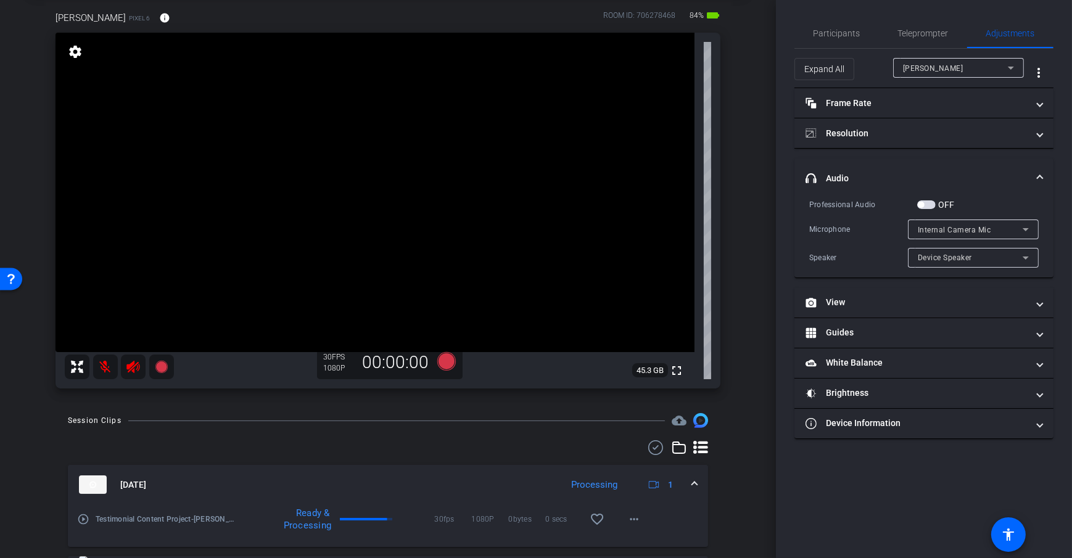
click at [926, 203] on span "button" at bounding box center [926, 204] width 18 height 9
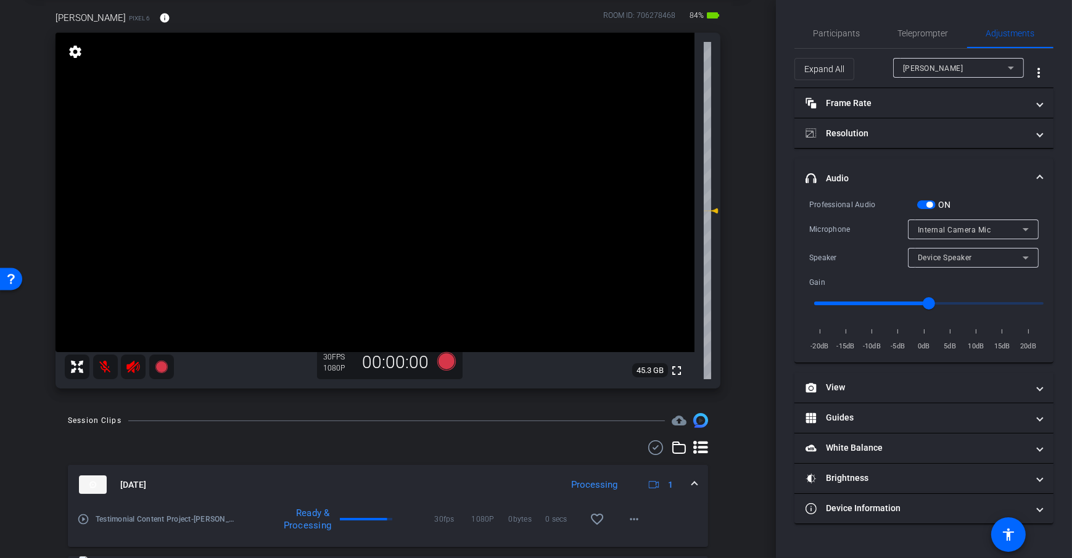
click at [926, 203] on span "button" at bounding box center [929, 205] width 6 height 6
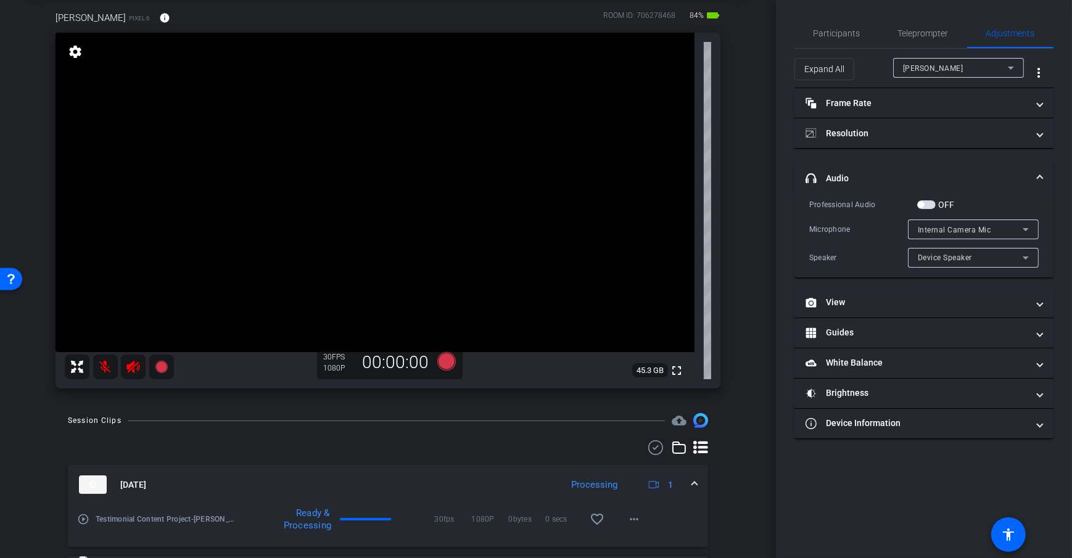
click at [929, 202] on span "button" at bounding box center [926, 204] width 18 height 9
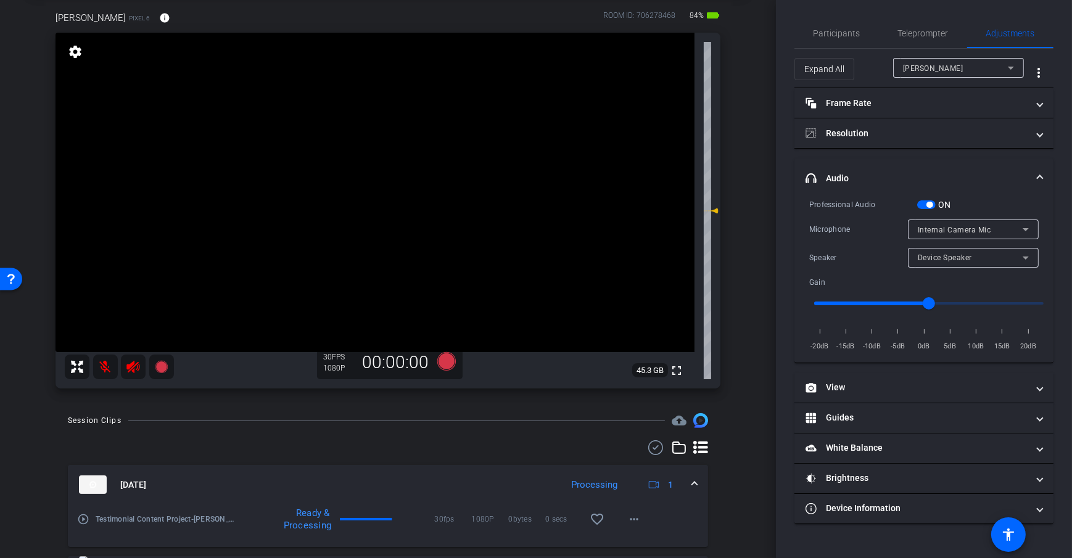
click at [927, 203] on span "button" at bounding box center [929, 205] width 6 height 6
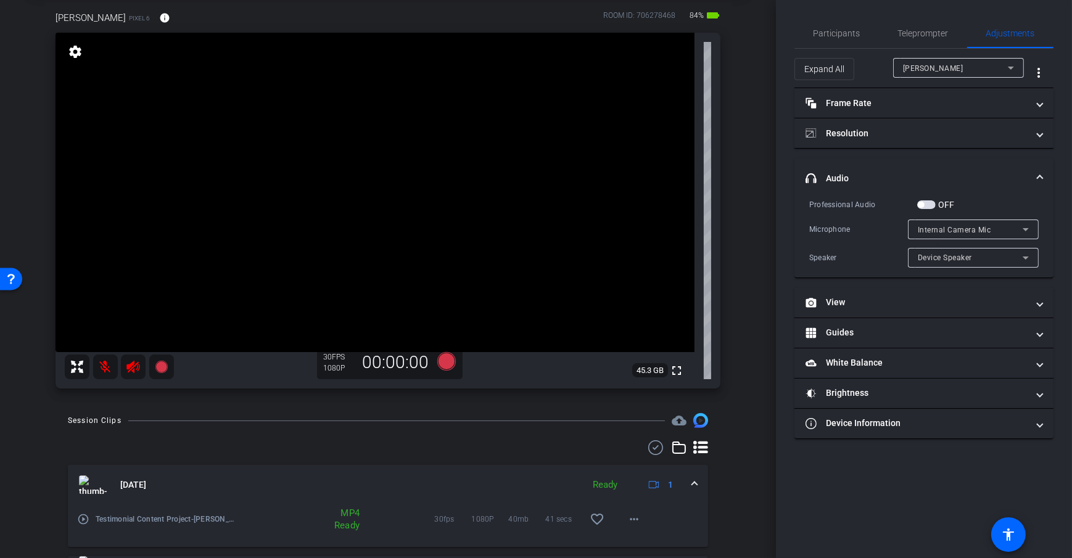
click at [924, 228] on span "Internal Camera Mic" at bounding box center [953, 230] width 73 height 9
click at [850, 230] on div at bounding box center [536, 279] width 1072 height 558
click at [744, 255] on div "arrow_back Recording [DATE] - [PERSON_NAME] Back to project Send invite account…" at bounding box center [388, 217] width 776 height 558
click at [739, 276] on div "arrow_back Recording [DATE] - [PERSON_NAME] Back to project Send invite account…" at bounding box center [388, 217] width 776 height 558
click at [729, 285] on div "[PERSON_NAME] Pixel 6 info ROOM ID: 706278468 84% battery_std fullscreen settin…" at bounding box center [388, 196] width 714 height 410
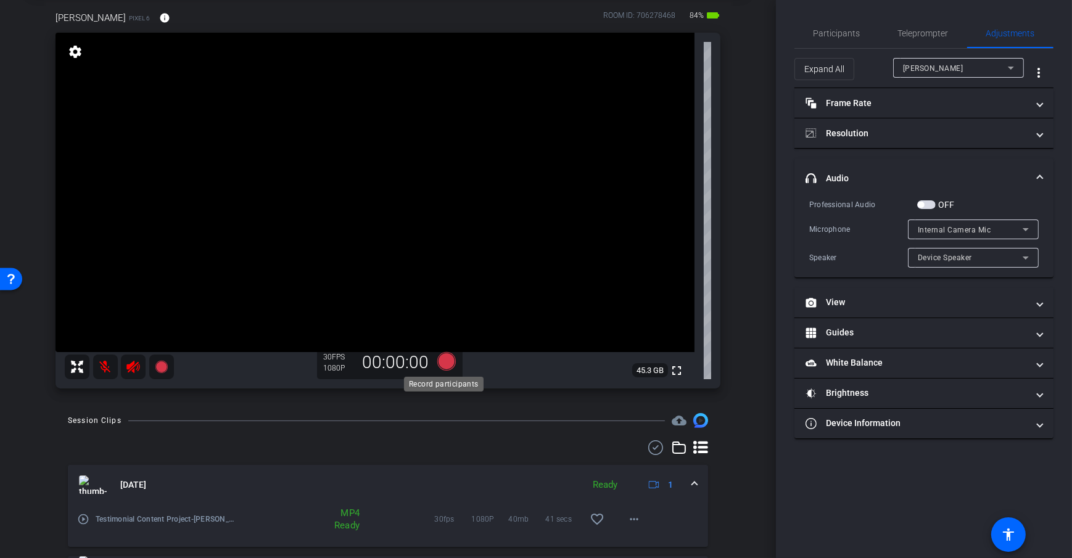
click at [447, 361] on icon at bounding box center [446, 361] width 18 height 18
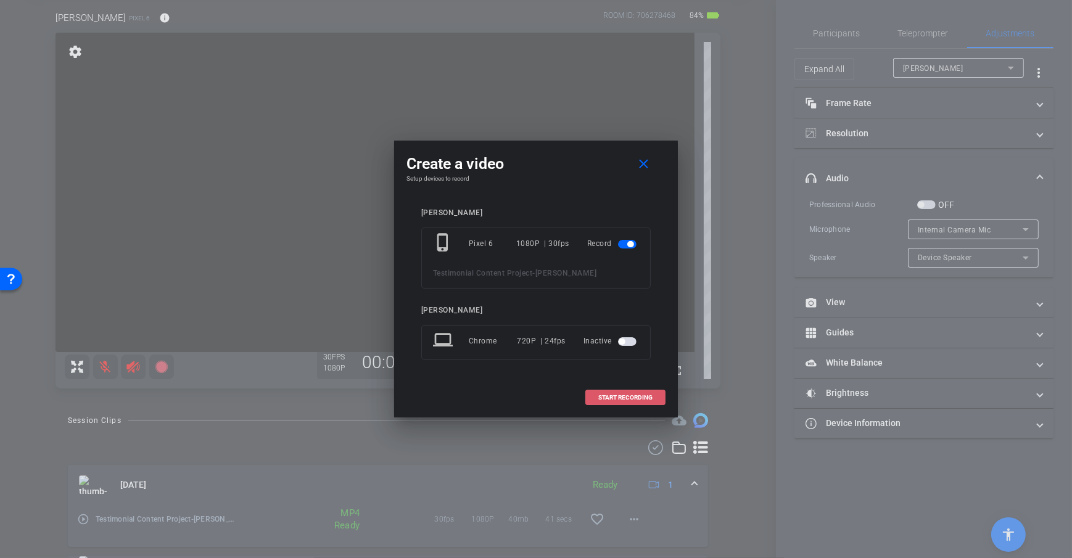
click at [644, 400] on span "START RECORDING" at bounding box center [625, 398] width 54 height 6
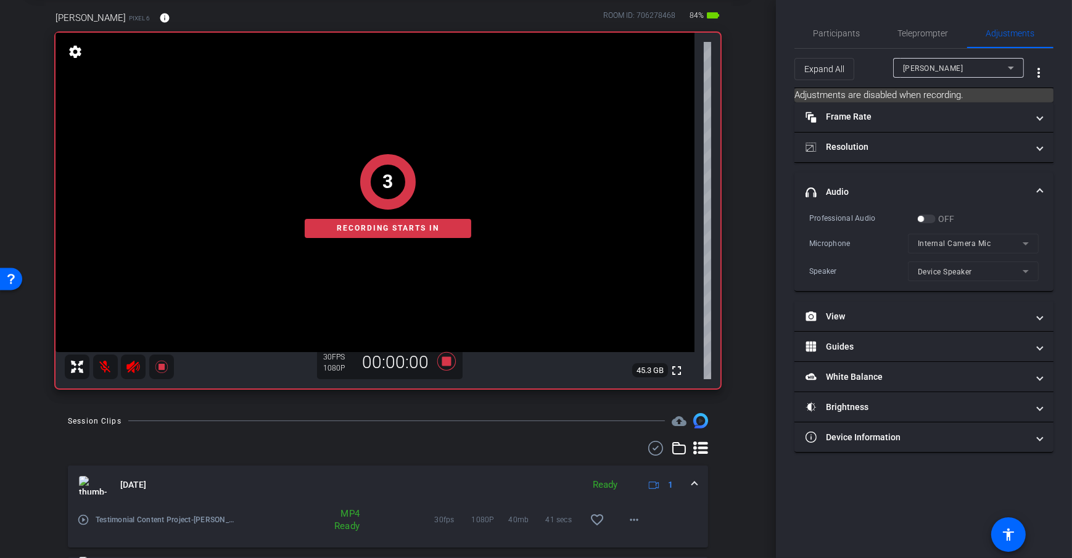
click at [734, 282] on div "[PERSON_NAME] Pixel 6 info ROOM ID: 706278468 84% battery_std fullscreen settin…" at bounding box center [388, 196] width 714 height 410
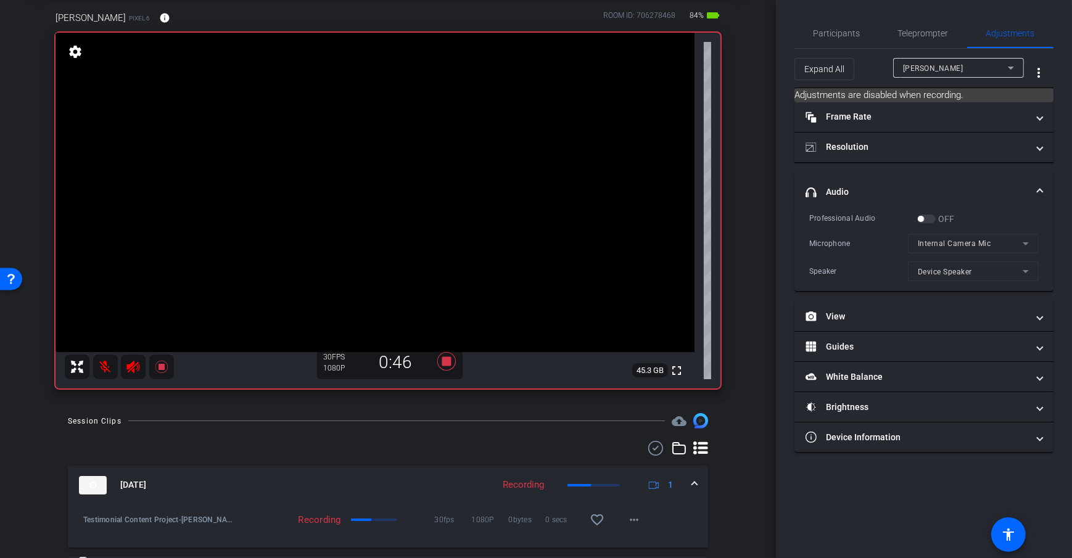
click at [734, 342] on div "[PERSON_NAME] Pixel 6 info ROOM ID: 706278468 84% battery_std fullscreen settin…" at bounding box center [388, 196] width 714 height 410
click at [441, 359] on icon at bounding box center [446, 361] width 18 height 18
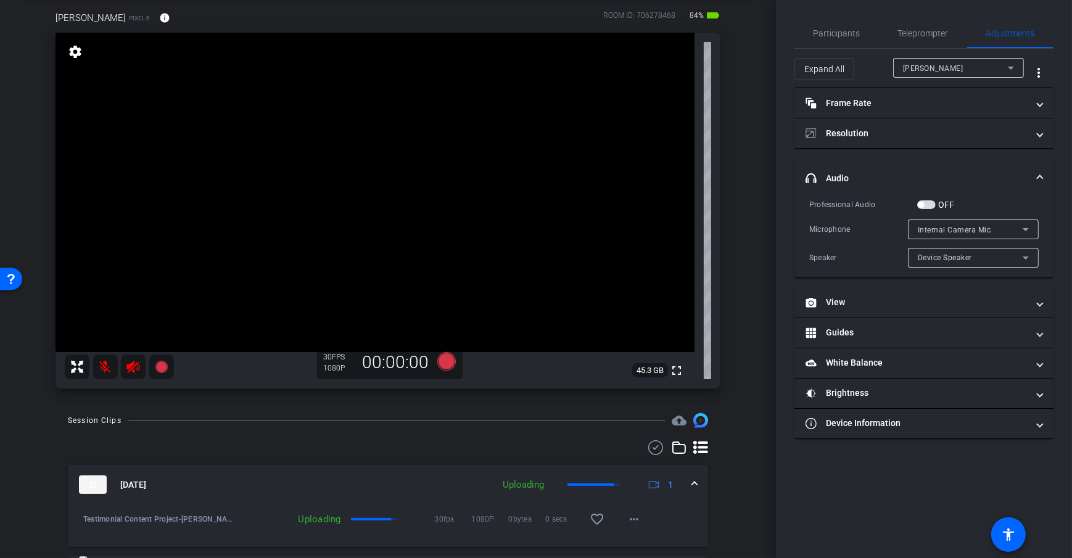
click at [733, 294] on div "[PERSON_NAME] Pixel 6 info ROOM ID: 706278468 84% battery_std fullscreen settin…" at bounding box center [388, 196] width 714 height 410
click at [843, 42] on span "Participants" at bounding box center [836, 33] width 47 height 30
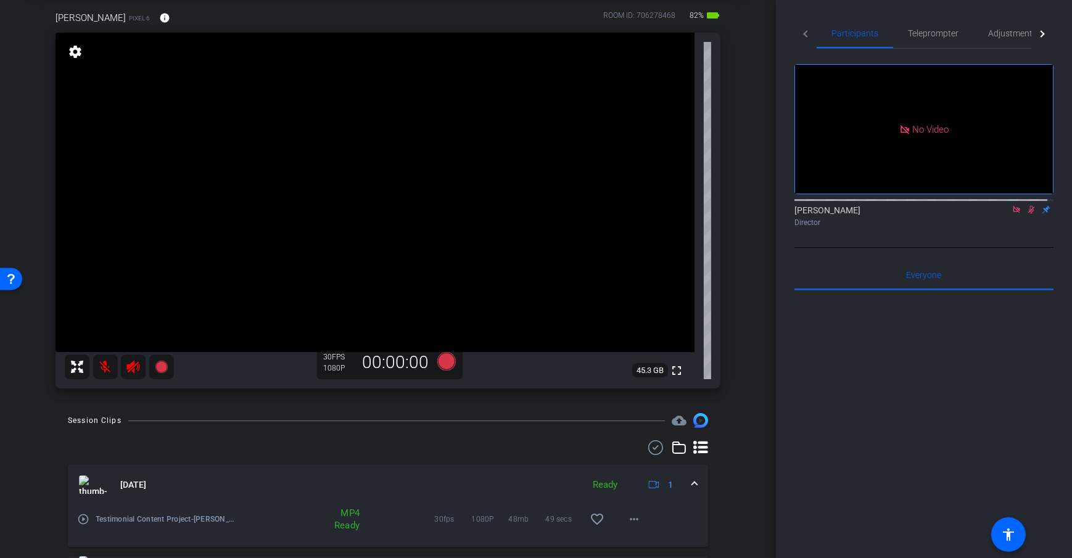
scroll to position [0, 0]
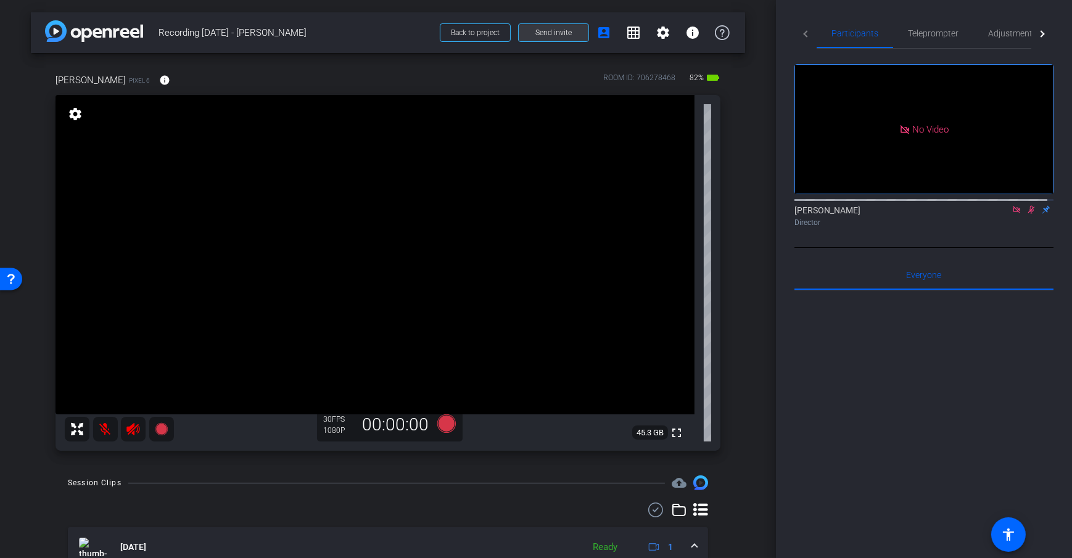
click at [549, 26] on span at bounding box center [554, 33] width 70 height 30
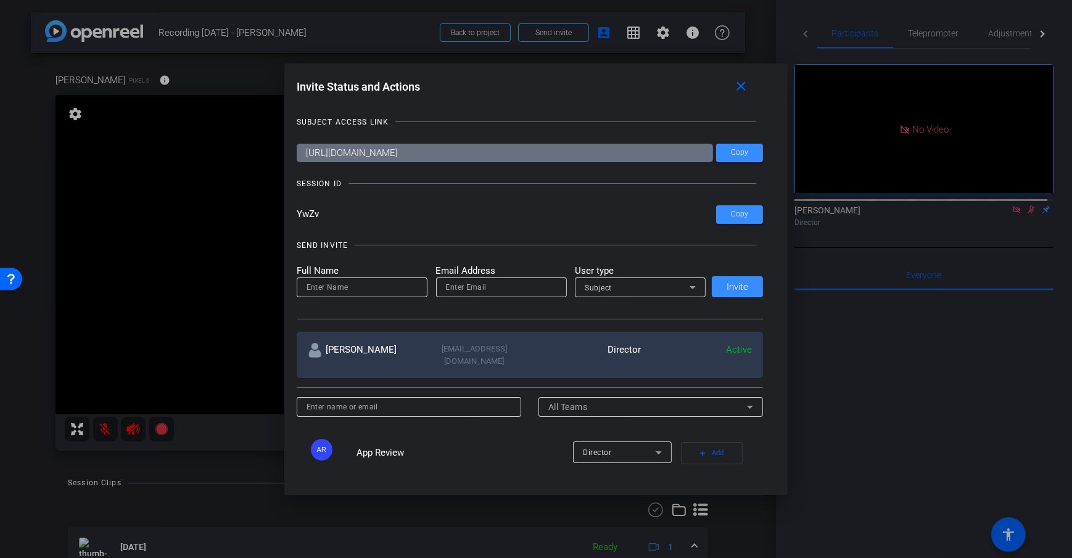
drag, startPoint x: 318, startPoint y: 214, endPoint x: 285, endPoint y: 217, distance: 33.4
click at [285, 217] on div "Invite Status and Actions close SUBJECT ACCESS LINK [URL][DOMAIN_NAME] Copy SES…" at bounding box center [536, 271] width 504 height 415
click at [400, 197] on div "SUBJECT ACCESS LINK [URL][DOMAIN_NAME] Copy SESSION ID YwZv Copy SEND INVITE Fu…" at bounding box center [536, 285] width 479 height 363
click at [595, 98] on h1 "Invite Status and Actions close" at bounding box center [536, 90] width 479 height 28
click at [728, 88] on span at bounding box center [742, 87] width 39 height 30
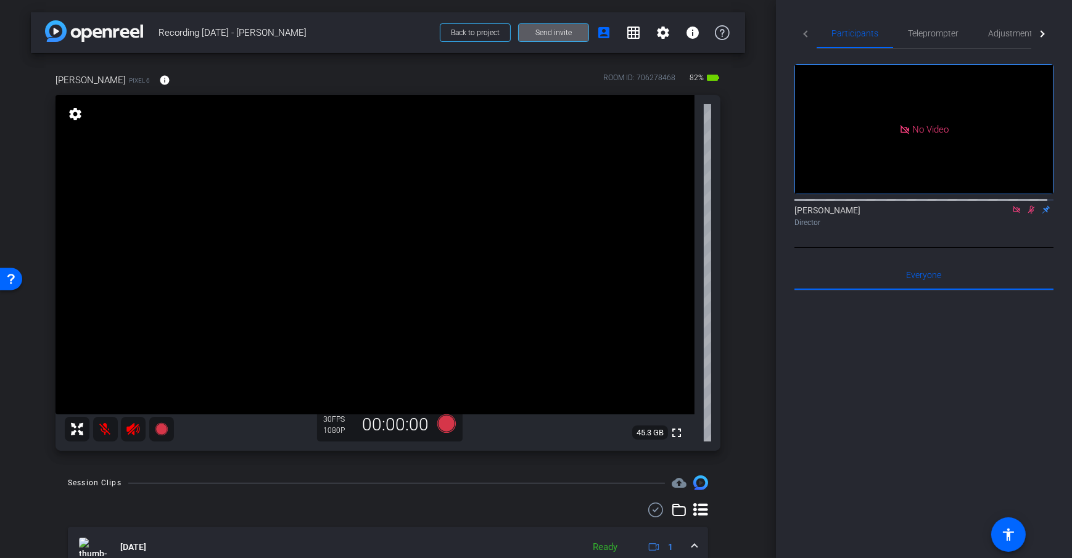
click at [752, 222] on div "arrow_back Recording [DATE] - [PERSON_NAME] Back to project Send invite account…" at bounding box center [388, 279] width 776 height 558
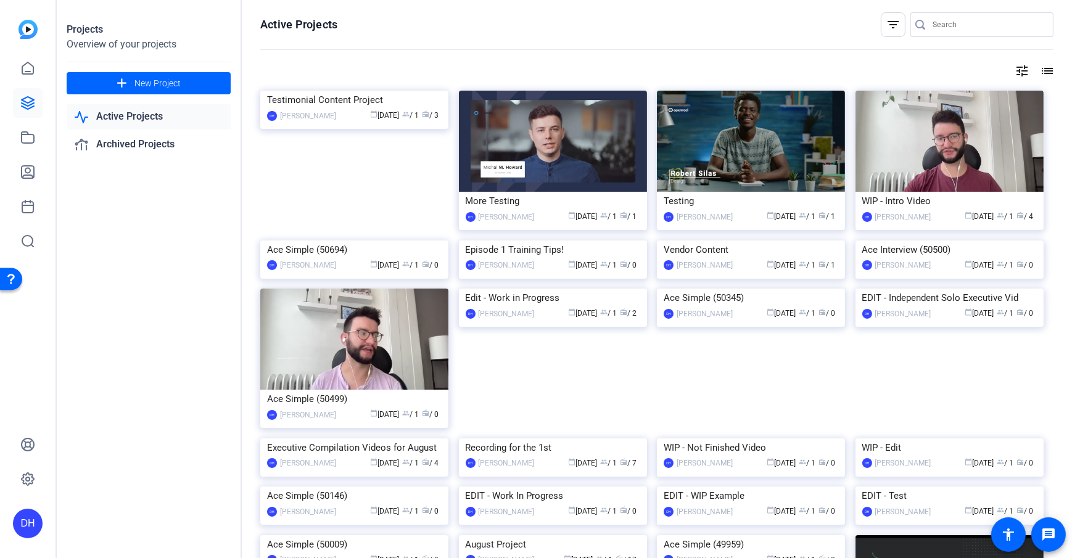
click at [32, 532] on div "DH" at bounding box center [28, 524] width 30 height 30
click at [156, 509] on mat-icon "logout" at bounding box center [163, 505] width 15 height 15
